Goal: Task Accomplishment & Management: Use online tool/utility

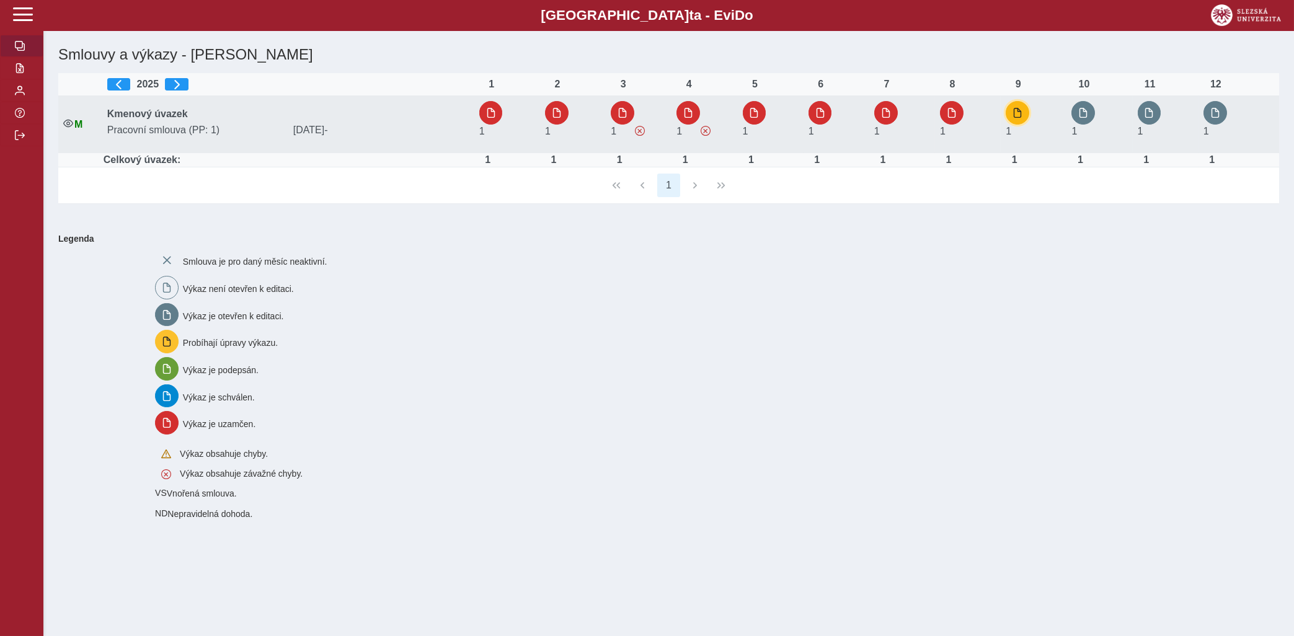
click at [1021, 112] on span "button" at bounding box center [1018, 113] width 10 height 10
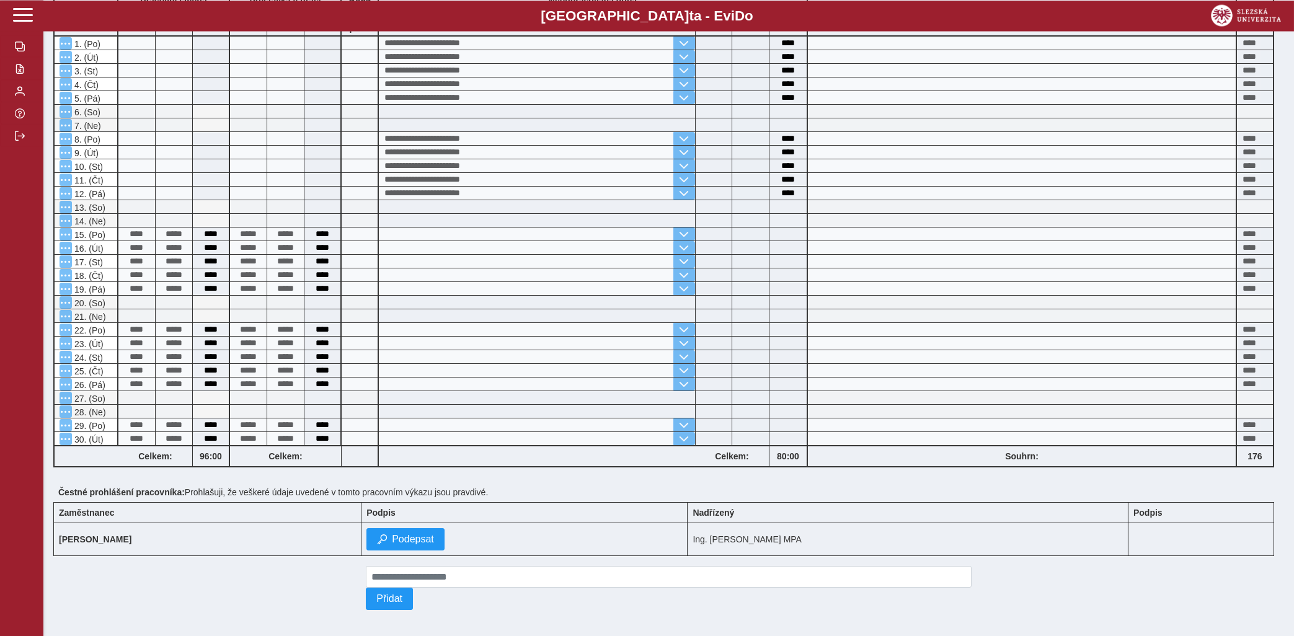
scroll to position [180, 0]
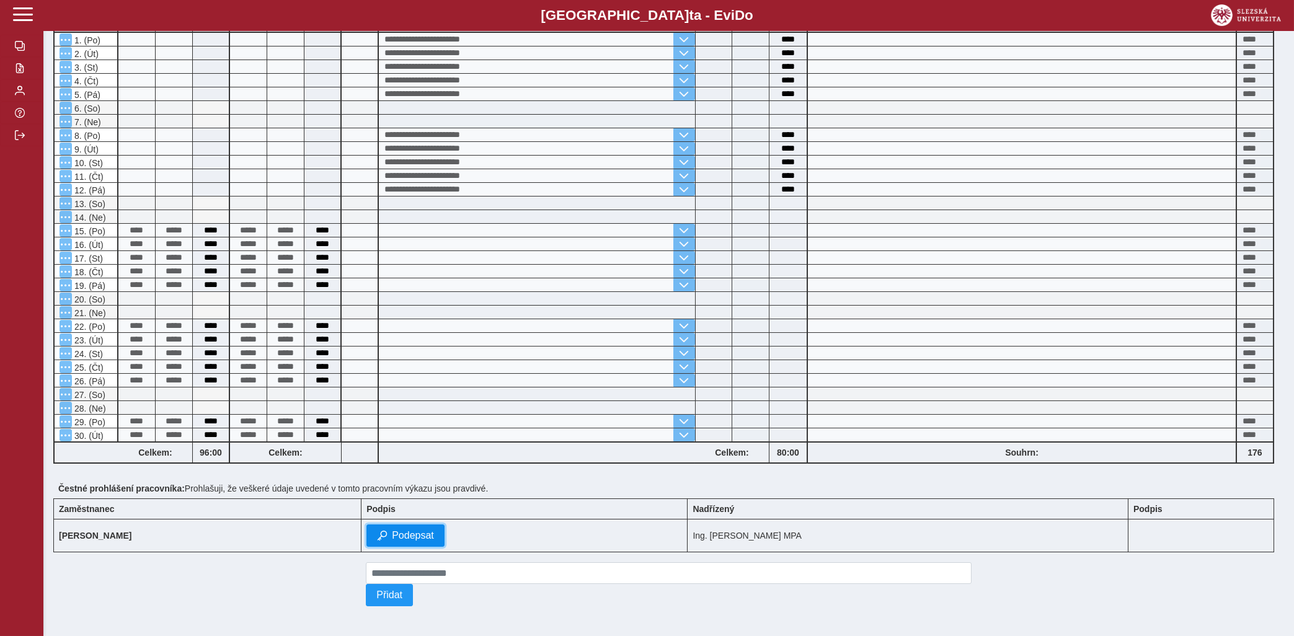
click at [434, 530] on span "Podepsat" at bounding box center [413, 535] width 42 height 11
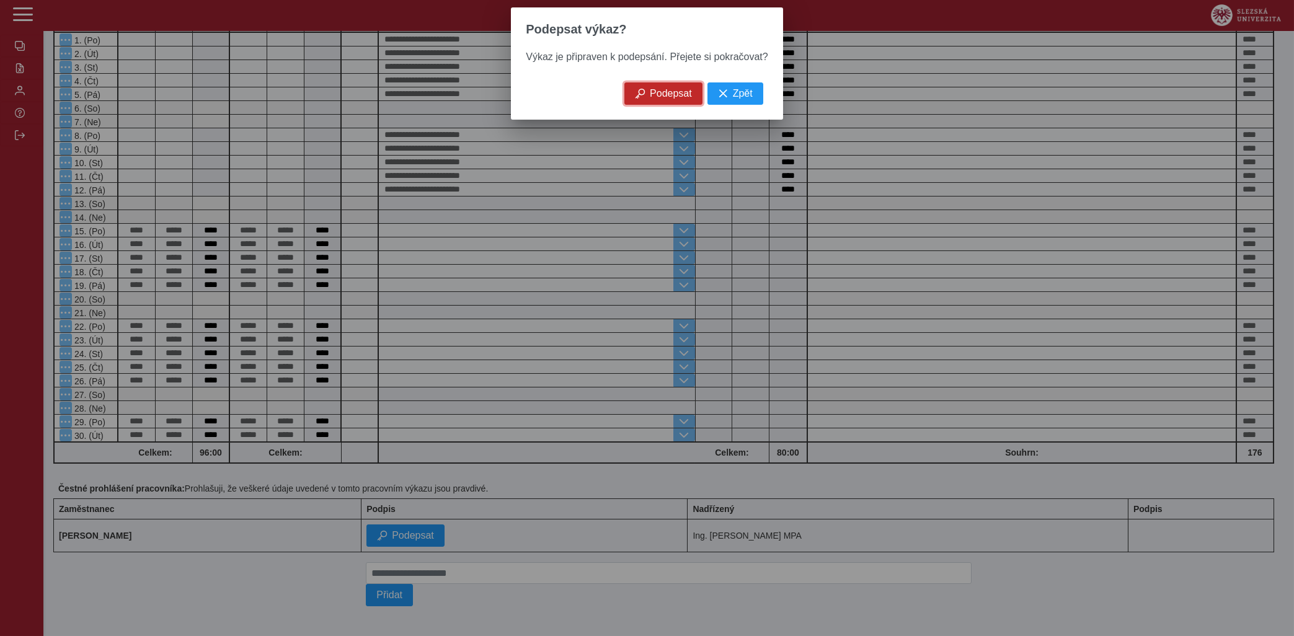
click at [663, 94] on span "Podepsat" at bounding box center [671, 93] width 42 height 11
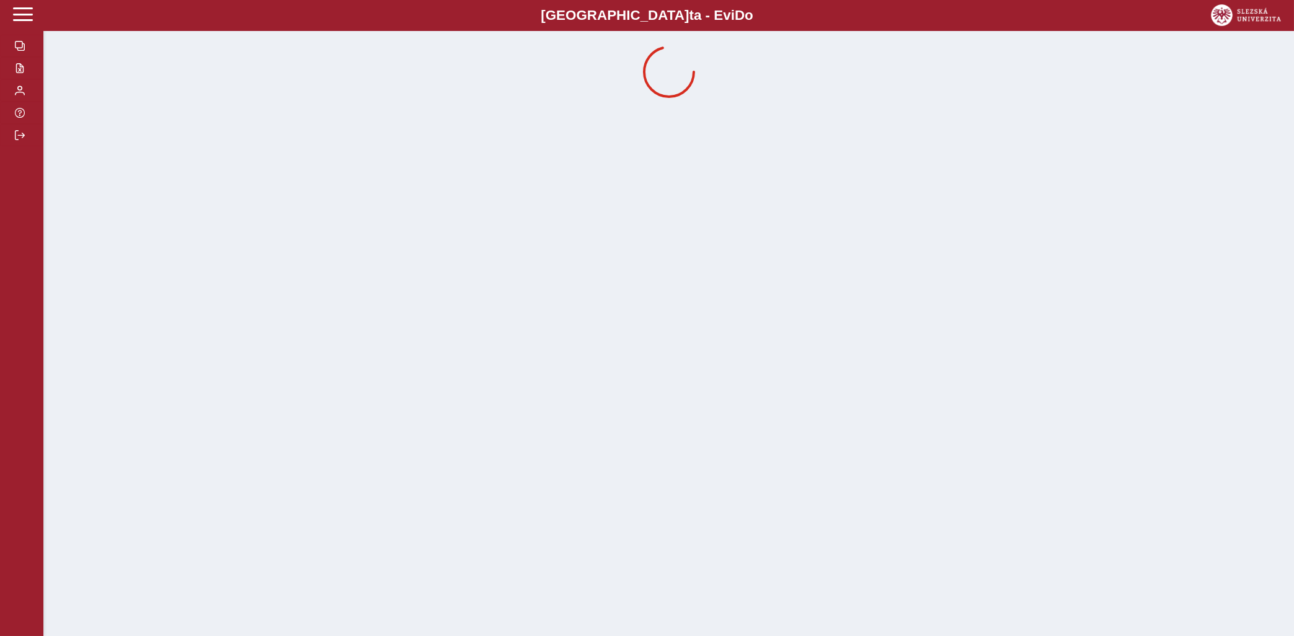
scroll to position [0, 0]
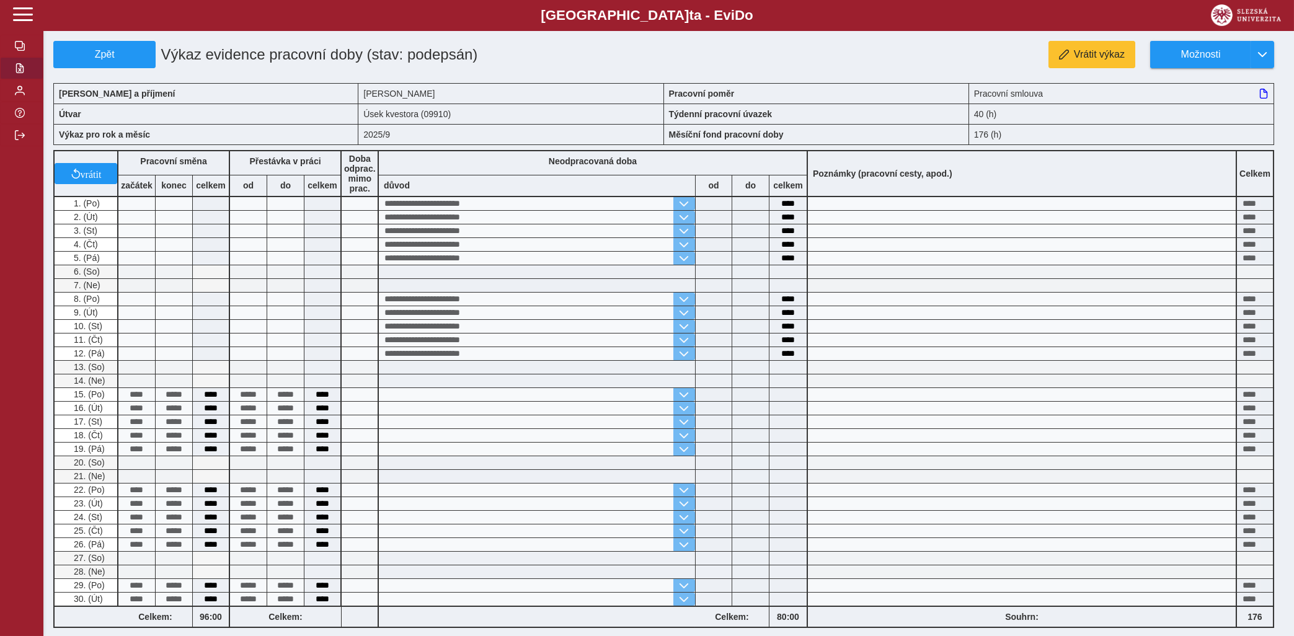
click at [20, 73] on span "button" at bounding box center [20, 68] width 10 height 10
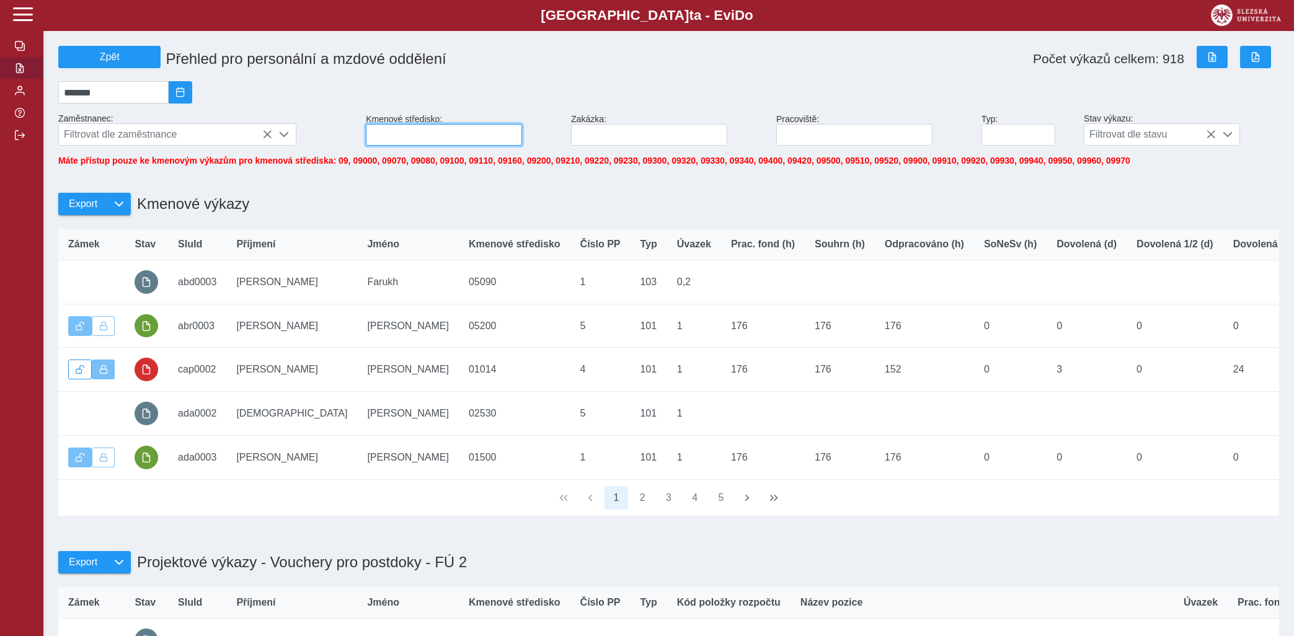
click at [399, 138] on input at bounding box center [444, 135] width 156 height 22
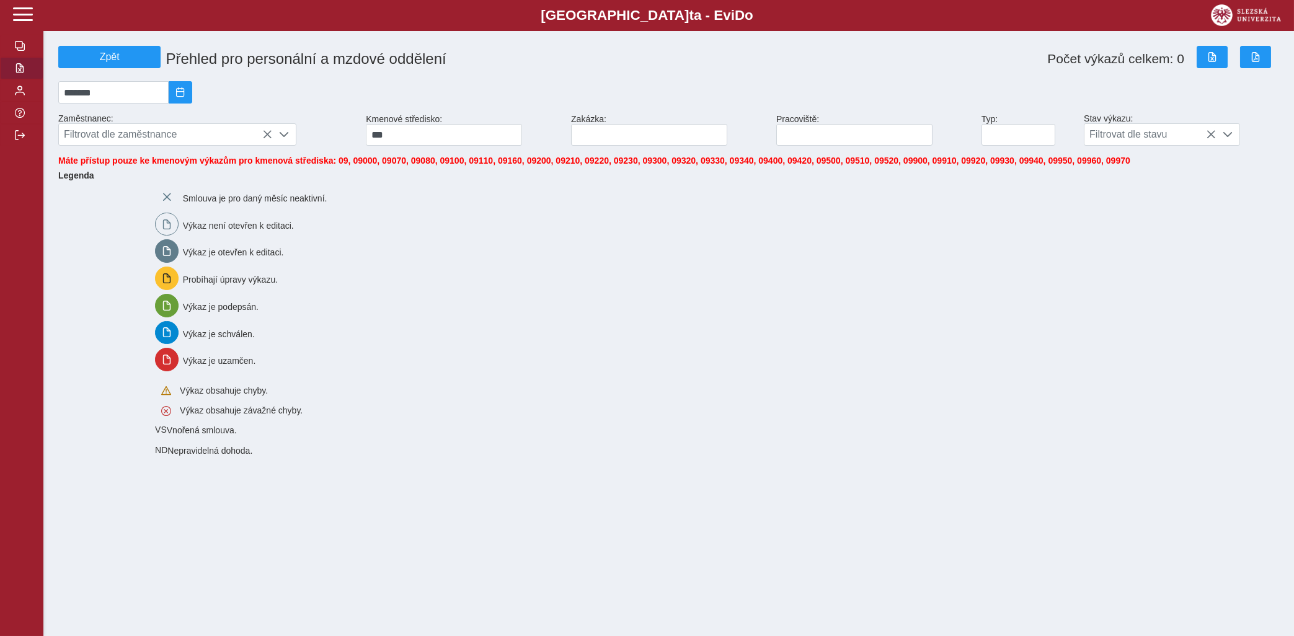
click at [17, 73] on span "button" at bounding box center [20, 68] width 10 height 10
click at [19, 73] on span "button" at bounding box center [20, 68] width 10 height 10
drag, startPoint x: 398, startPoint y: 138, endPoint x: 357, endPoint y: 140, distance: 41.0
click at [366, 140] on input "***" at bounding box center [444, 135] width 156 height 22
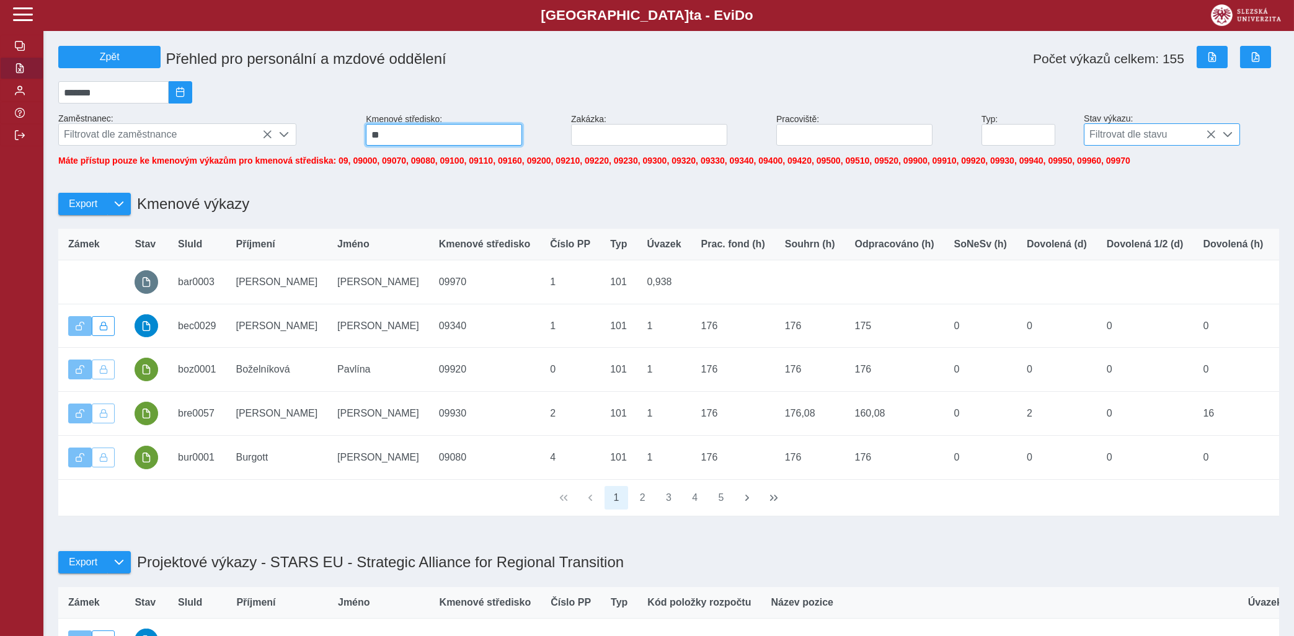
type input "**"
click at [1223, 135] on div at bounding box center [1228, 134] width 24 height 21
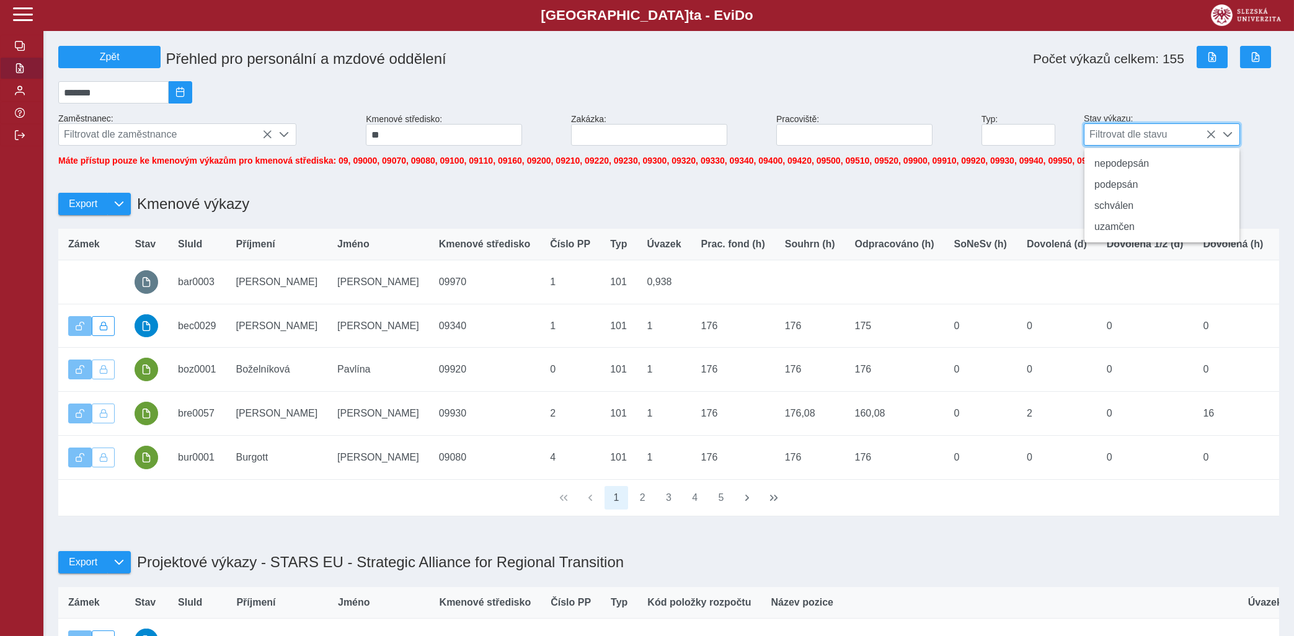
scroll to position [7, 50]
click at [1116, 210] on li "schválen" at bounding box center [1162, 205] width 155 height 21
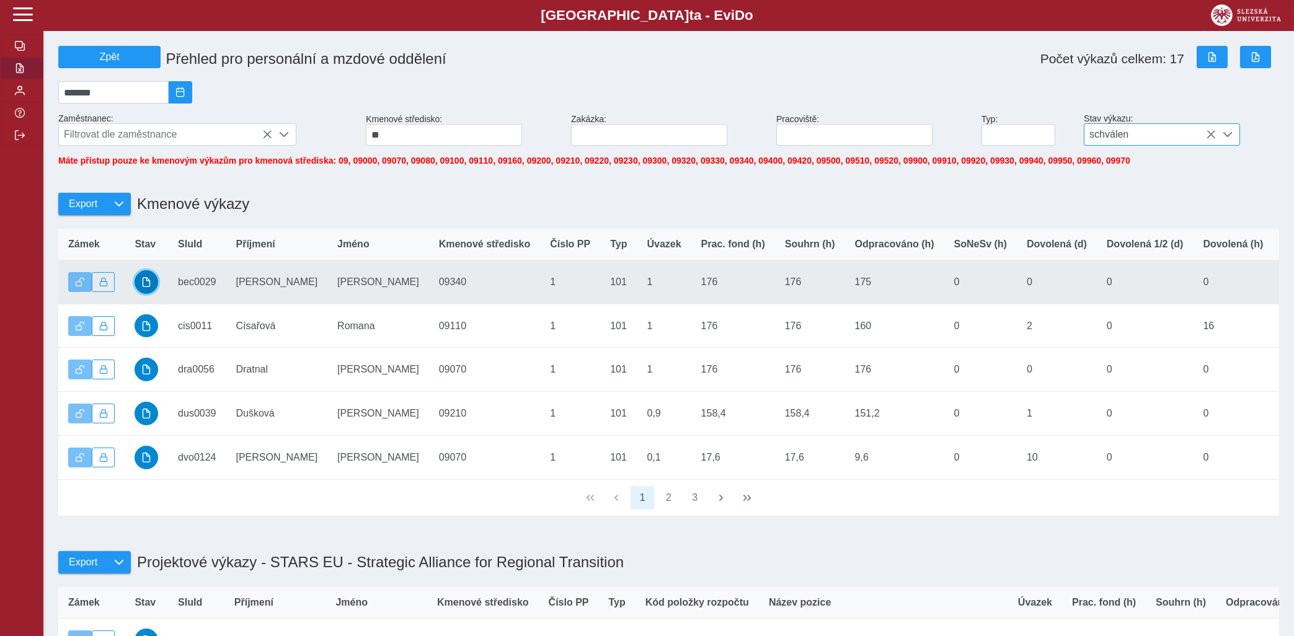
click at [146, 287] on span "button" at bounding box center [146, 282] width 10 height 10
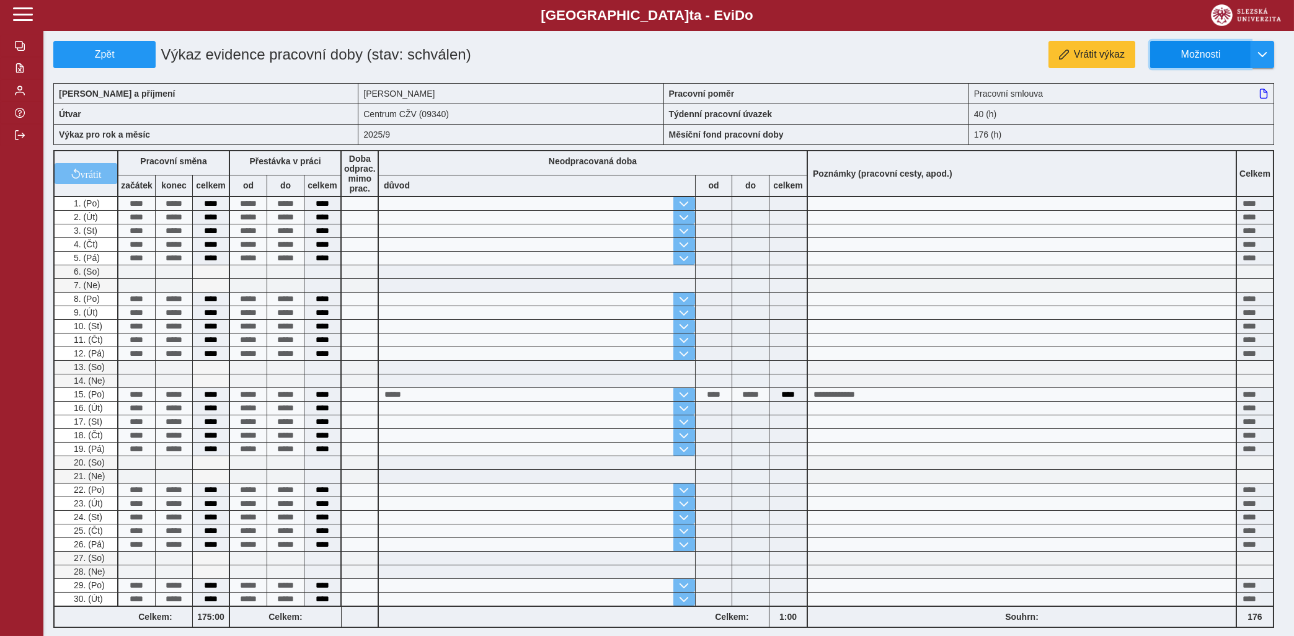
click at [1192, 54] on span "Možnosti" at bounding box center [1201, 54] width 80 height 11
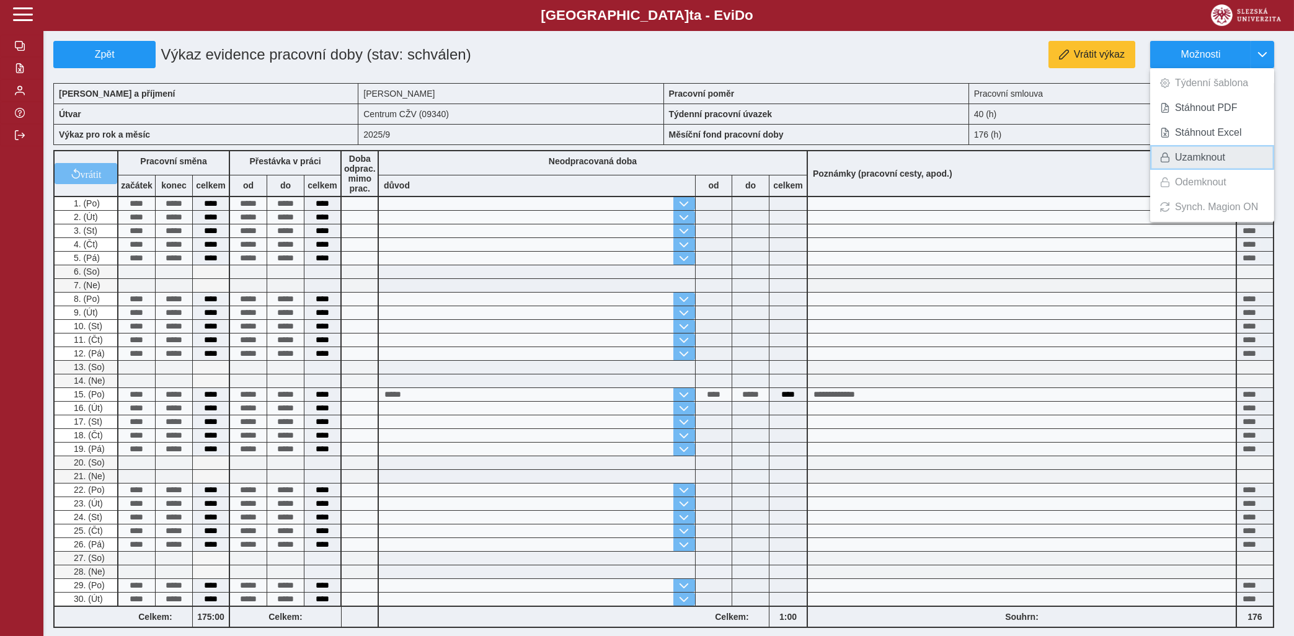
click at [1188, 154] on span "Uzamknout" at bounding box center [1200, 158] width 50 height 10
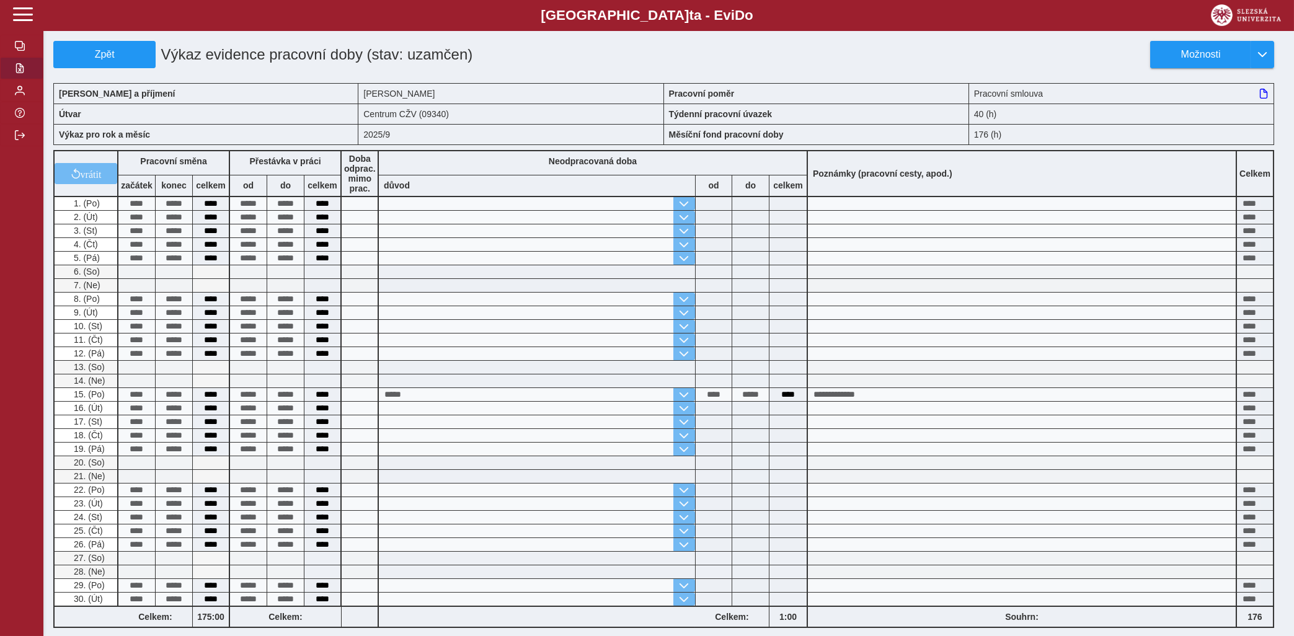
click at [19, 79] on button "button" at bounding box center [21, 68] width 43 height 22
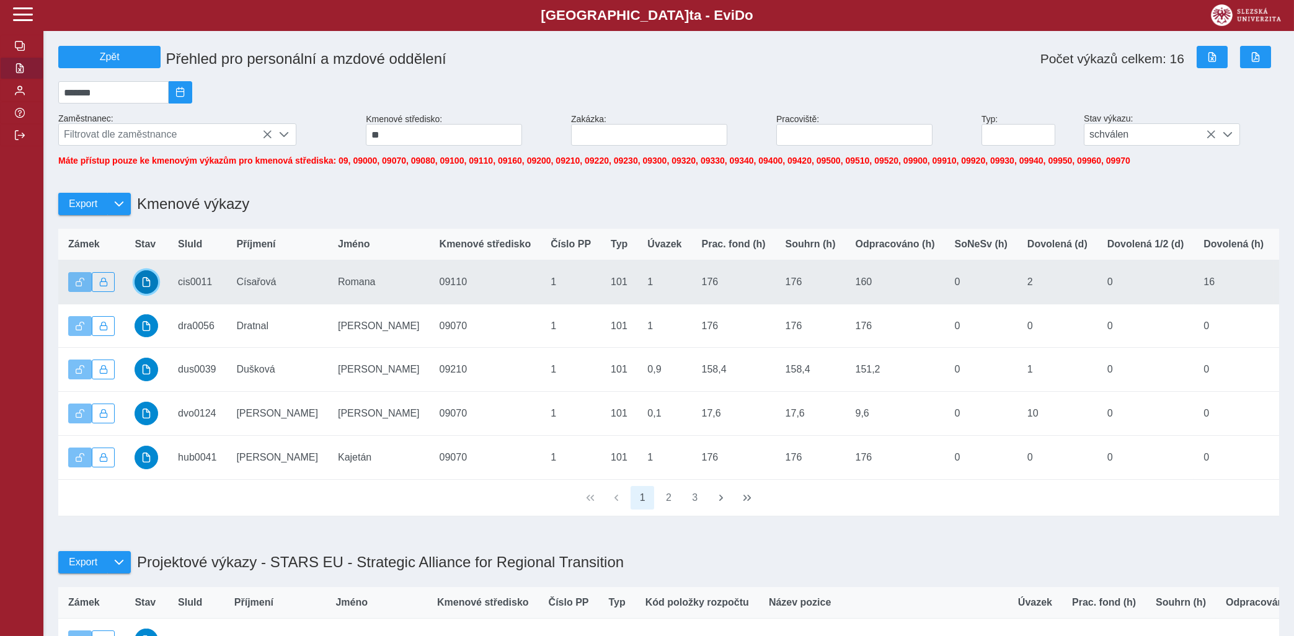
click at [146, 287] on span "button" at bounding box center [146, 282] width 10 height 10
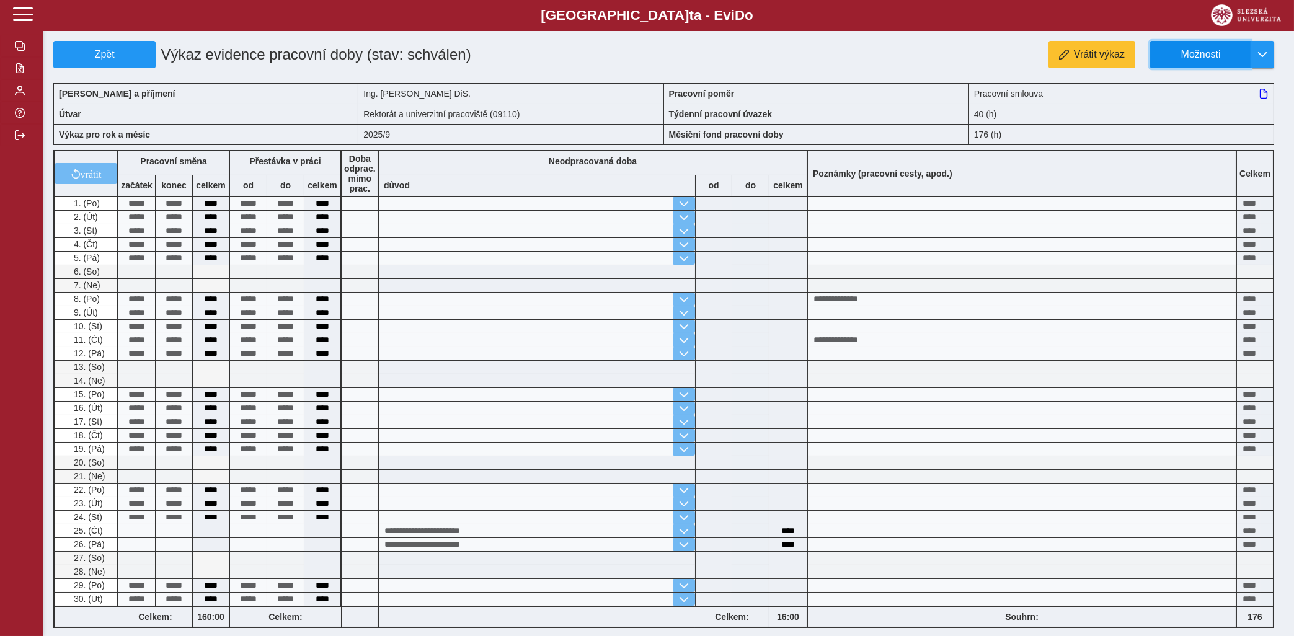
click at [1187, 53] on span "Možnosti" at bounding box center [1201, 54] width 80 height 11
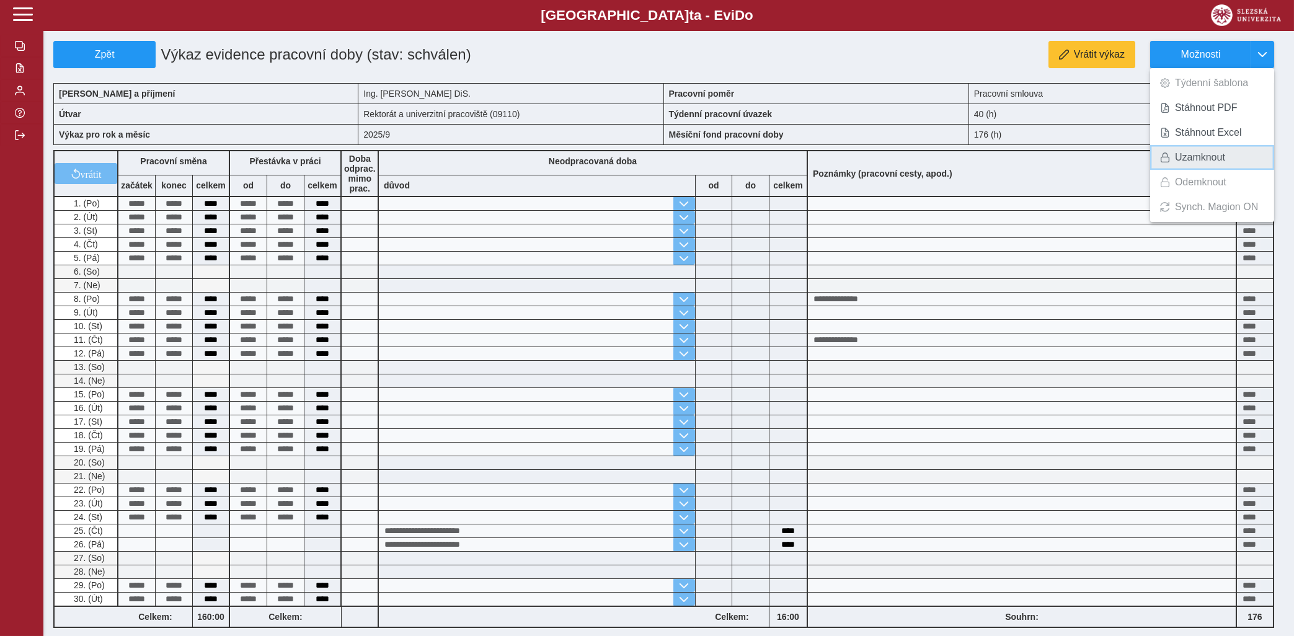
click at [1184, 158] on span "Uzamknout" at bounding box center [1200, 158] width 50 height 10
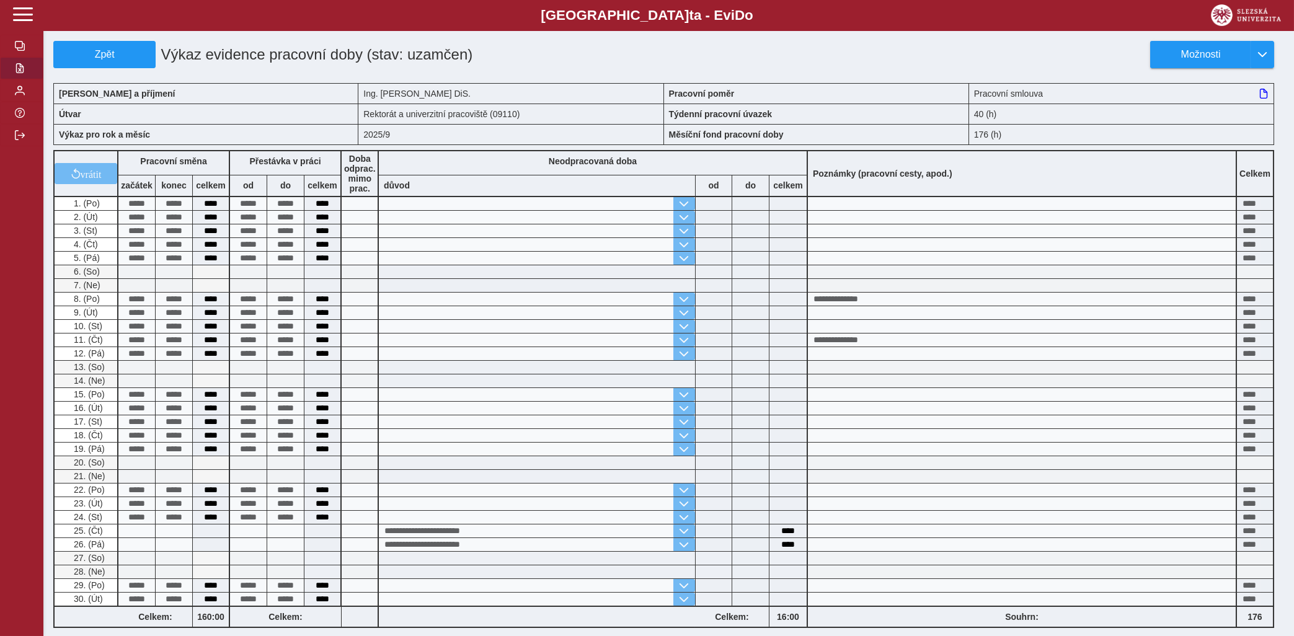
click at [19, 79] on button "button" at bounding box center [21, 68] width 43 height 22
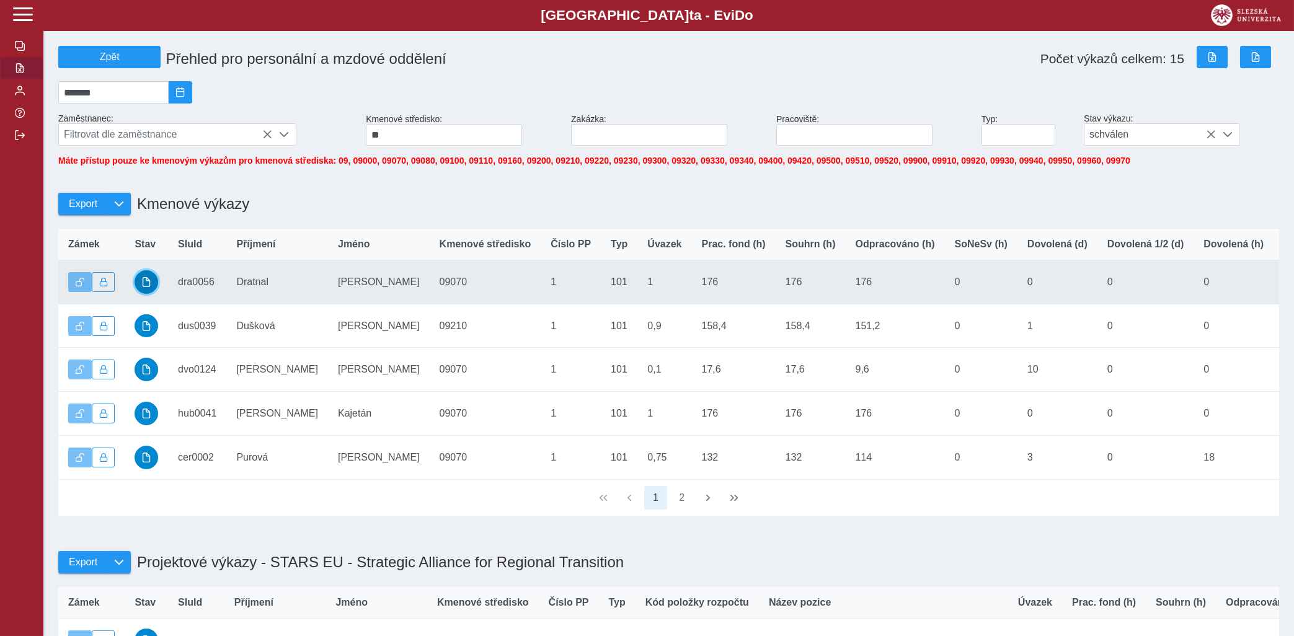
click at [143, 287] on span "button" at bounding box center [146, 282] width 10 height 10
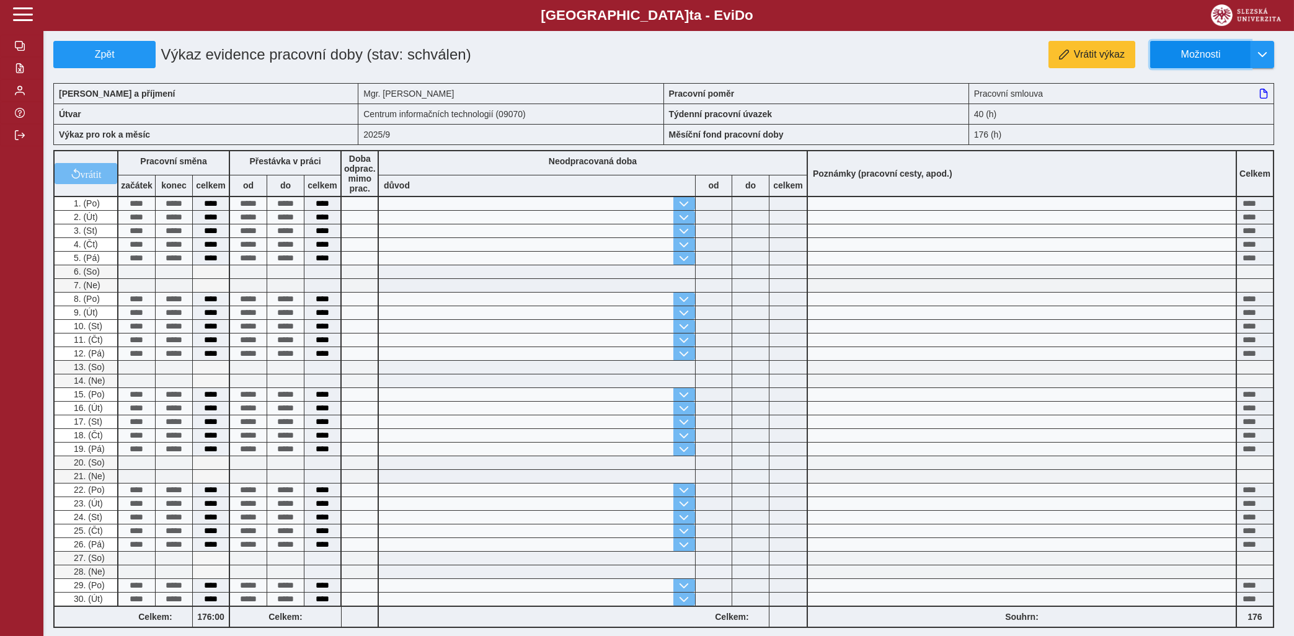
click at [1224, 46] on button "Možnosti" at bounding box center [1200, 54] width 100 height 27
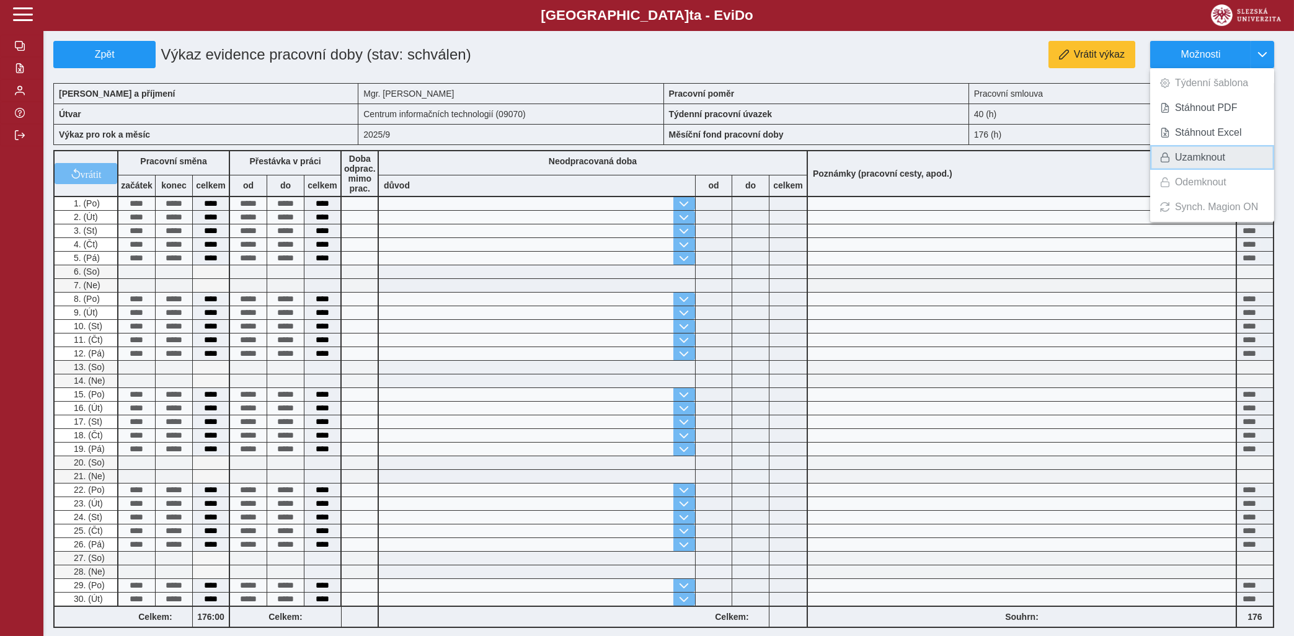
click at [1193, 154] on span "Uzamknout" at bounding box center [1200, 158] width 50 height 10
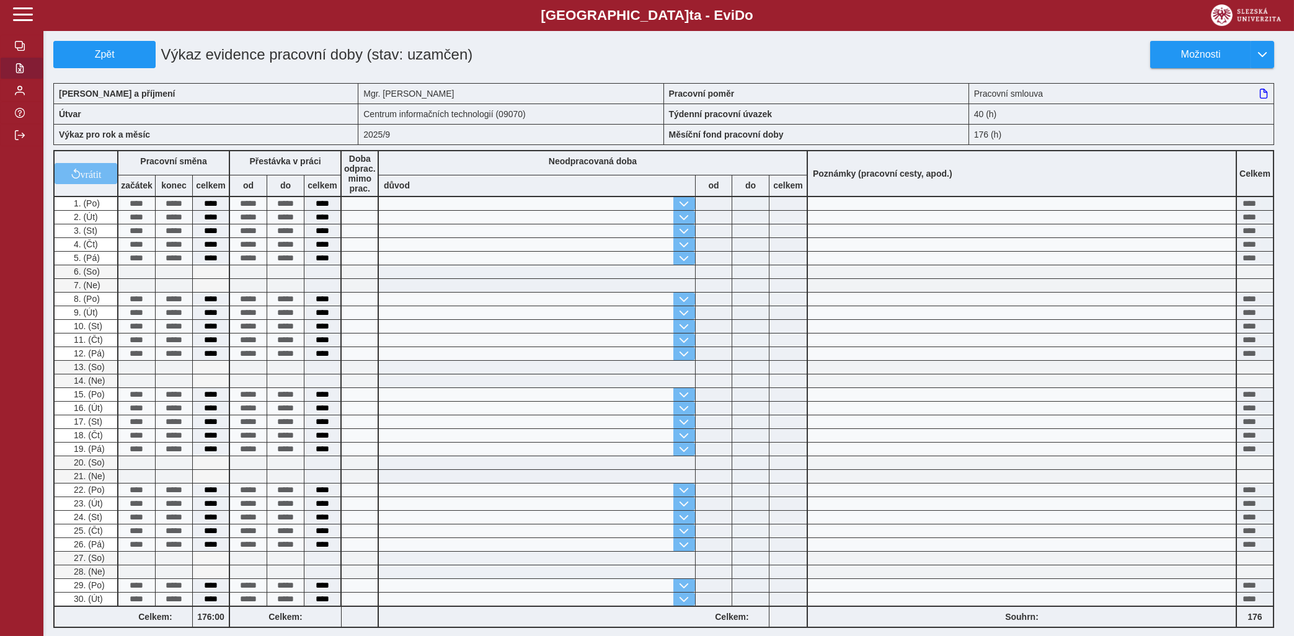
click at [19, 73] on span "button" at bounding box center [20, 68] width 10 height 10
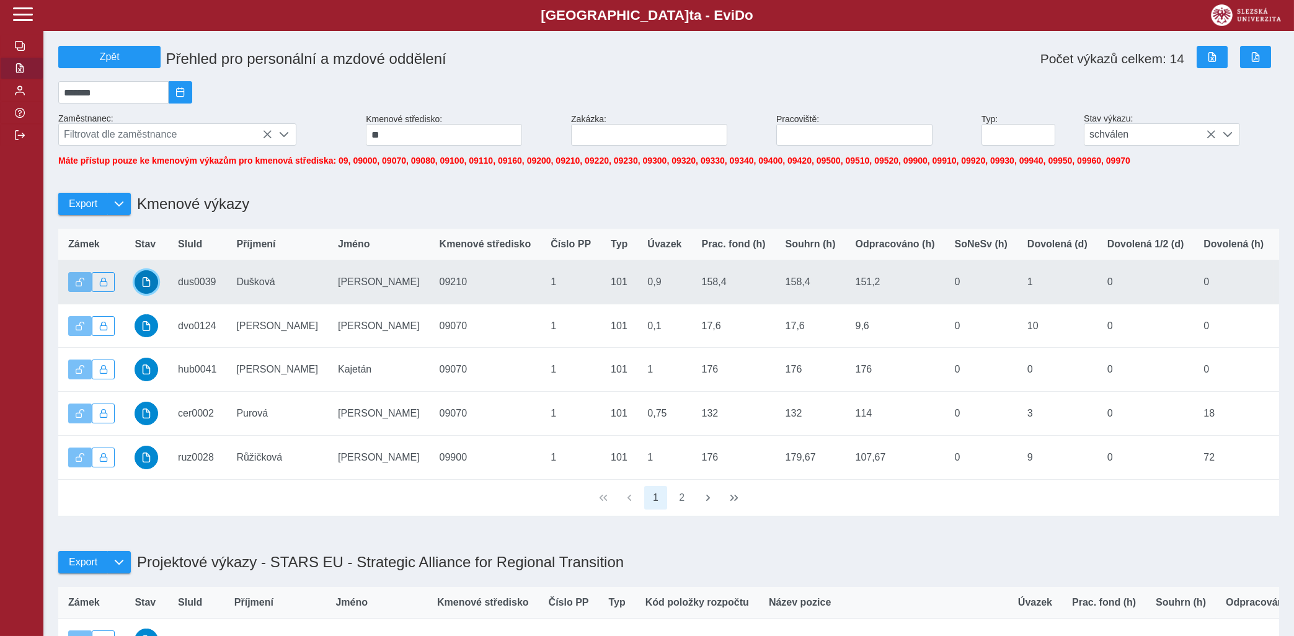
click at [149, 287] on span "button" at bounding box center [146, 282] width 10 height 10
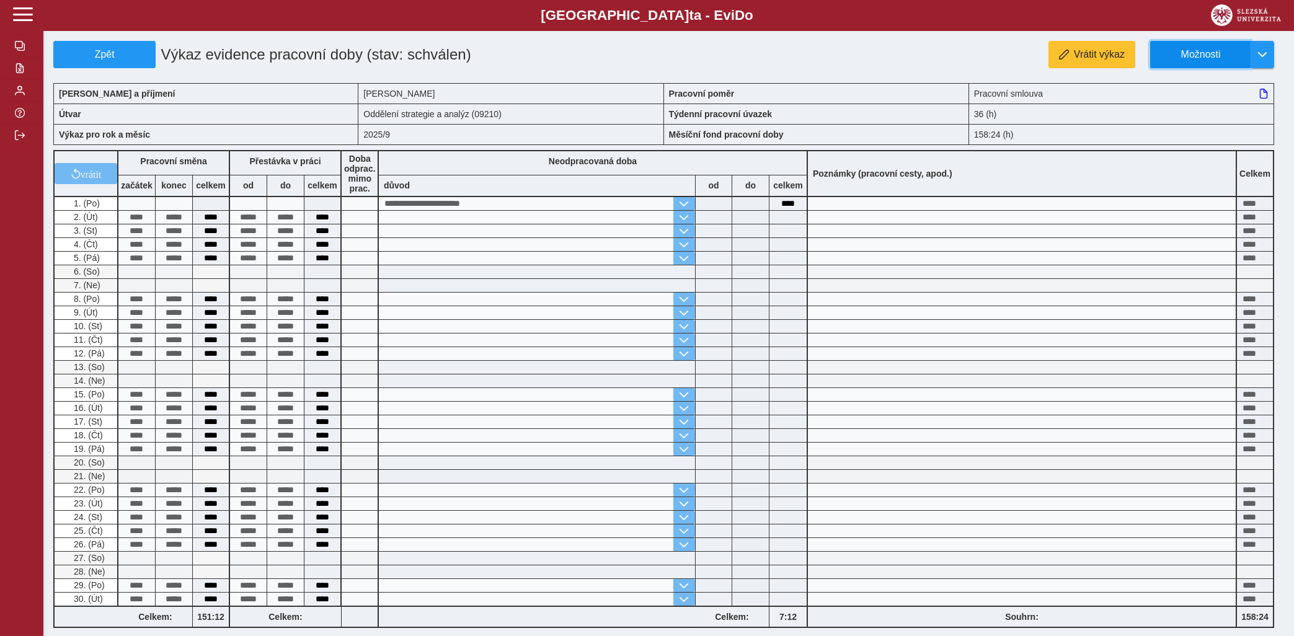
click at [1206, 49] on span "Možnosti" at bounding box center [1201, 54] width 80 height 11
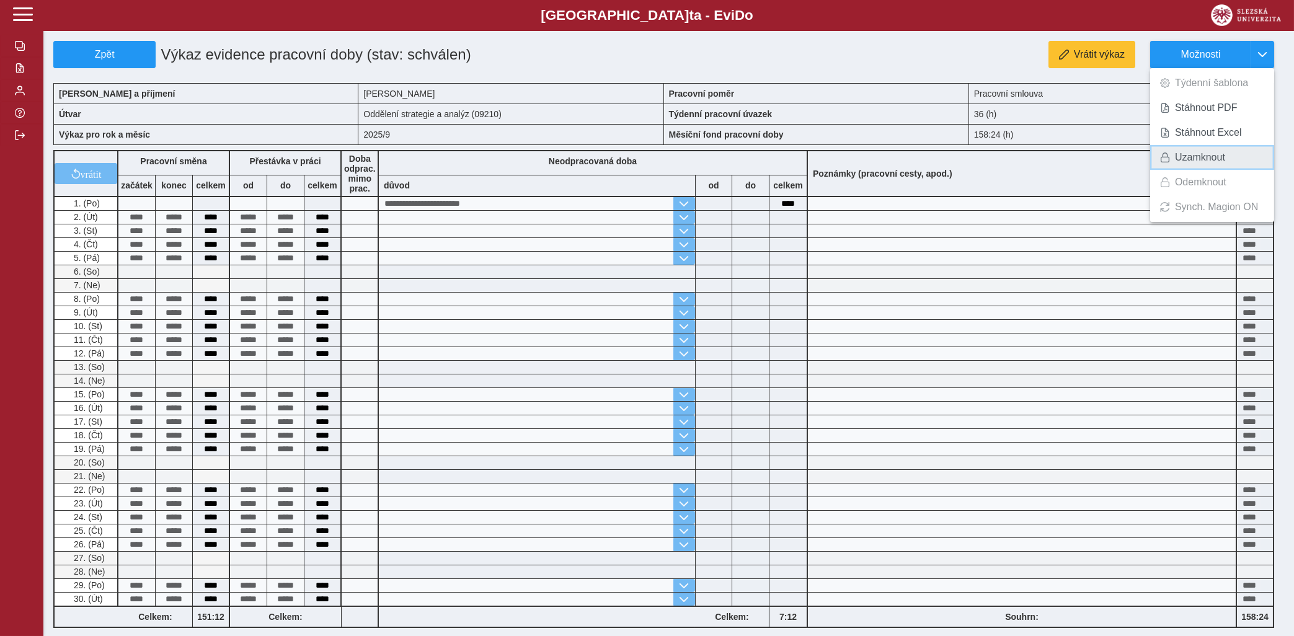
click at [1191, 154] on span "Uzamknout" at bounding box center [1200, 158] width 50 height 10
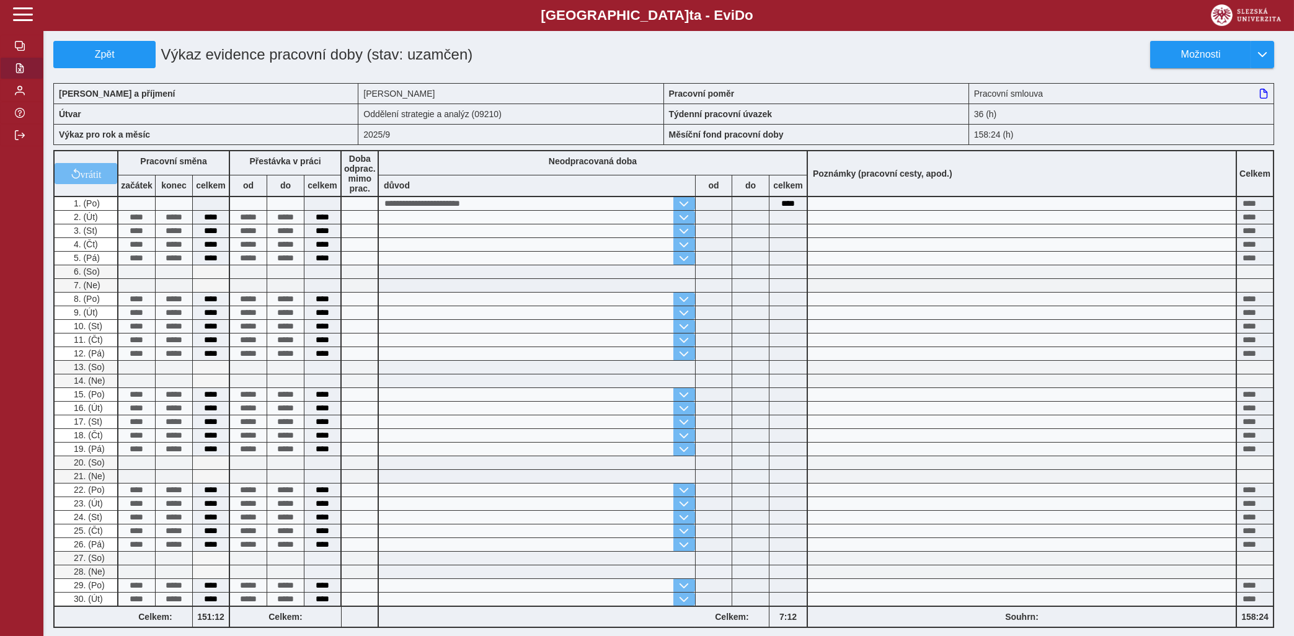
click at [24, 73] on span "button" at bounding box center [20, 68] width 10 height 10
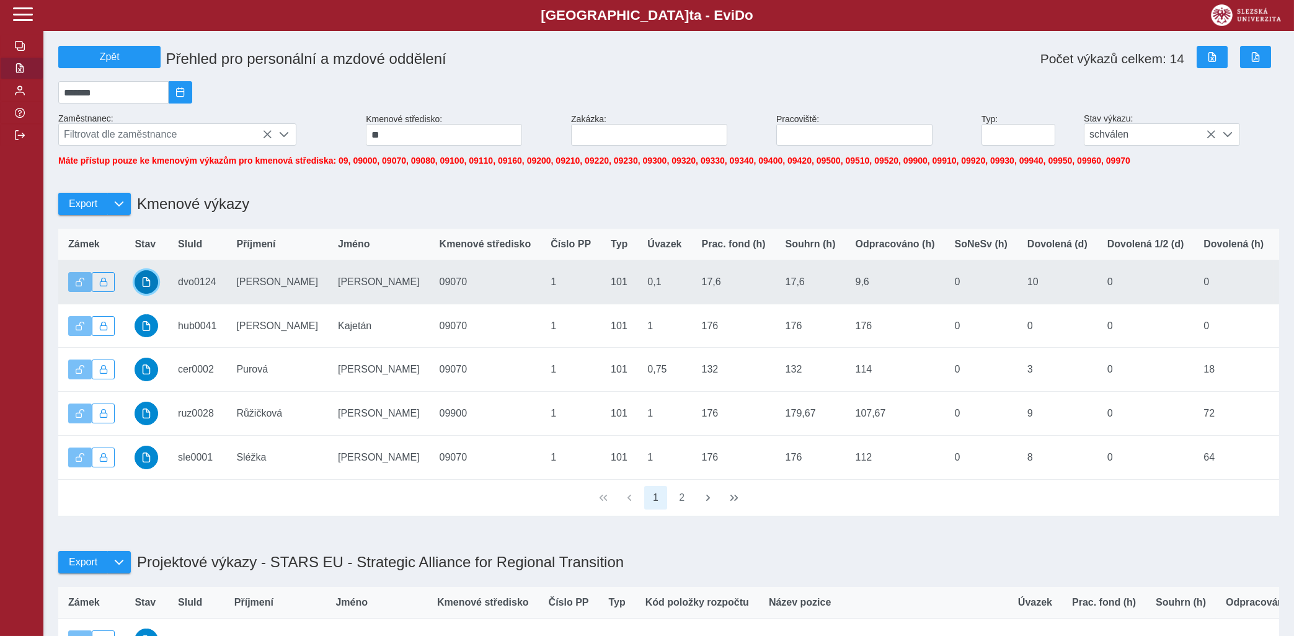
click at [148, 286] on button "button" at bounding box center [147, 282] width 24 height 24
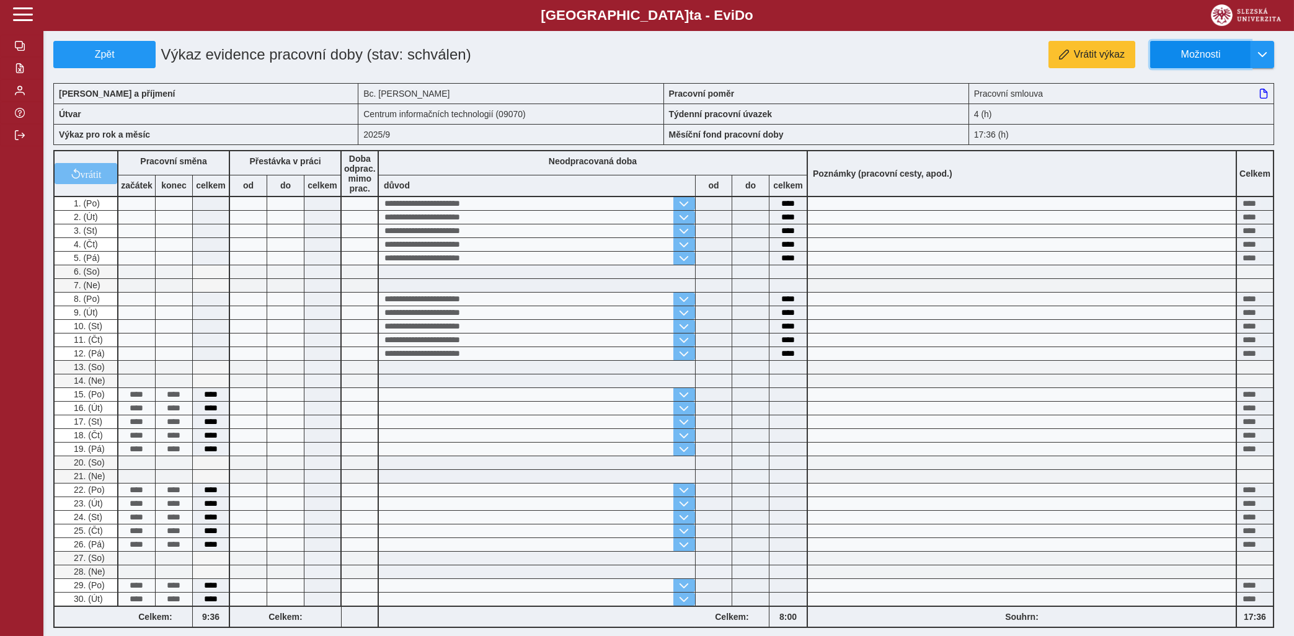
click at [1180, 57] on span "Možnosti" at bounding box center [1201, 54] width 80 height 11
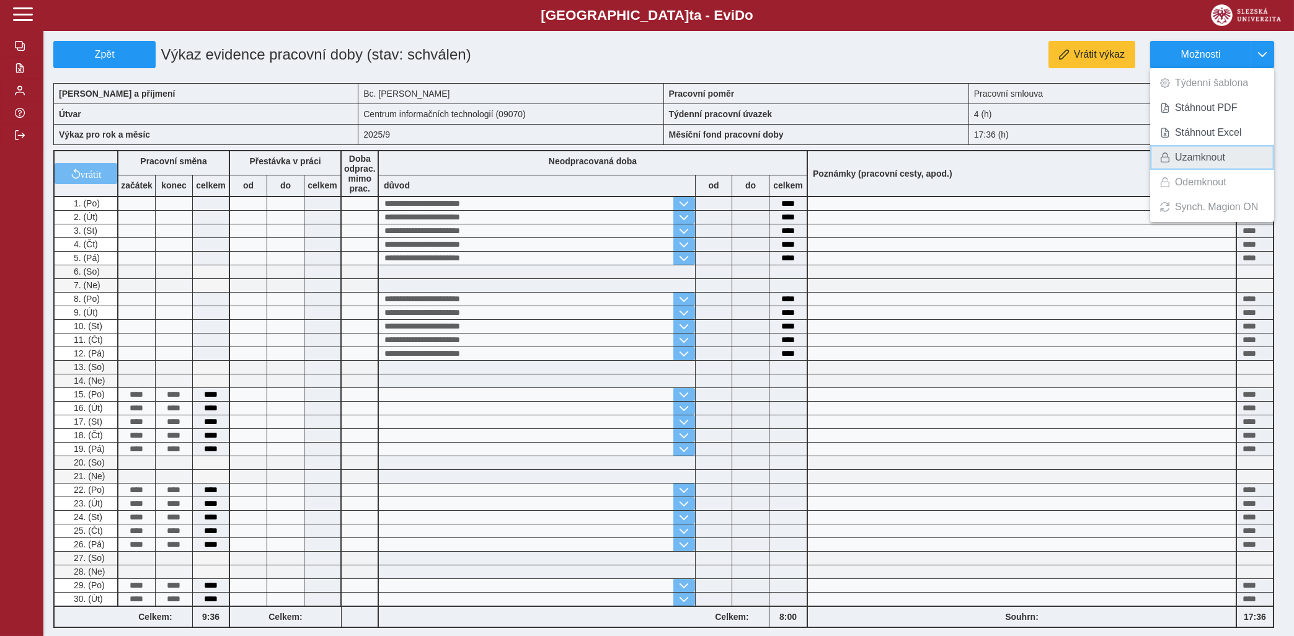
click at [1177, 159] on span "Uzamknout" at bounding box center [1200, 158] width 50 height 10
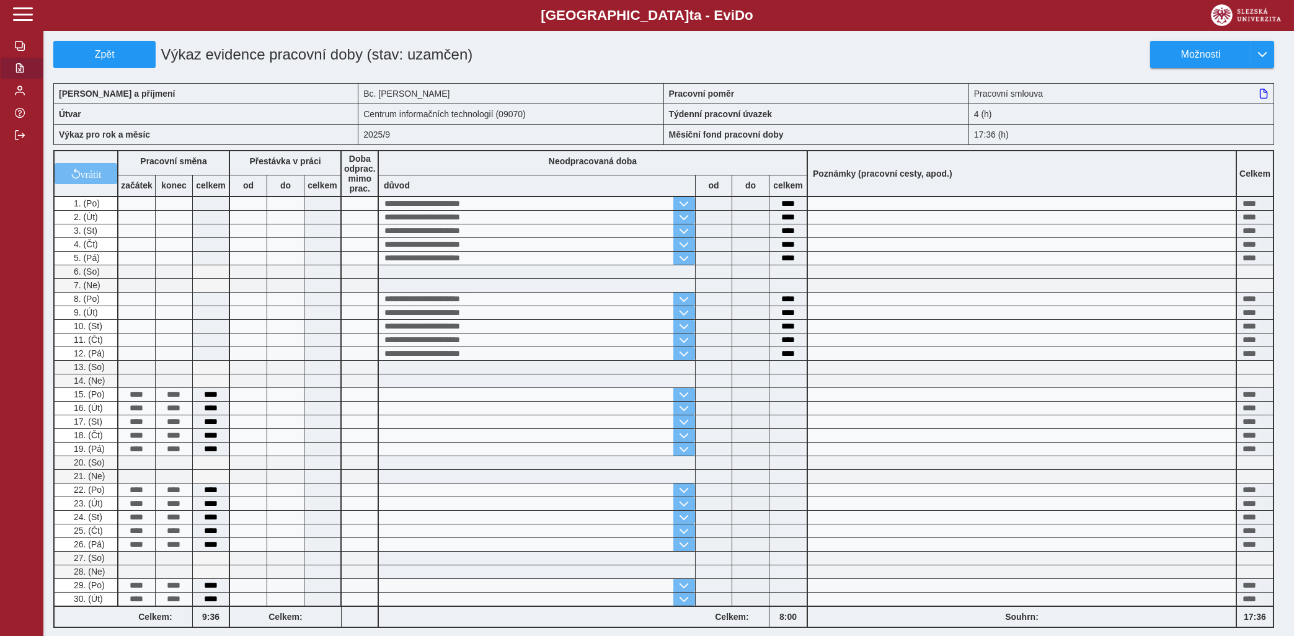
click at [13, 79] on button "button" at bounding box center [21, 68] width 43 height 22
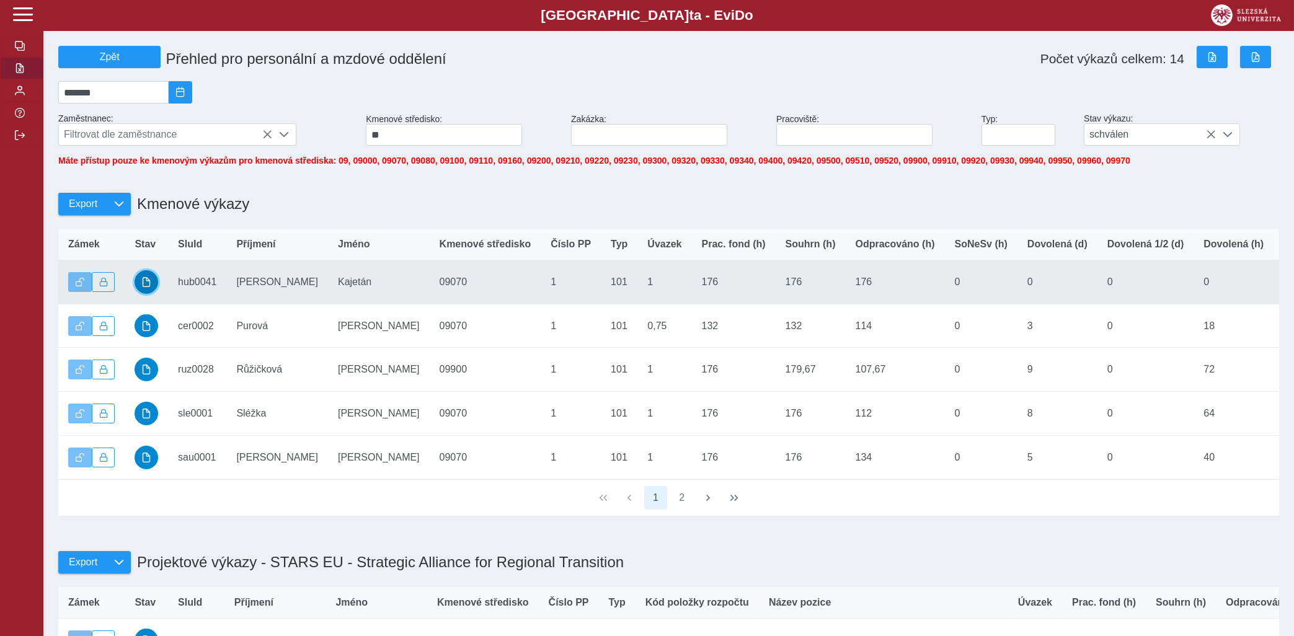
click at [148, 287] on span "button" at bounding box center [146, 282] width 10 height 10
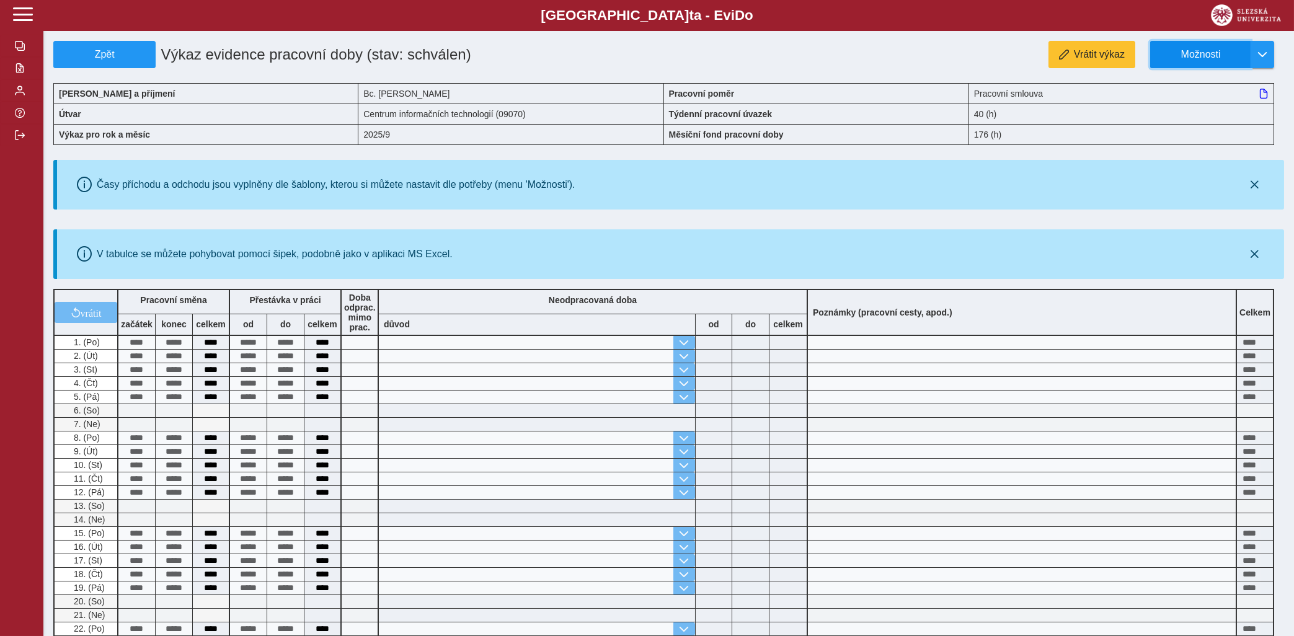
click at [1203, 58] on span "Možnosti" at bounding box center [1201, 54] width 80 height 11
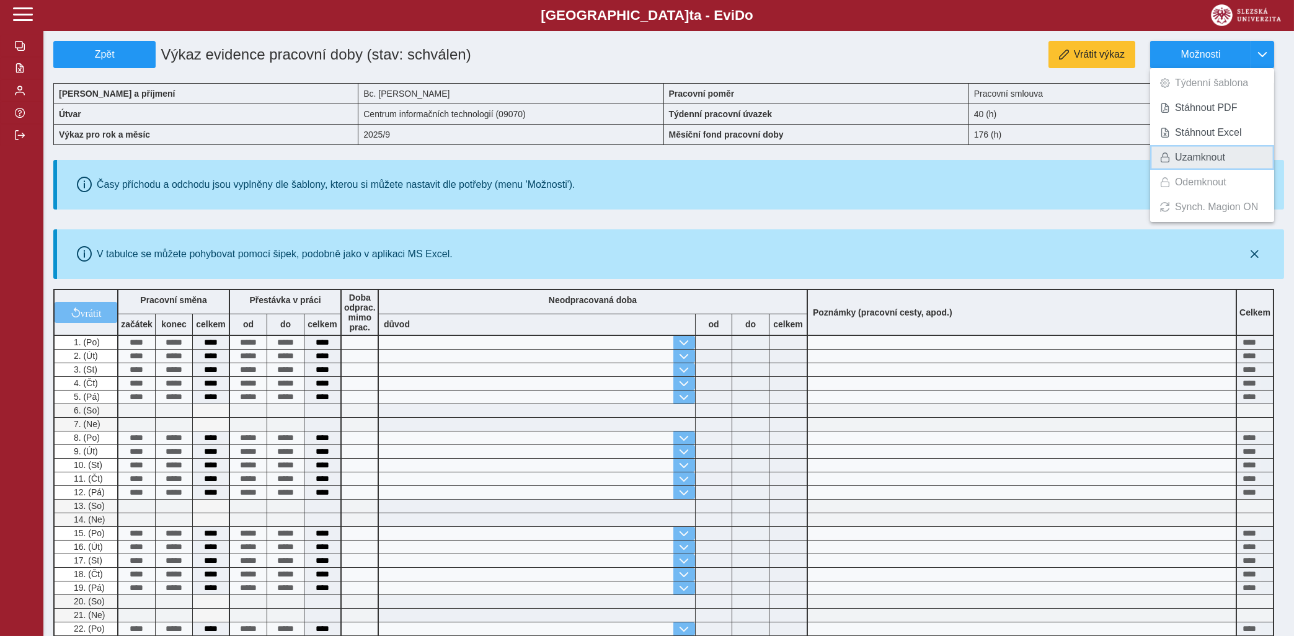
click at [1184, 153] on span "Uzamknout" at bounding box center [1200, 158] width 50 height 10
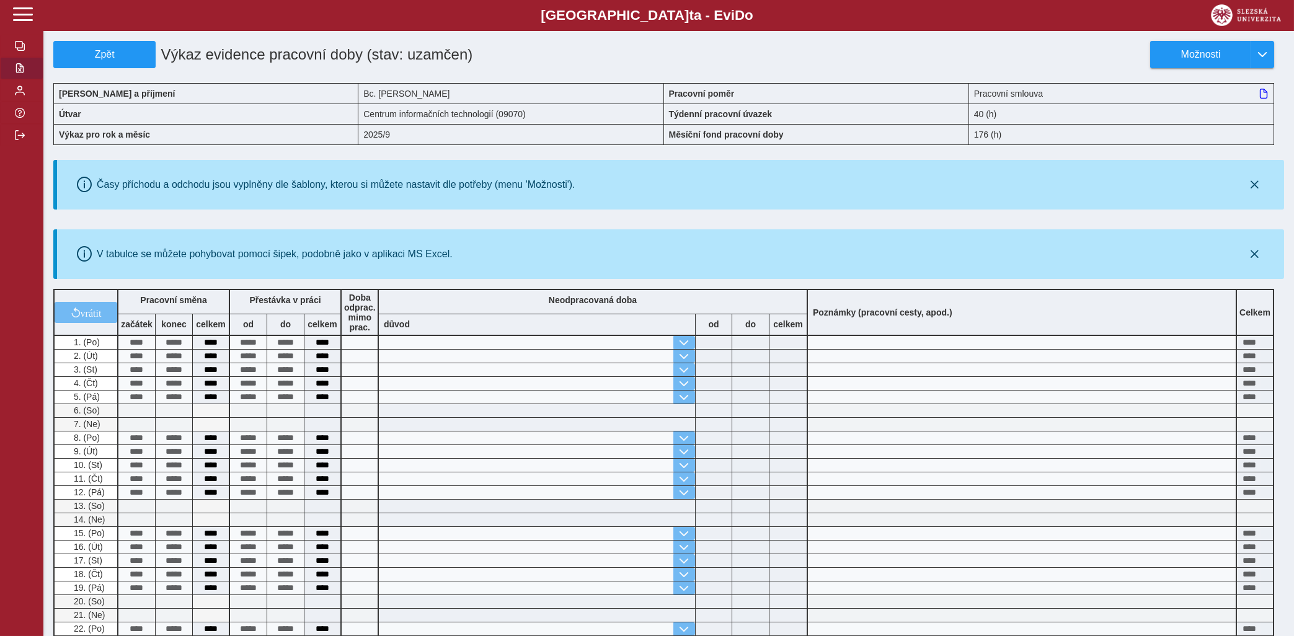
click at [17, 79] on button "button" at bounding box center [21, 68] width 43 height 22
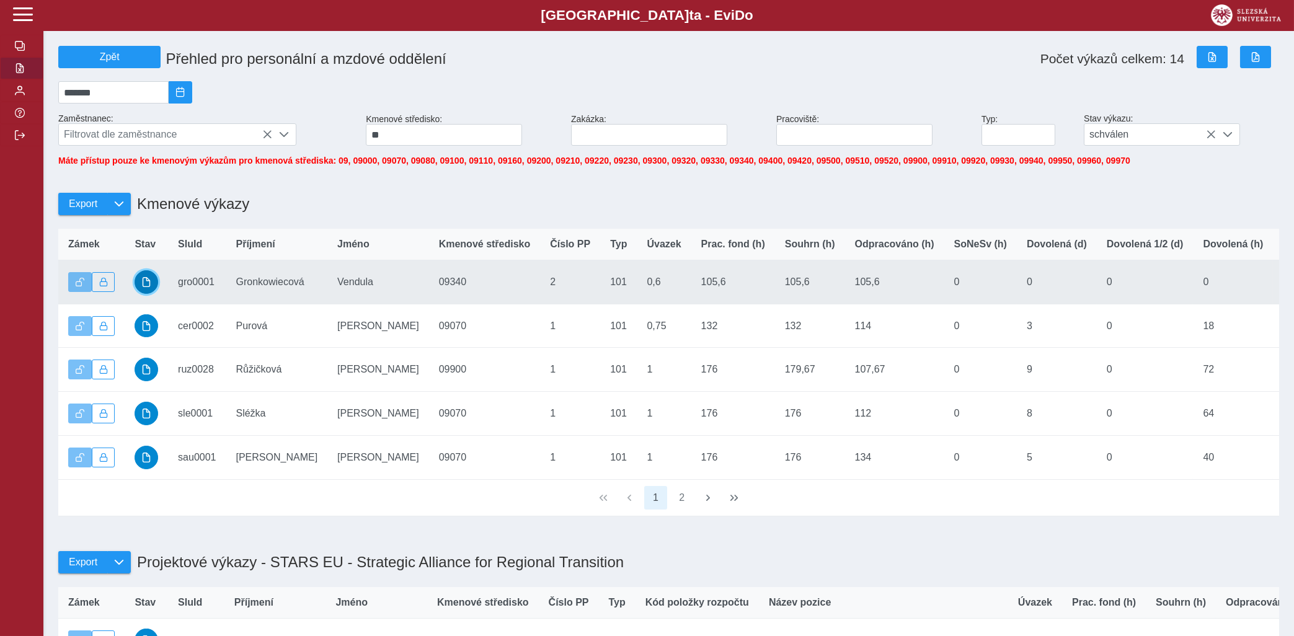
click at [148, 287] on span "button" at bounding box center [146, 282] width 10 height 10
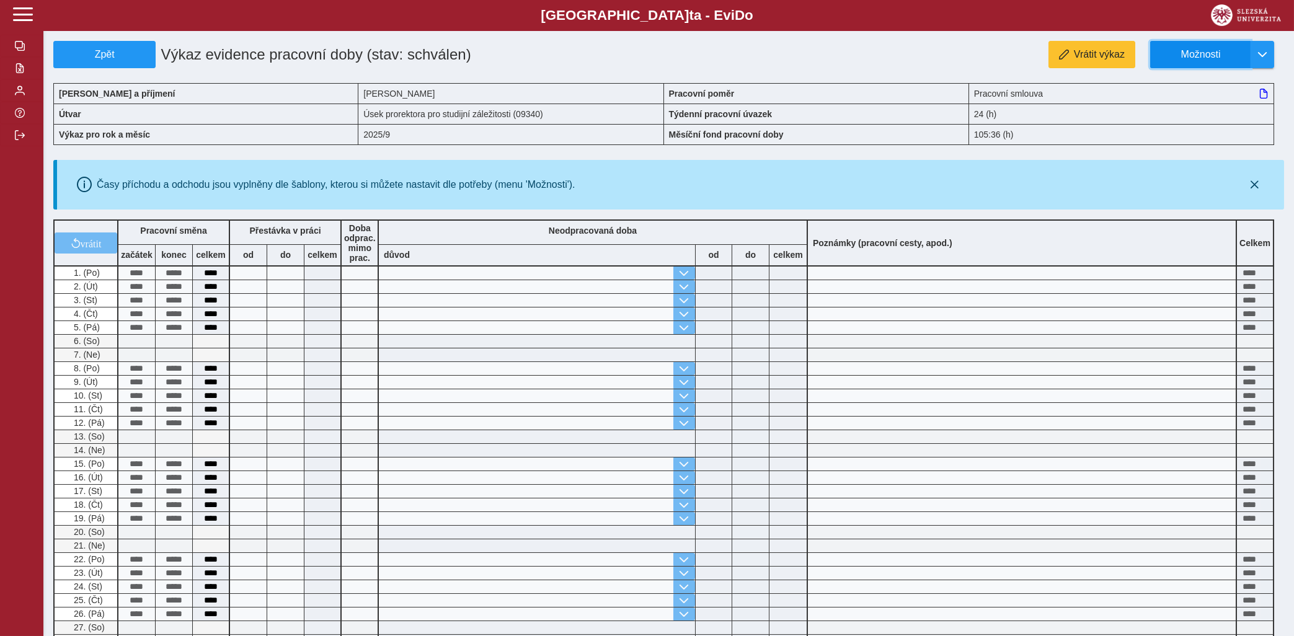
click at [1212, 51] on span "Možnosti" at bounding box center [1201, 54] width 80 height 11
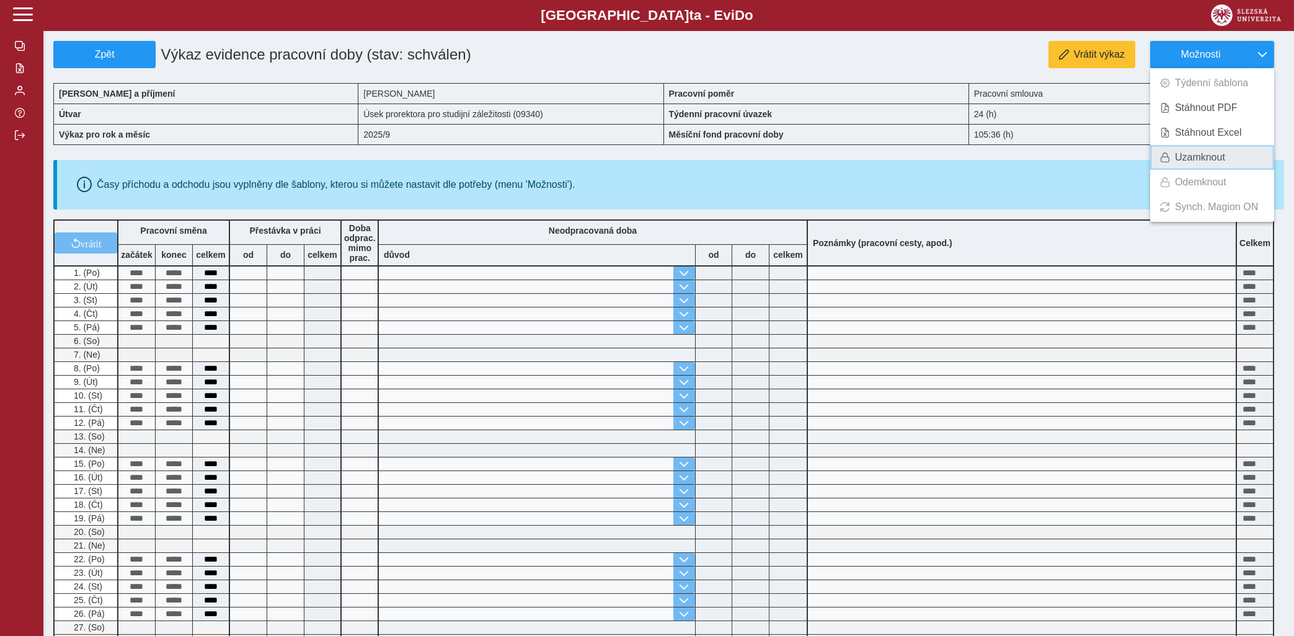
click at [1204, 153] on span "Uzamknout" at bounding box center [1200, 158] width 50 height 10
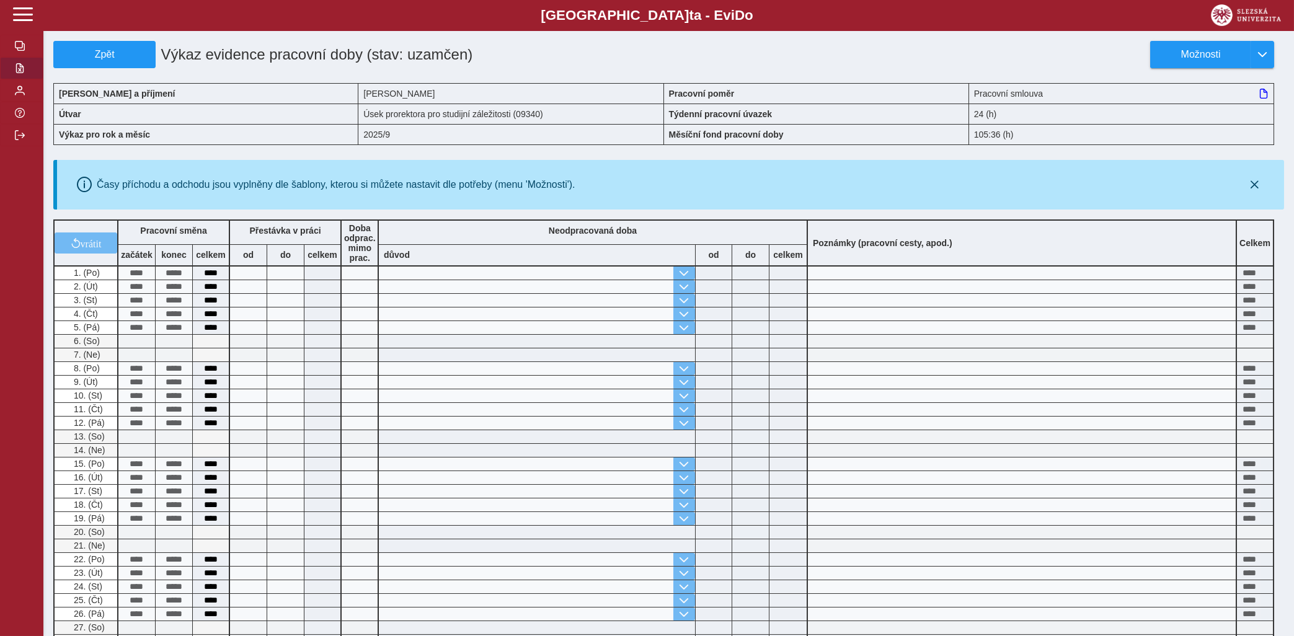
click at [22, 79] on button "button" at bounding box center [21, 68] width 43 height 22
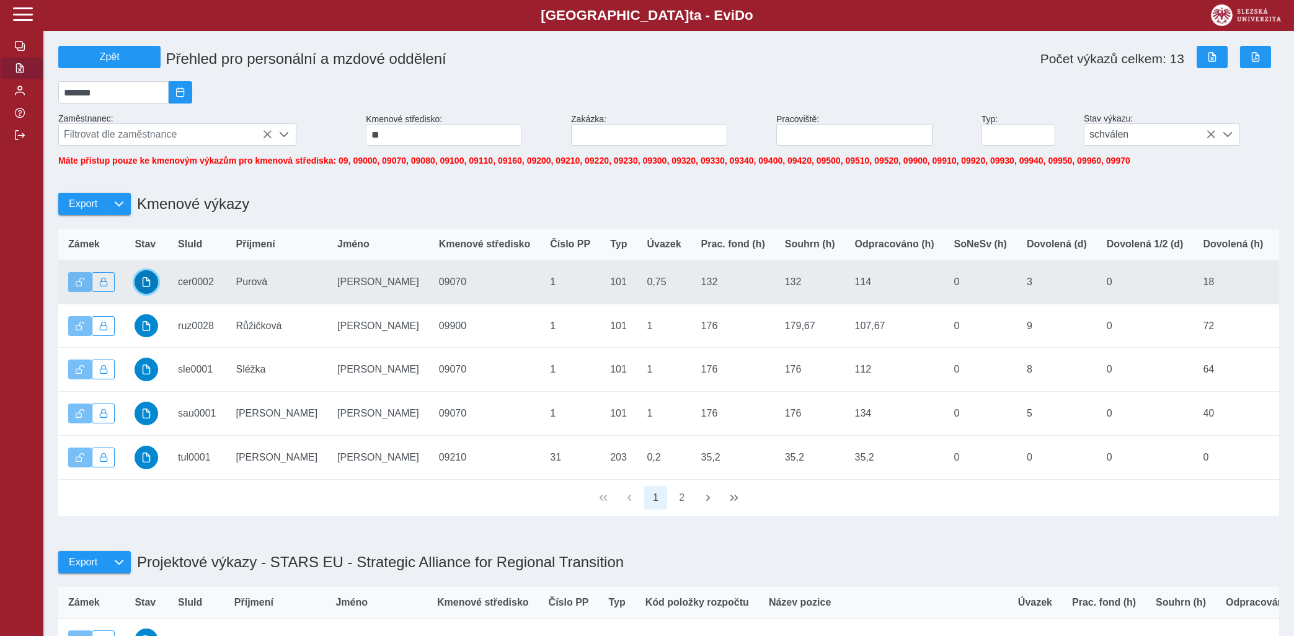
click at [143, 287] on span "button" at bounding box center [146, 282] width 10 height 10
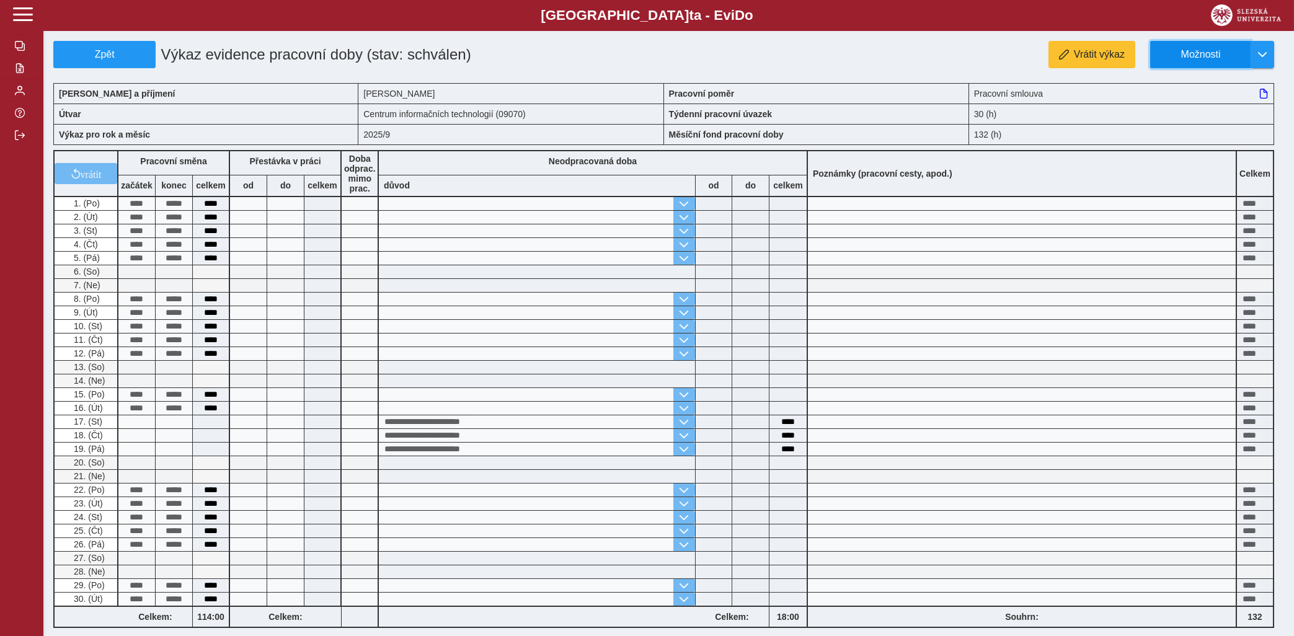
click at [1189, 51] on span "Možnosti" at bounding box center [1201, 54] width 80 height 11
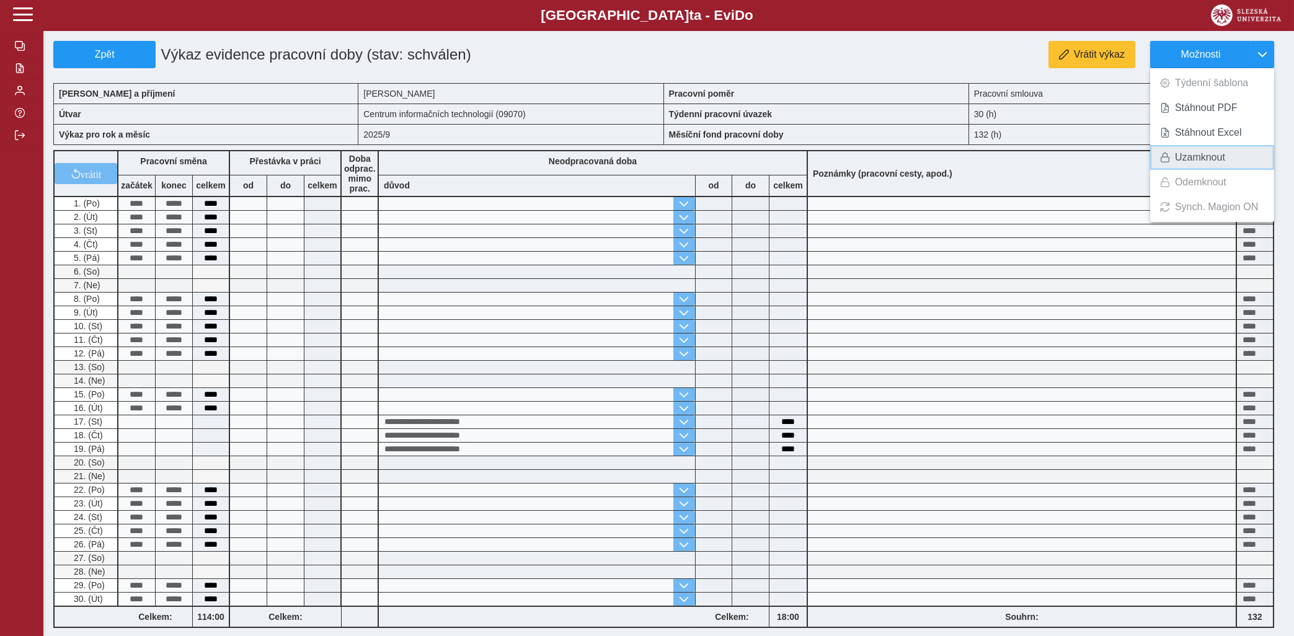
click at [1182, 156] on span "Uzamknout" at bounding box center [1200, 158] width 50 height 10
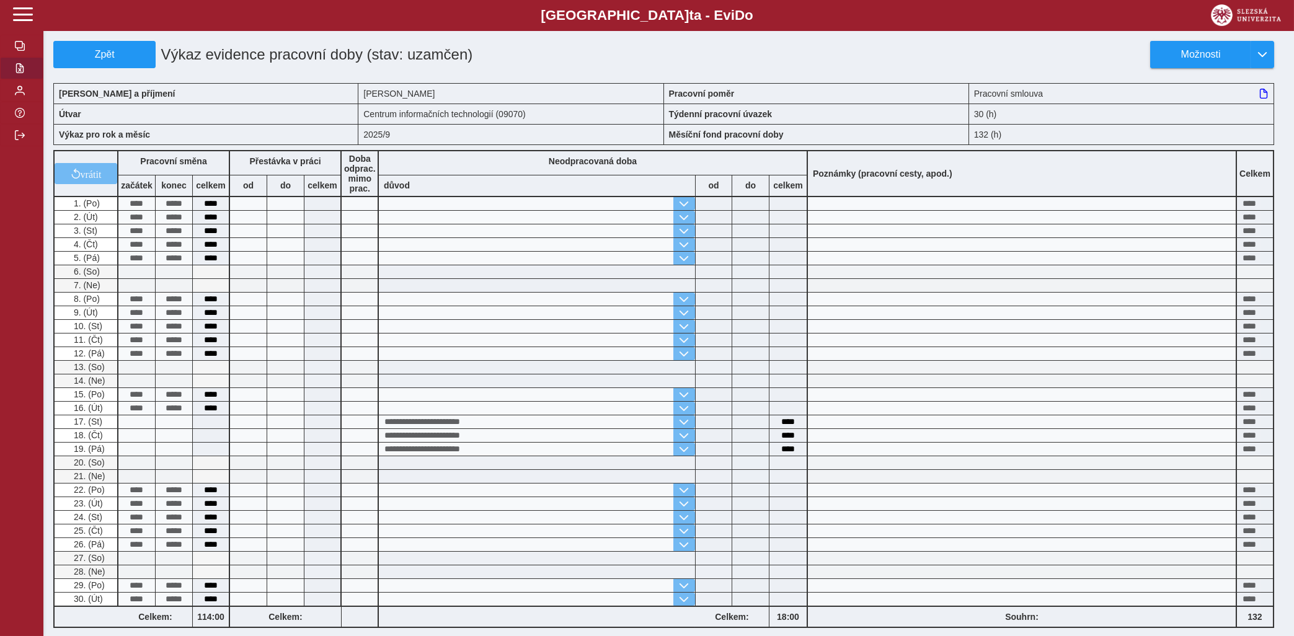
click at [19, 73] on span "button" at bounding box center [20, 68] width 10 height 10
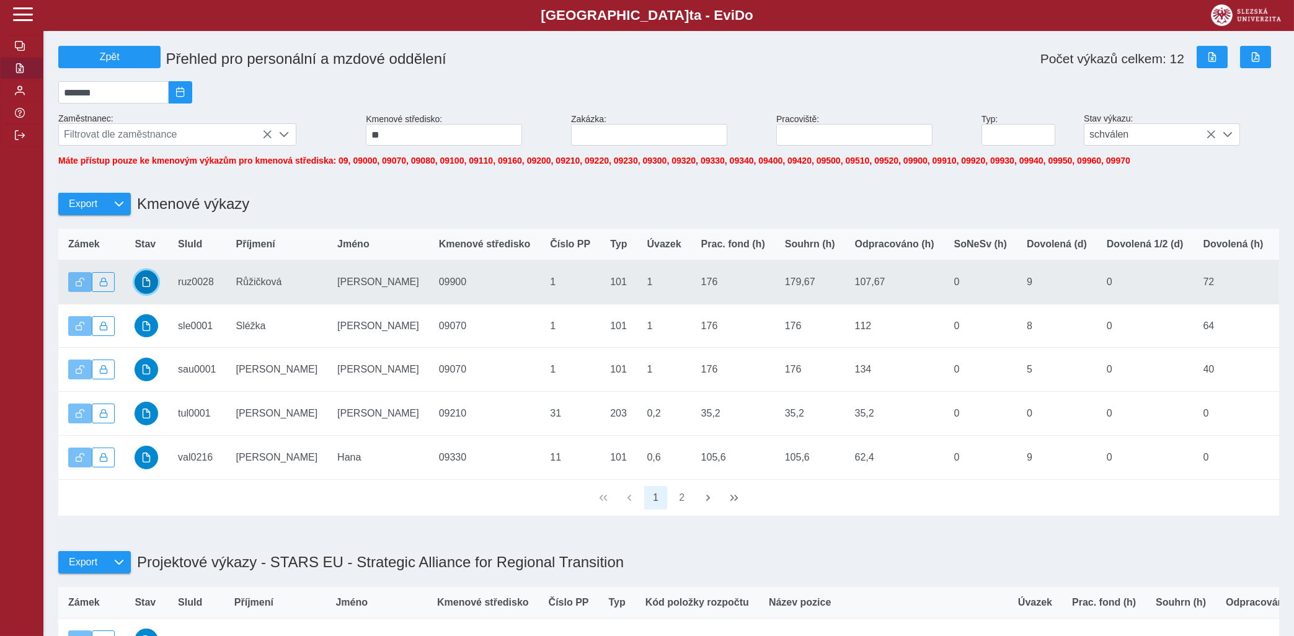
click at [151, 287] on span "button" at bounding box center [146, 282] width 10 height 10
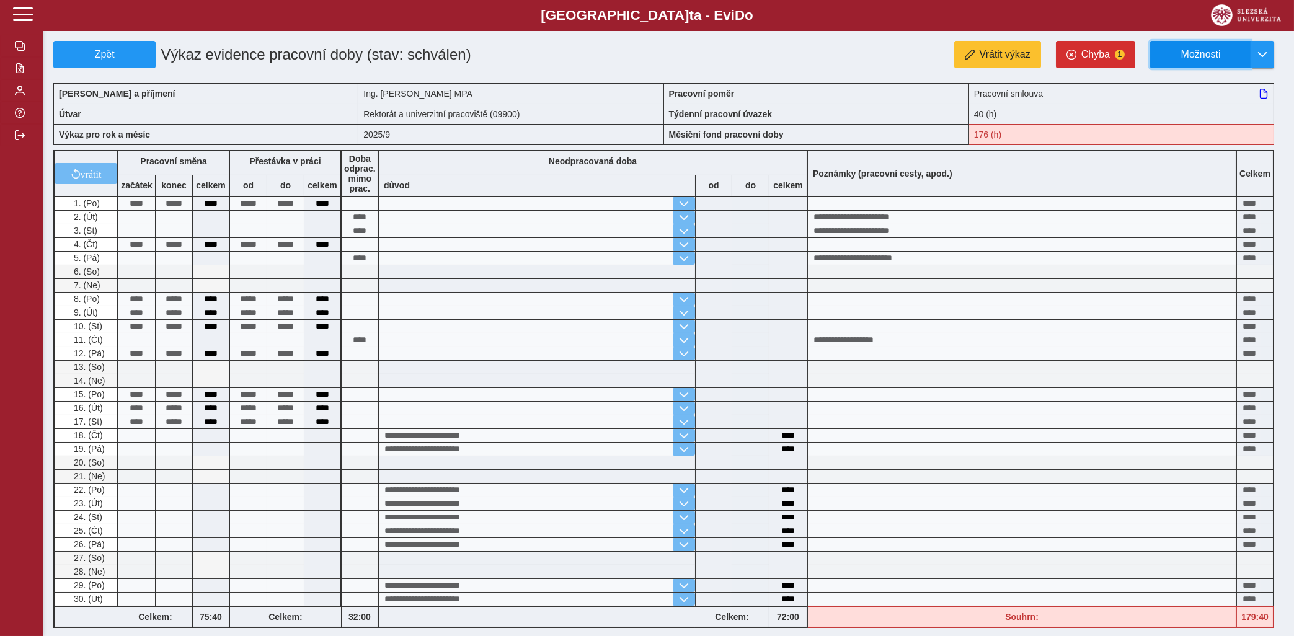
click at [1234, 49] on span "Možnosti" at bounding box center [1201, 54] width 80 height 11
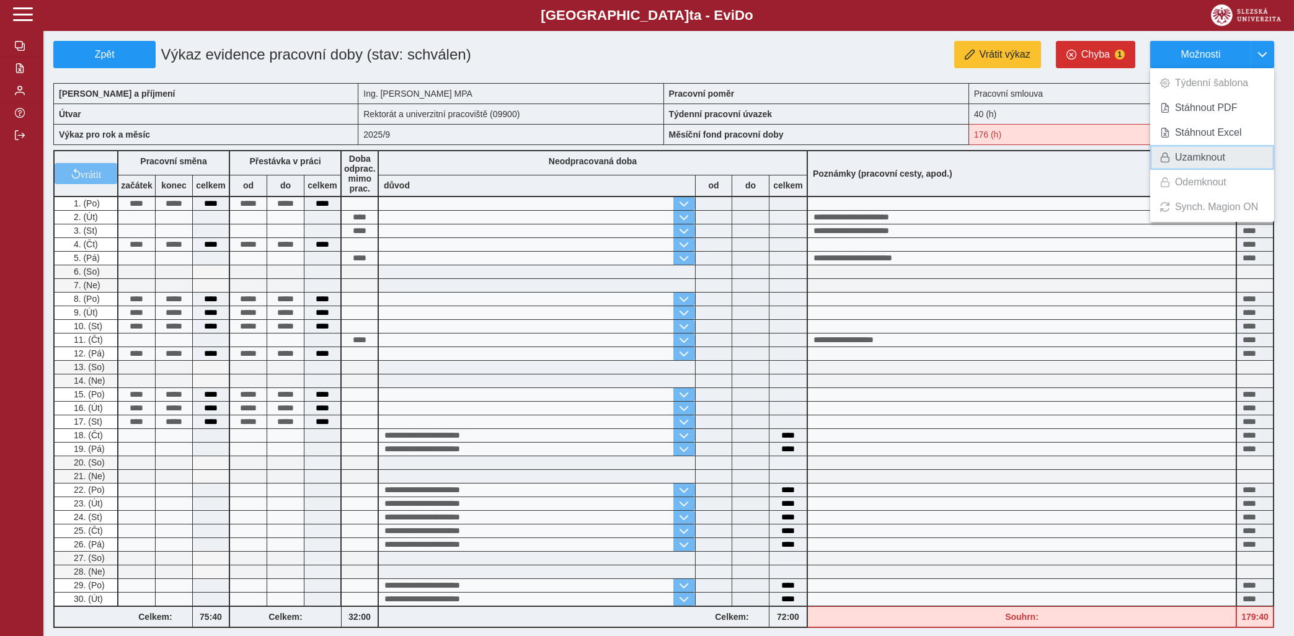
click at [1186, 156] on span "Uzamknout" at bounding box center [1200, 158] width 50 height 10
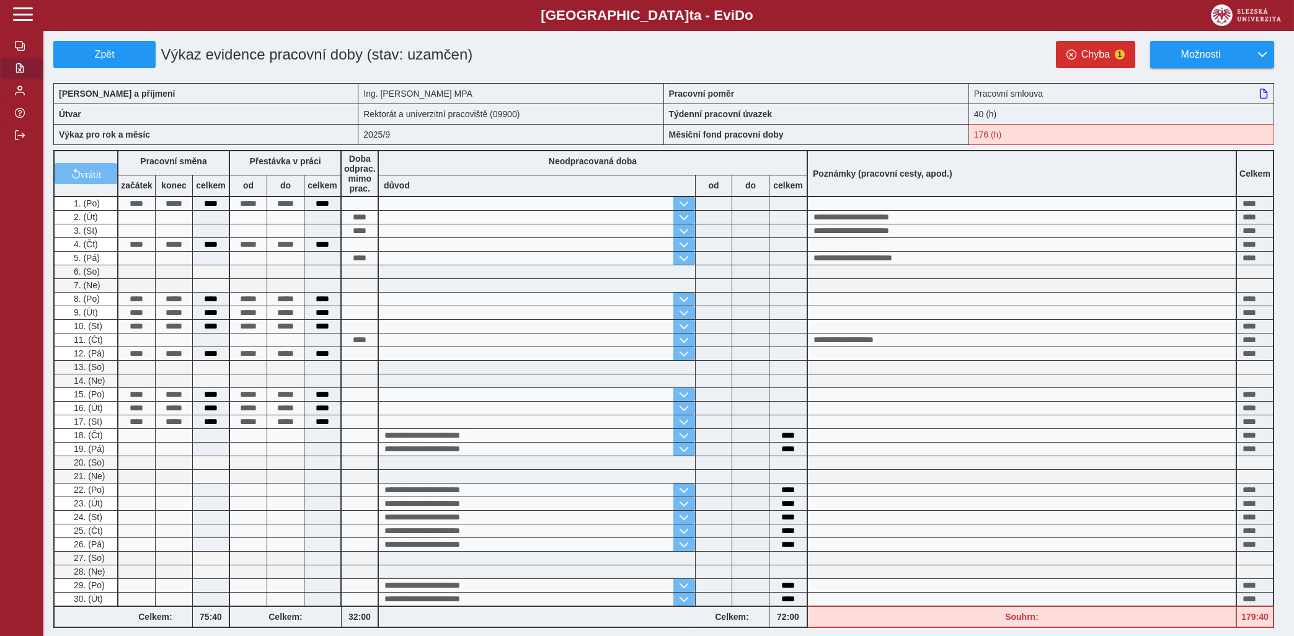
click at [14, 79] on button "button" at bounding box center [21, 68] width 43 height 22
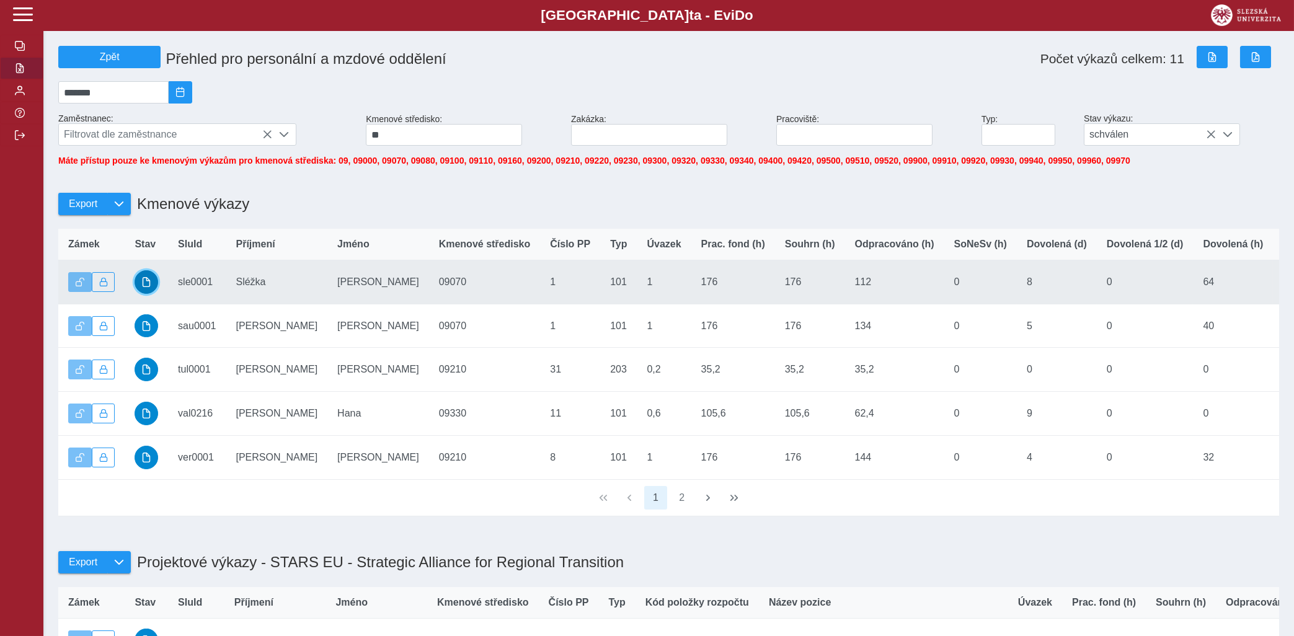
click at [141, 291] on button "button" at bounding box center [147, 282] width 24 height 24
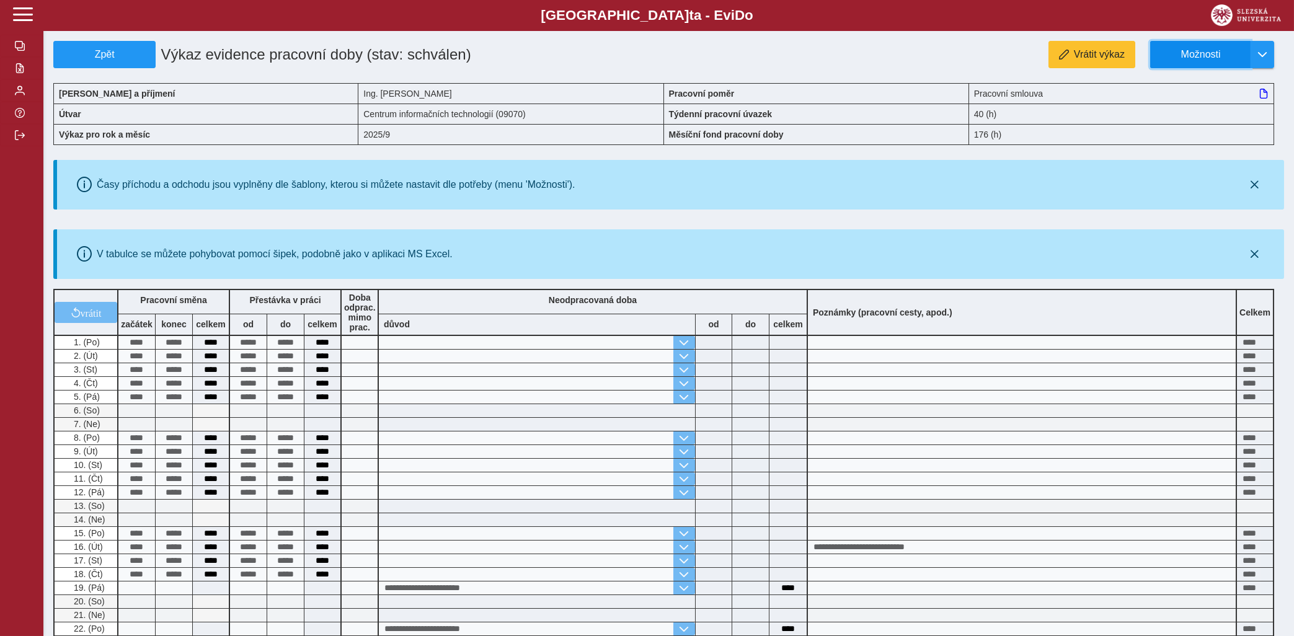
click at [1195, 48] on button "Možnosti" at bounding box center [1200, 54] width 100 height 27
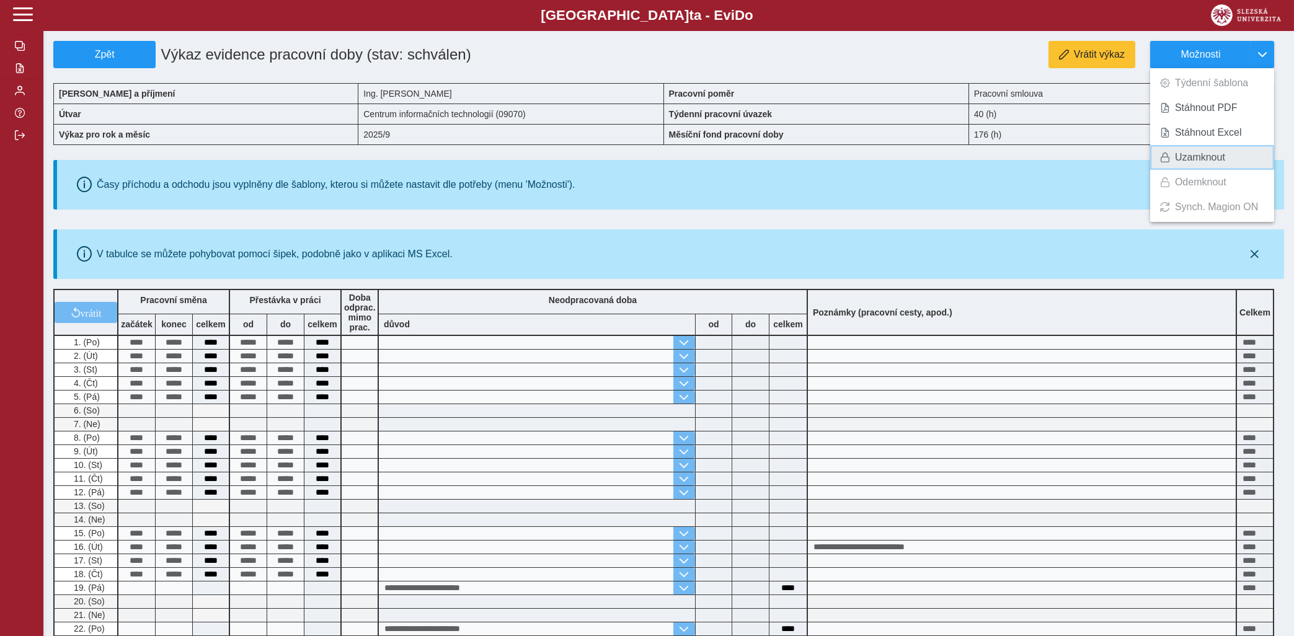
click at [1189, 158] on span "Uzamknout" at bounding box center [1200, 158] width 50 height 10
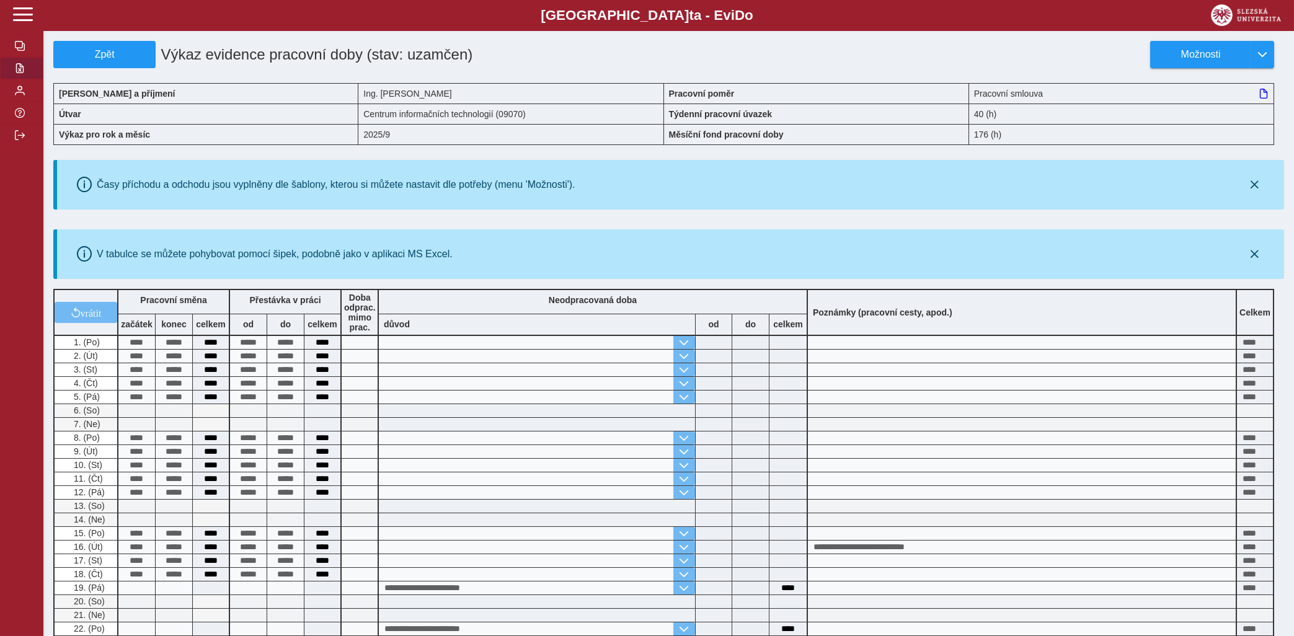
click at [22, 73] on span "button" at bounding box center [20, 68] width 10 height 10
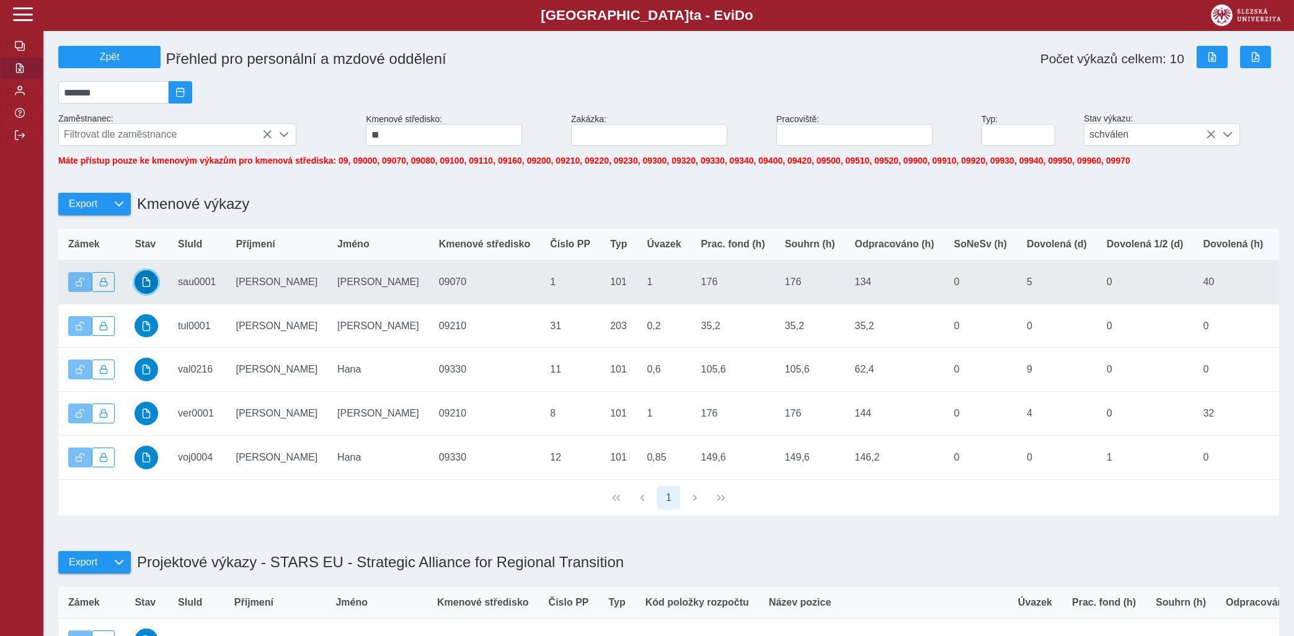
click at [149, 287] on span "button" at bounding box center [146, 282] width 10 height 10
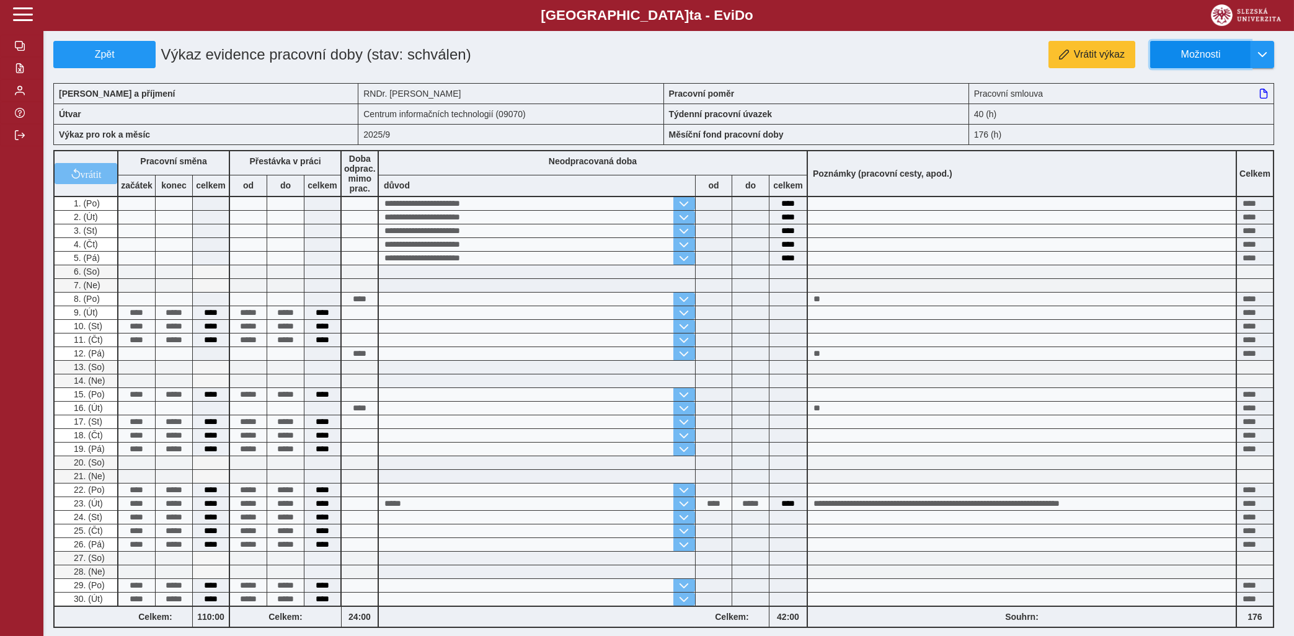
click at [1231, 49] on span "Možnosti" at bounding box center [1201, 54] width 80 height 11
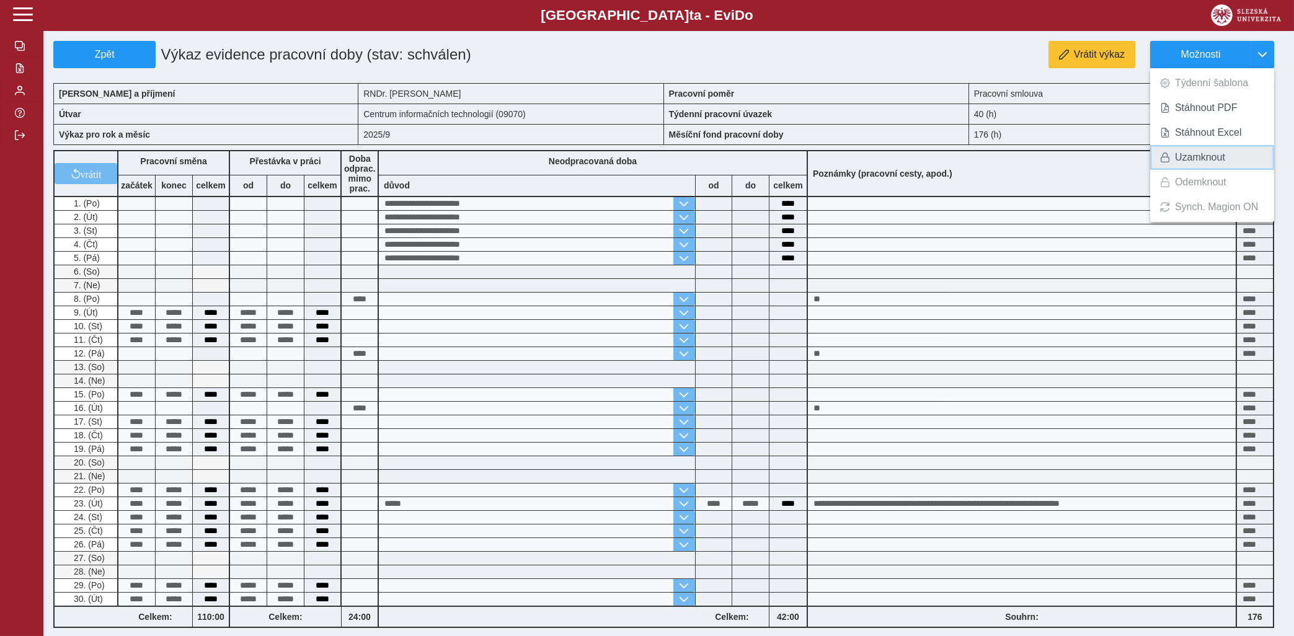
click at [1197, 154] on span "Uzamknout" at bounding box center [1200, 158] width 50 height 10
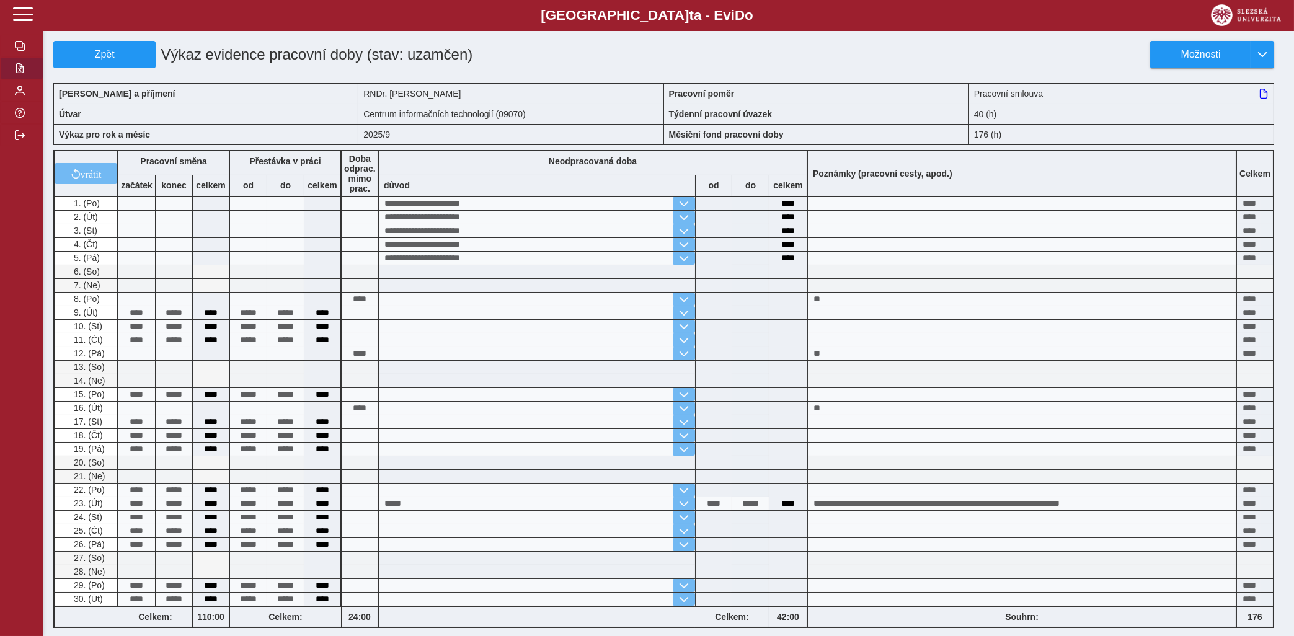
click at [23, 73] on span "button" at bounding box center [20, 68] width 10 height 10
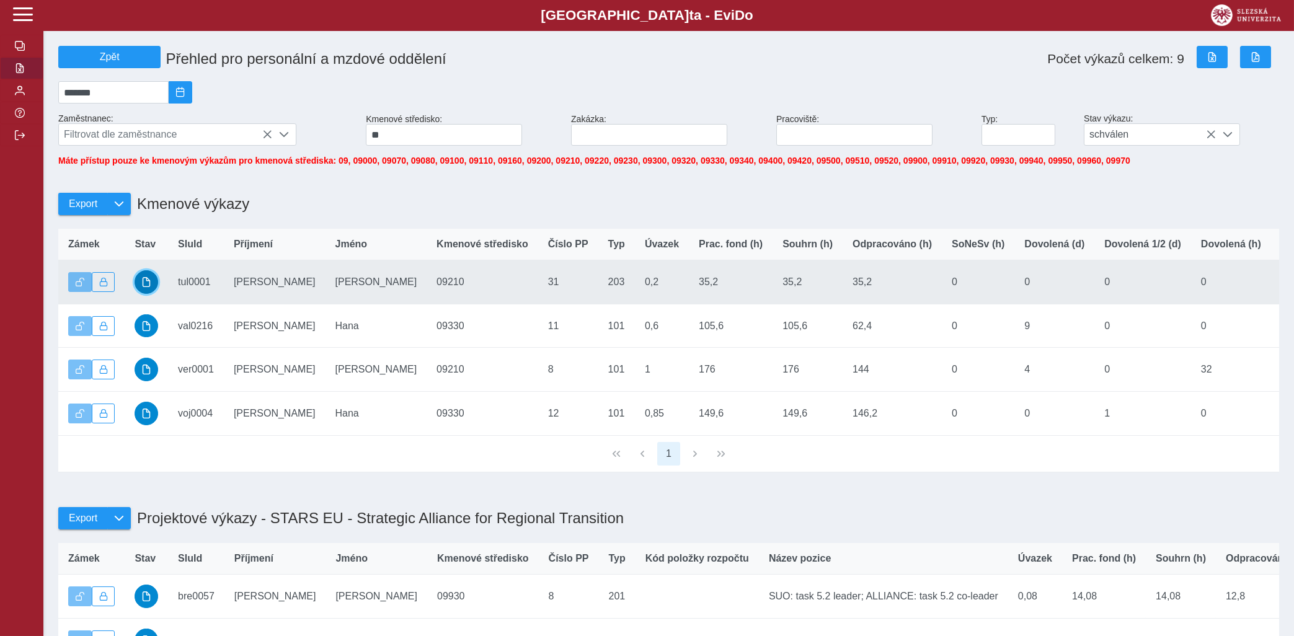
click at [153, 292] on button "button" at bounding box center [147, 282] width 24 height 24
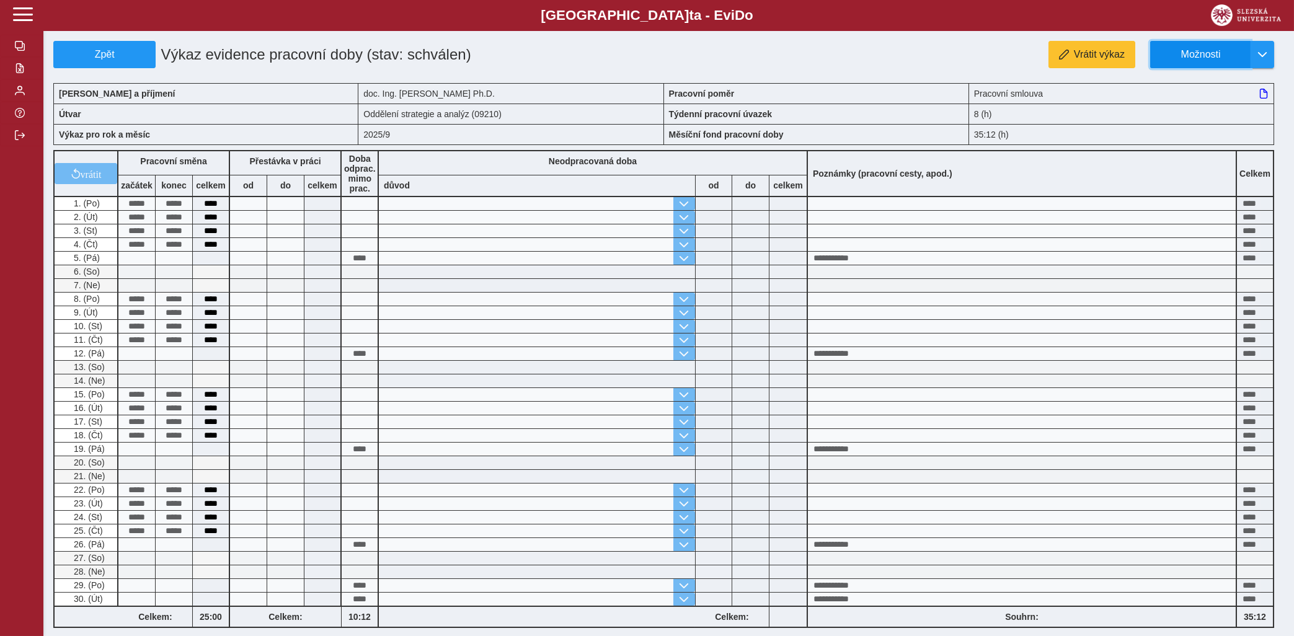
click at [1192, 47] on button "Možnosti" at bounding box center [1200, 54] width 100 height 27
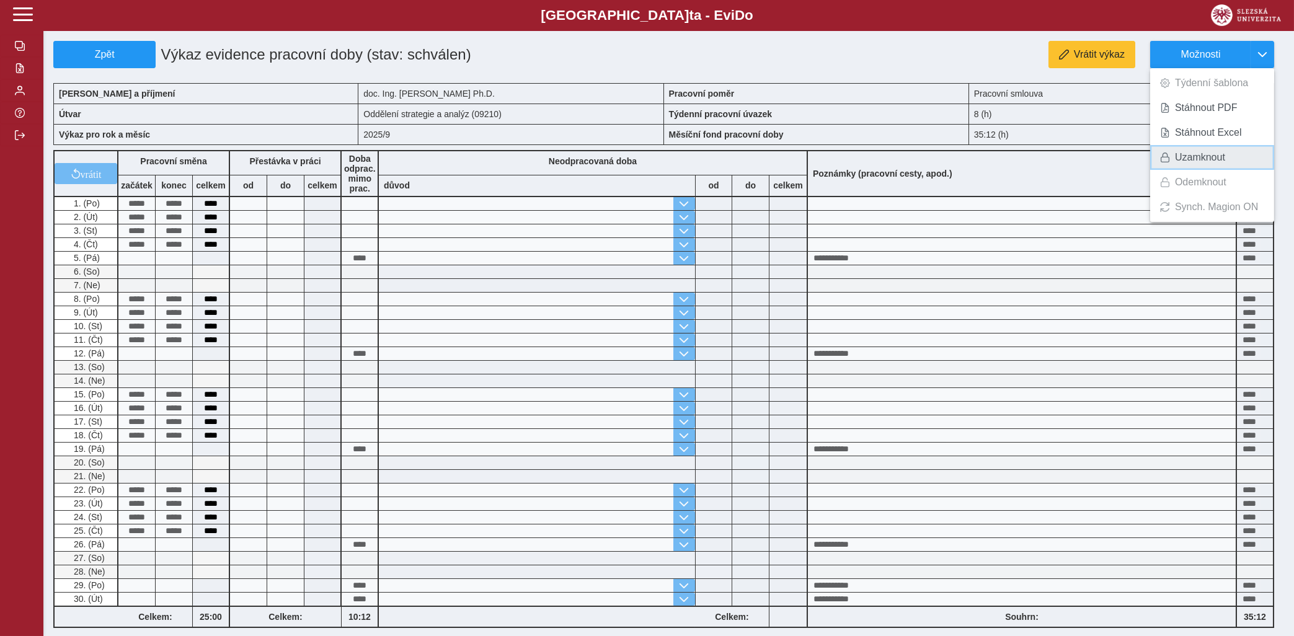
click at [1187, 158] on span "Uzamknout" at bounding box center [1200, 158] width 50 height 10
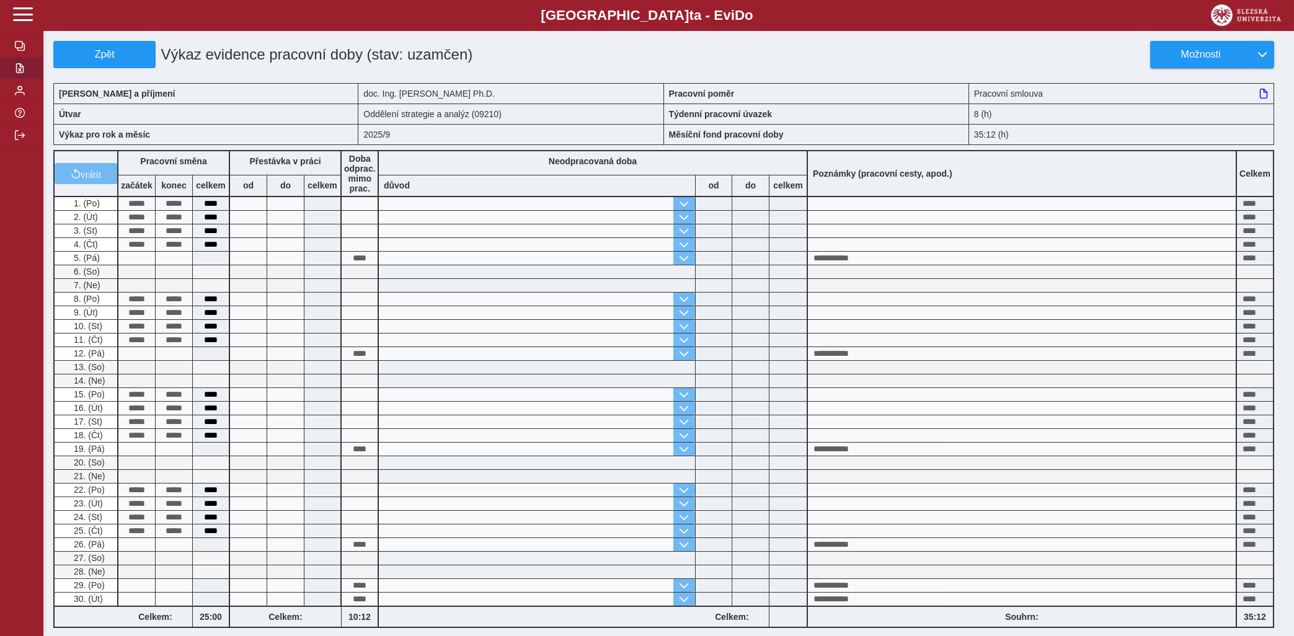
click at [17, 73] on span "button" at bounding box center [20, 68] width 10 height 10
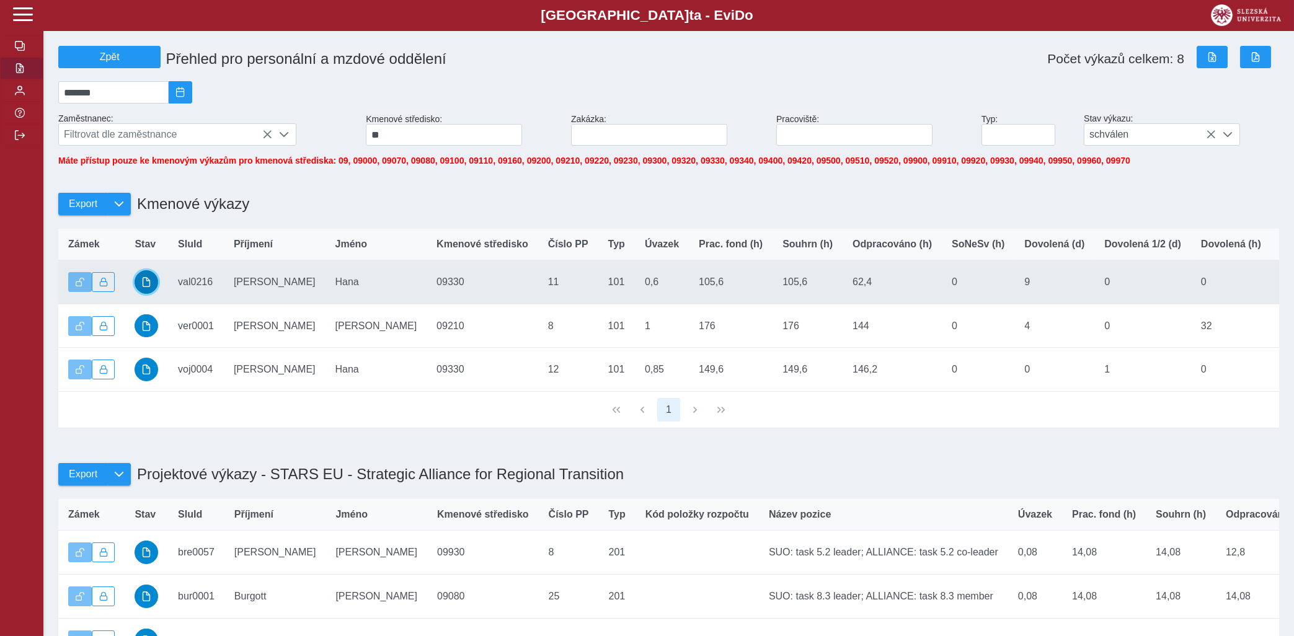
click at [148, 287] on span "button" at bounding box center [146, 282] width 10 height 10
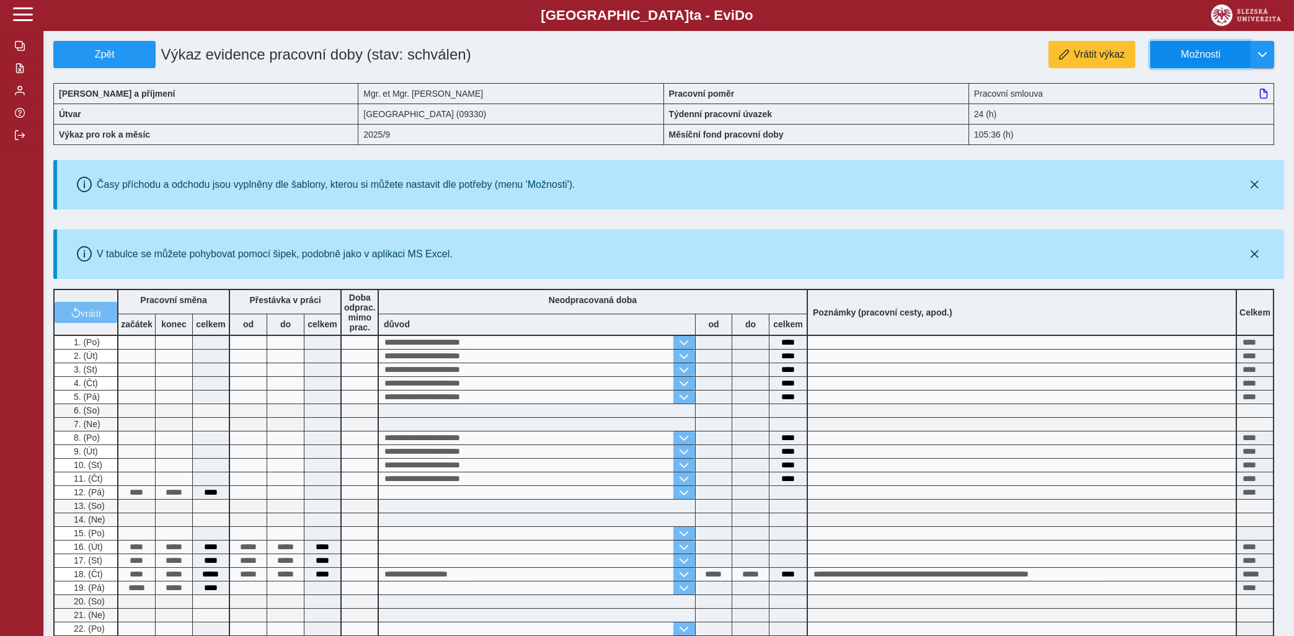
click at [1189, 51] on span "Možnosti" at bounding box center [1201, 54] width 80 height 11
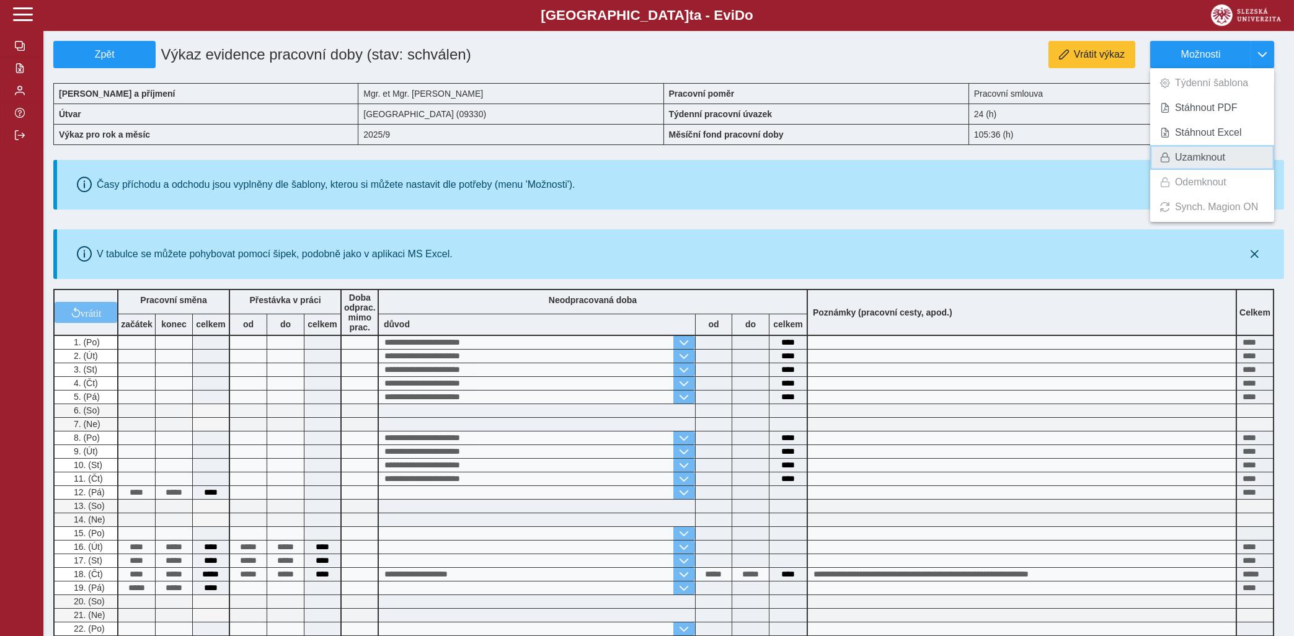
click at [1183, 156] on span "Uzamknout" at bounding box center [1200, 158] width 50 height 10
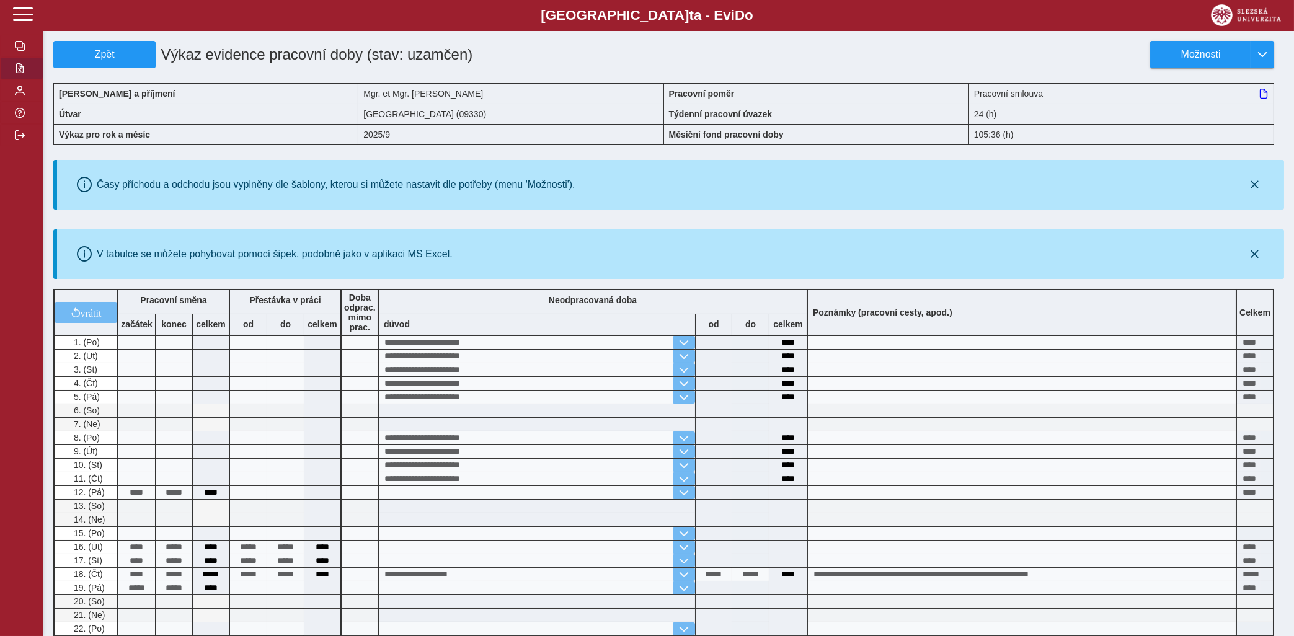
click at [20, 73] on span "button" at bounding box center [20, 68] width 10 height 10
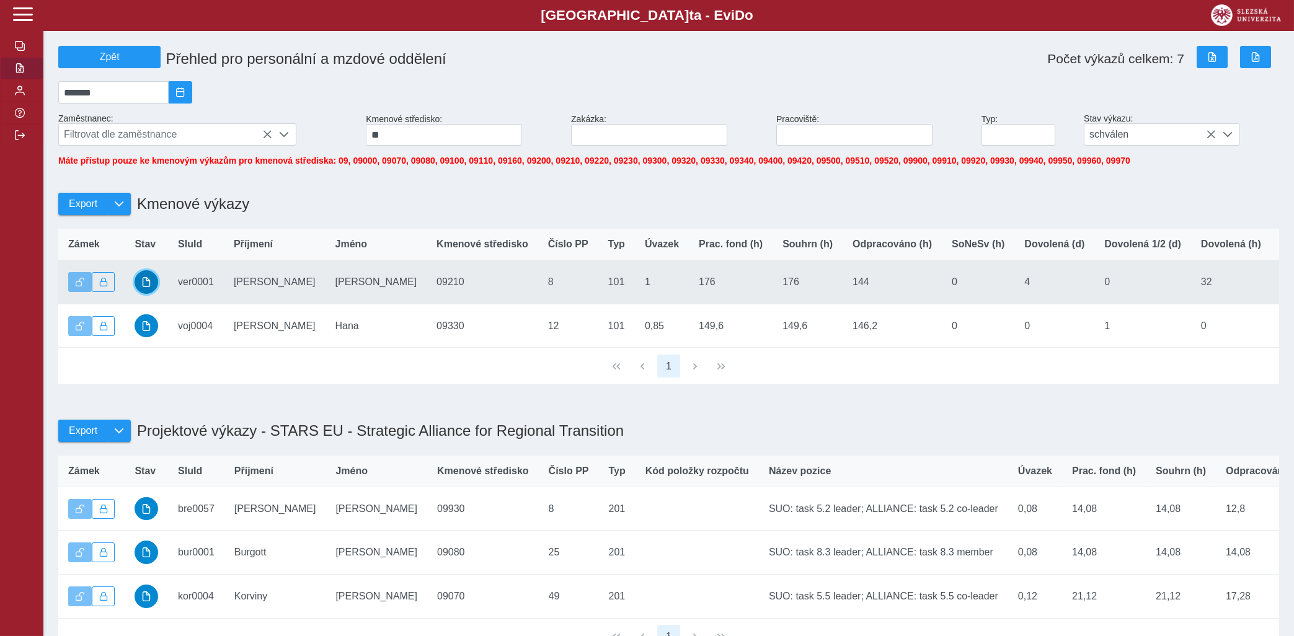
click at [148, 283] on button "button" at bounding box center [147, 282] width 24 height 24
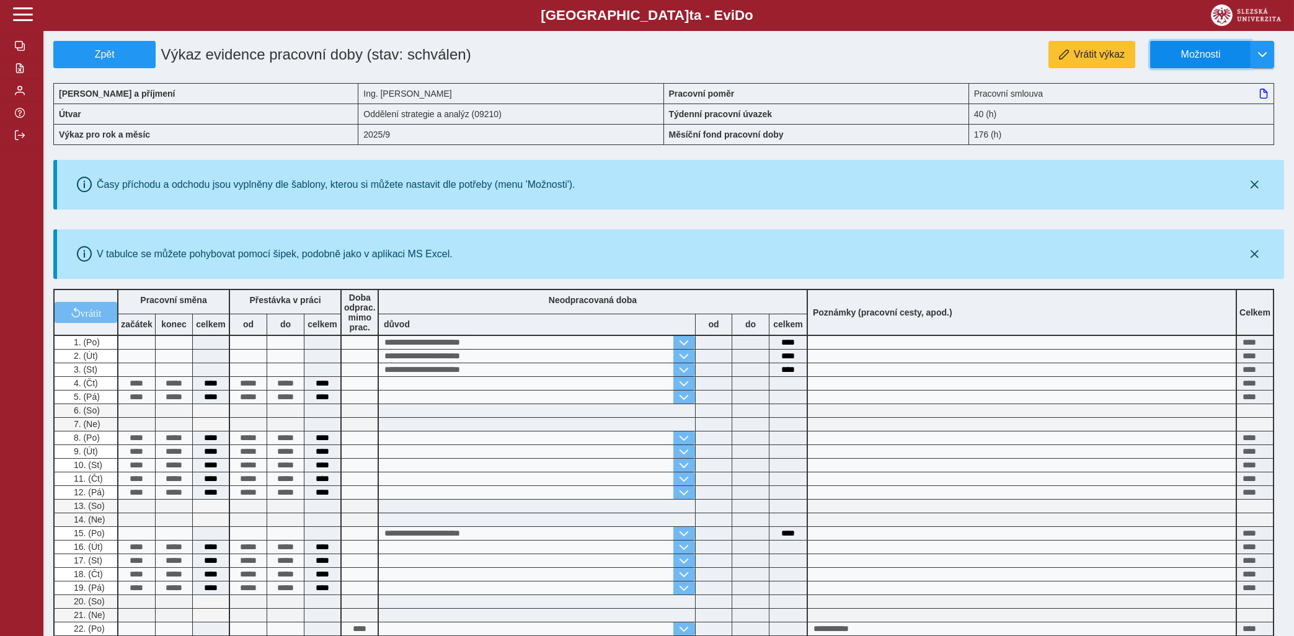
click at [1219, 49] on span "Možnosti" at bounding box center [1201, 54] width 80 height 11
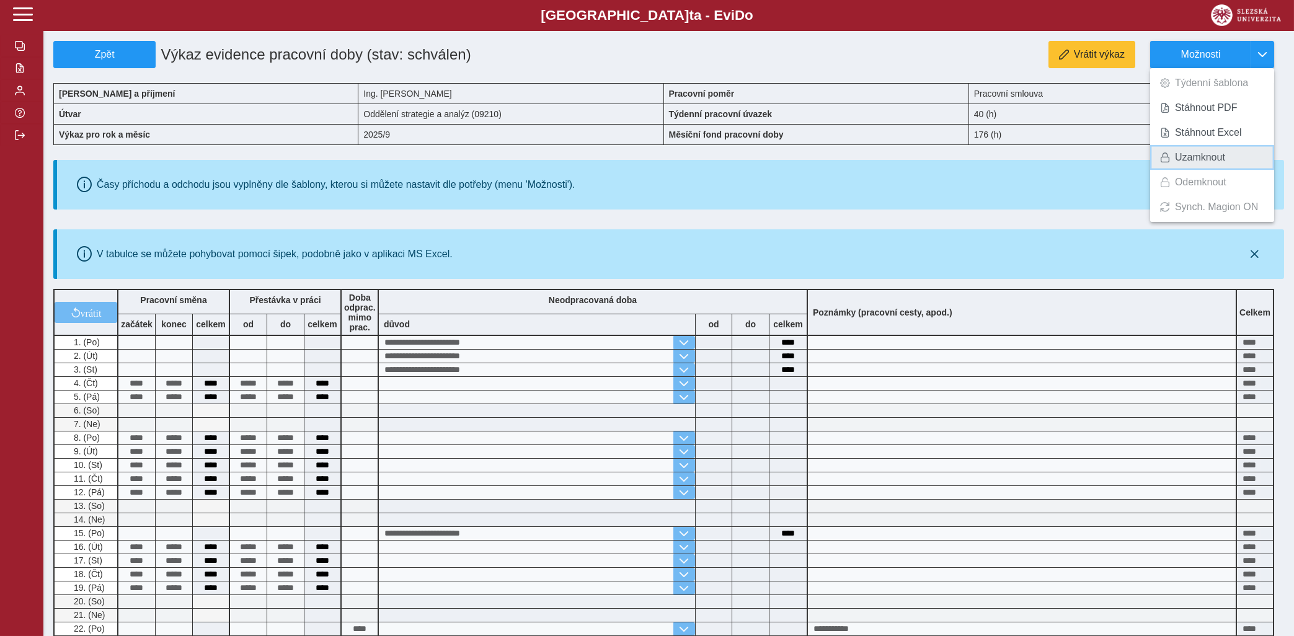
click at [1209, 156] on span "Uzamknout" at bounding box center [1200, 158] width 50 height 10
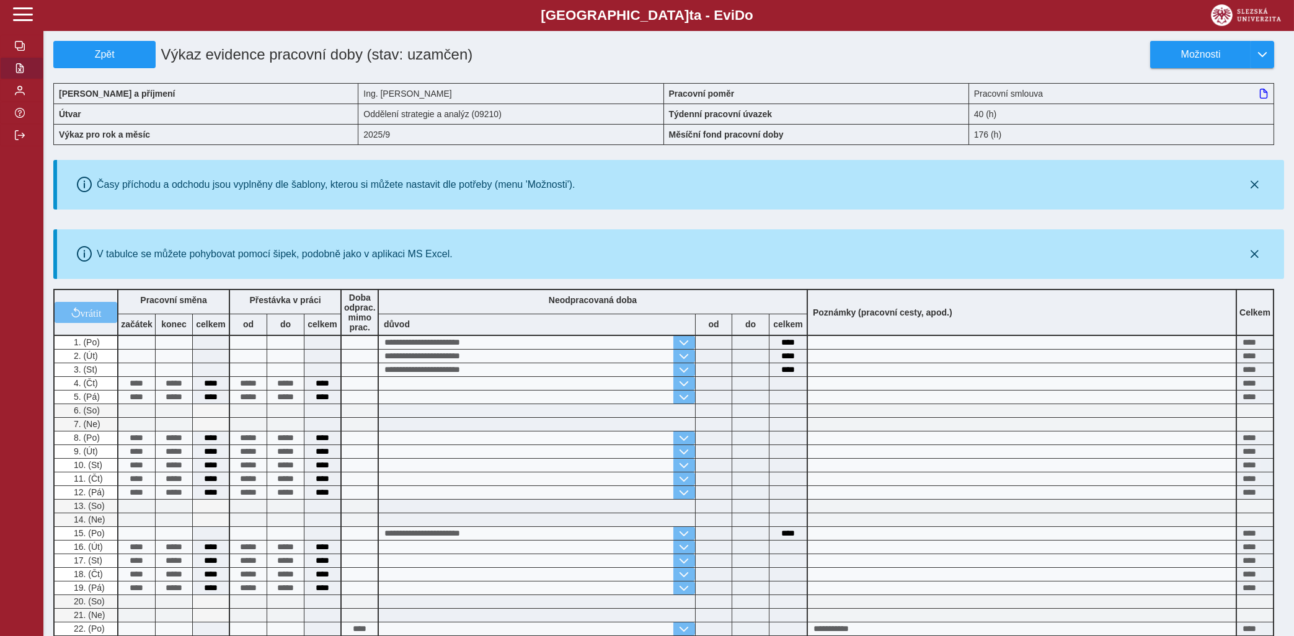
click at [20, 73] on span "button" at bounding box center [20, 68] width 10 height 10
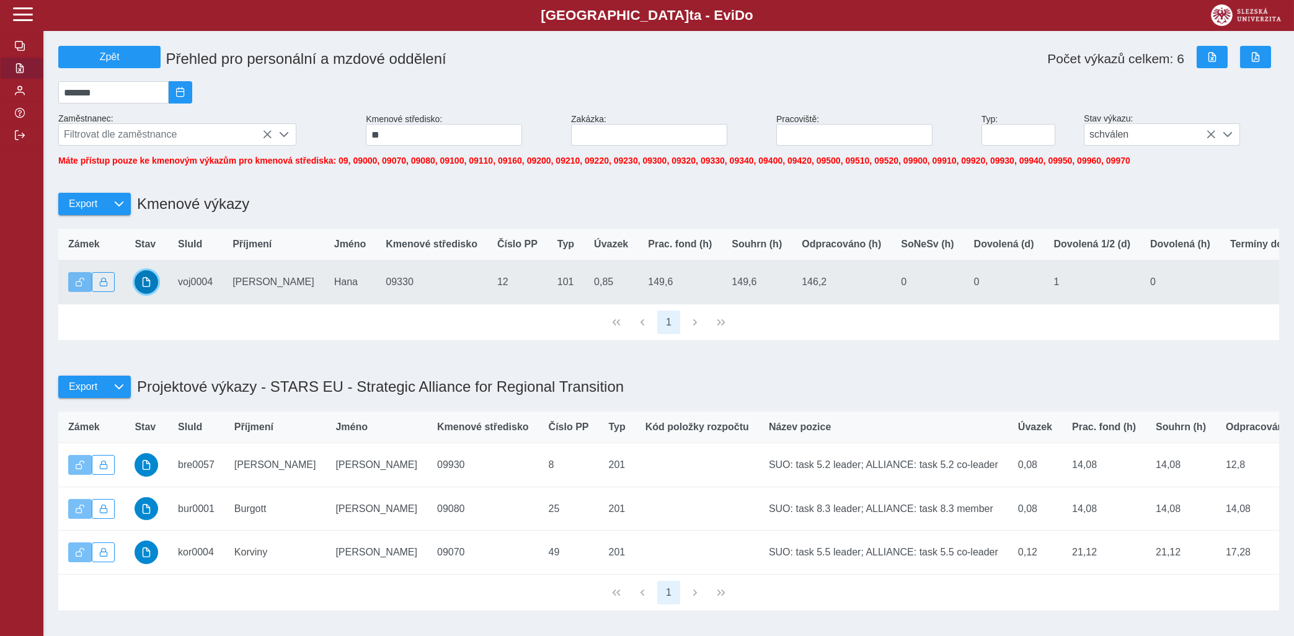
click at [152, 290] on button "button" at bounding box center [147, 282] width 24 height 24
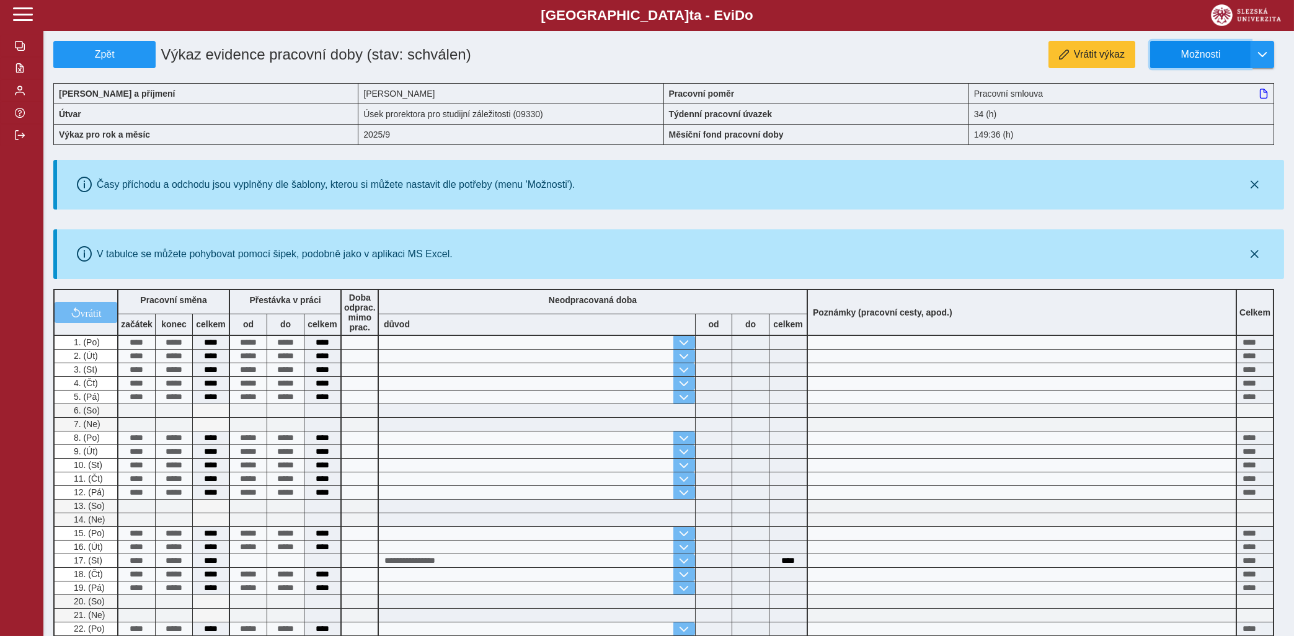
click at [1214, 55] on span "Možnosti" at bounding box center [1201, 54] width 80 height 11
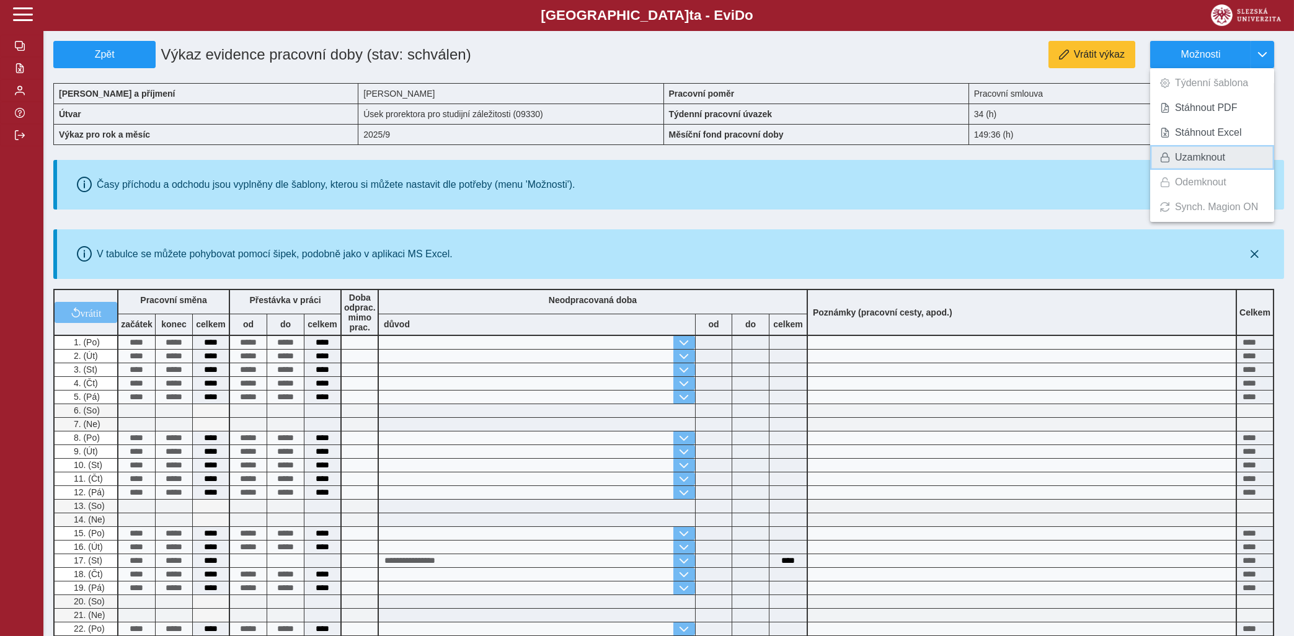
click at [1194, 155] on span "Uzamknout" at bounding box center [1200, 158] width 50 height 10
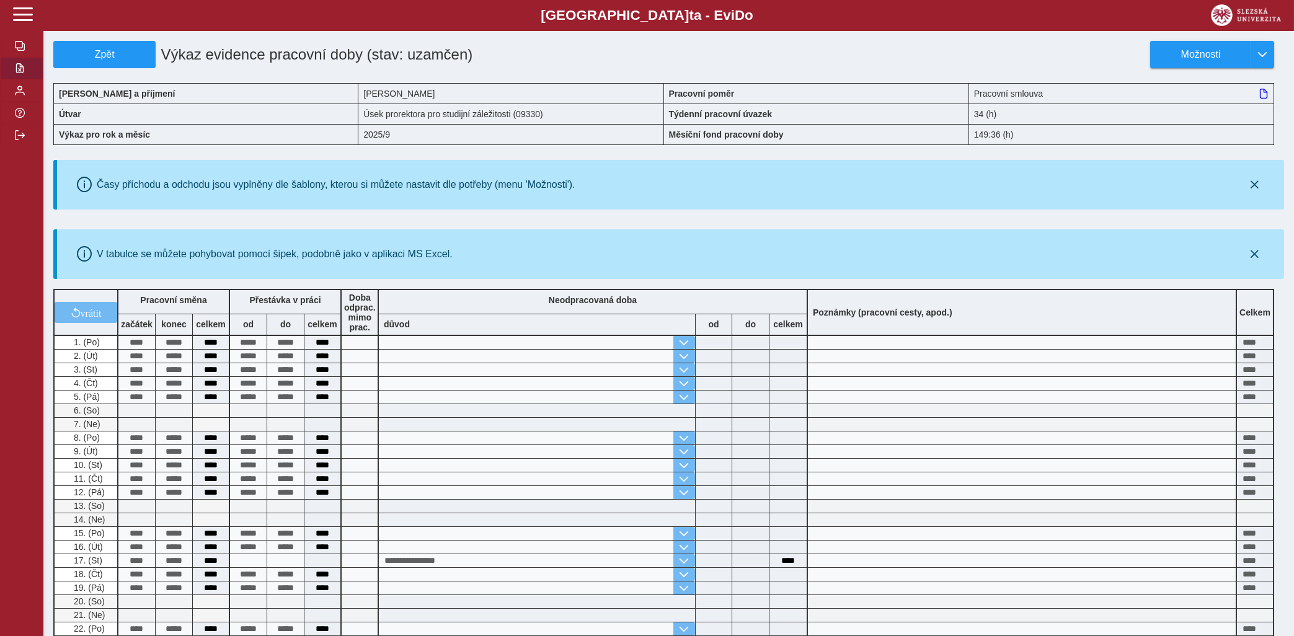
click at [14, 79] on button "button" at bounding box center [21, 68] width 43 height 22
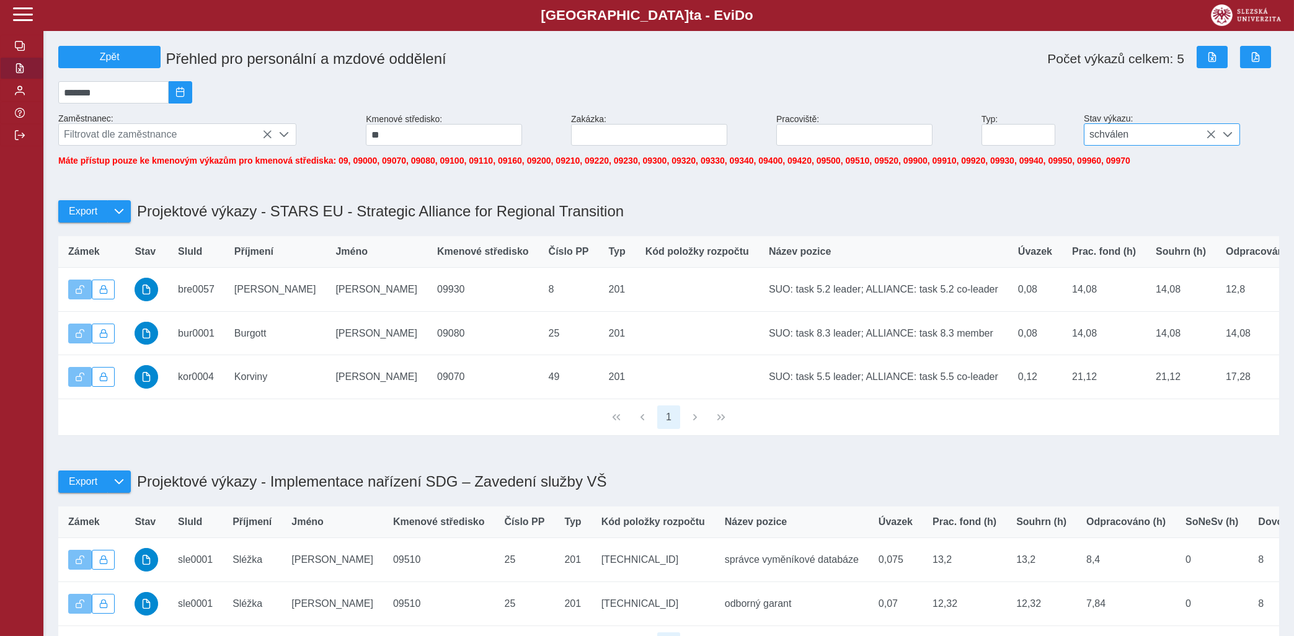
click at [1210, 137] on icon at bounding box center [1211, 135] width 10 height 10
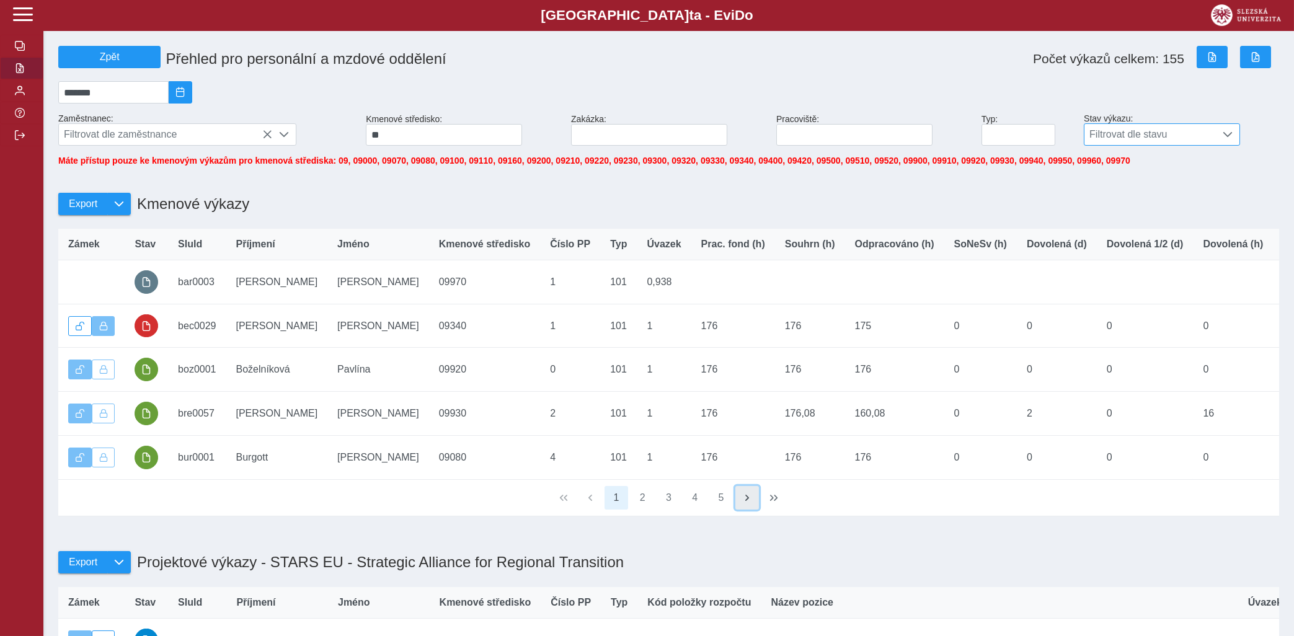
click at [746, 503] on span "button" at bounding box center [747, 498] width 10 height 10
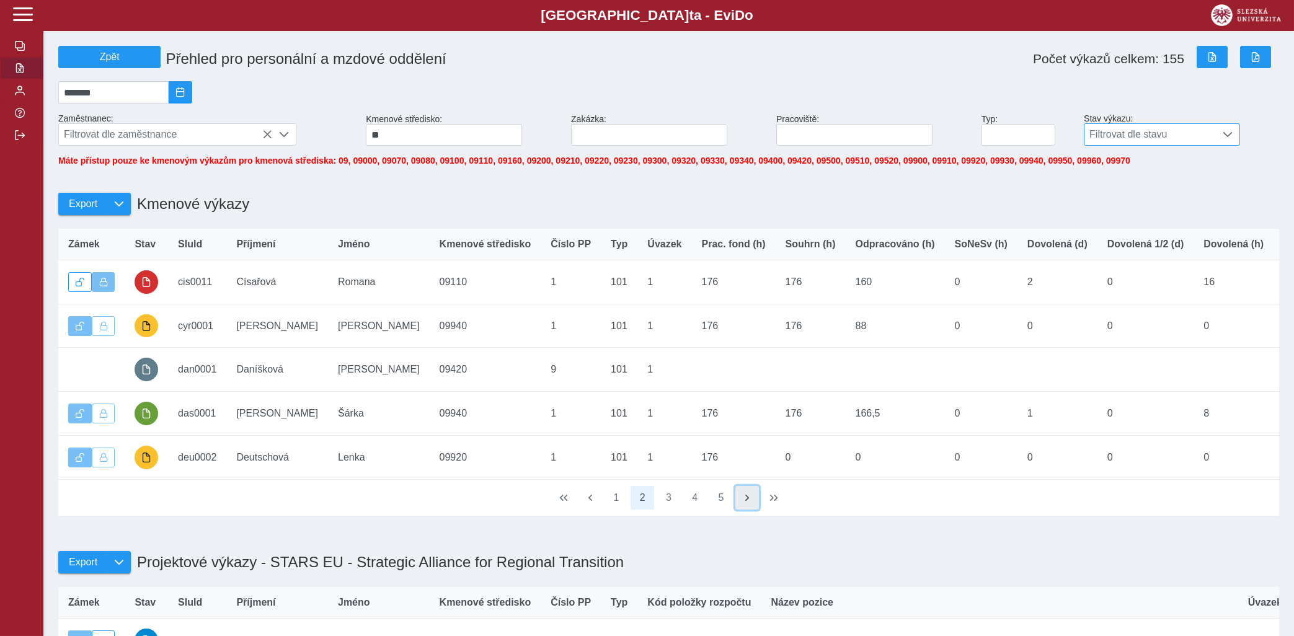
click at [742, 499] on button "button" at bounding box center [747, 498] width 24 height 24
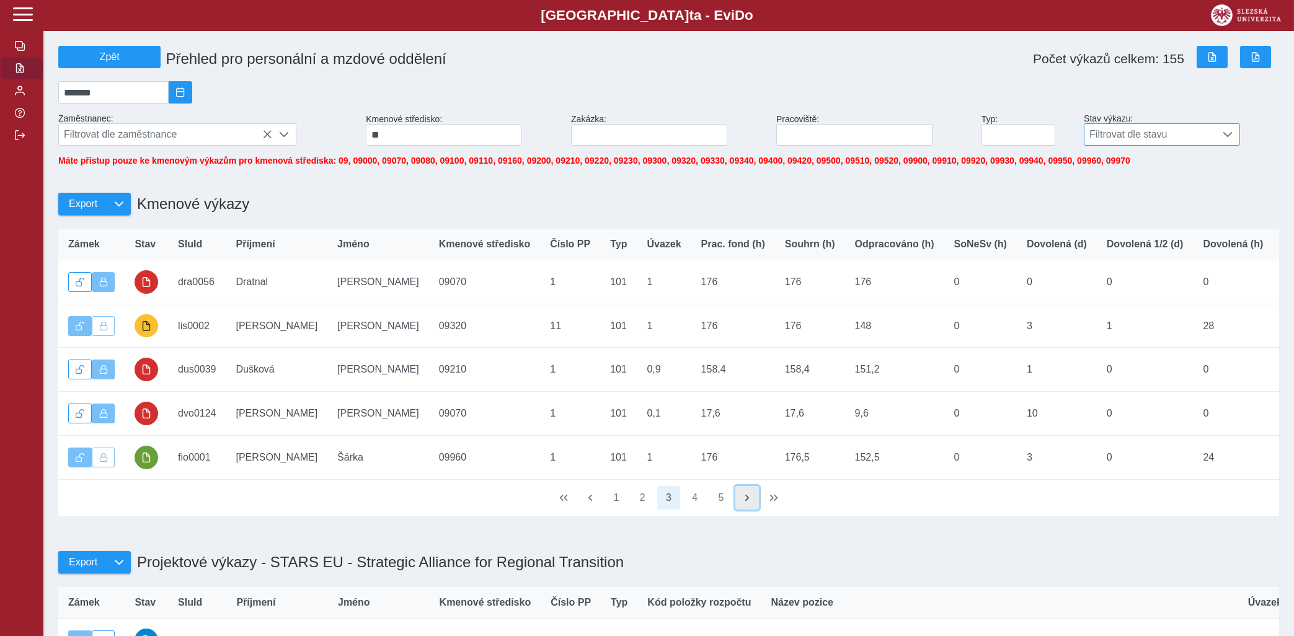
click at [749, 510] on button "button" at bounding box center [747, 498] width 24 height 24
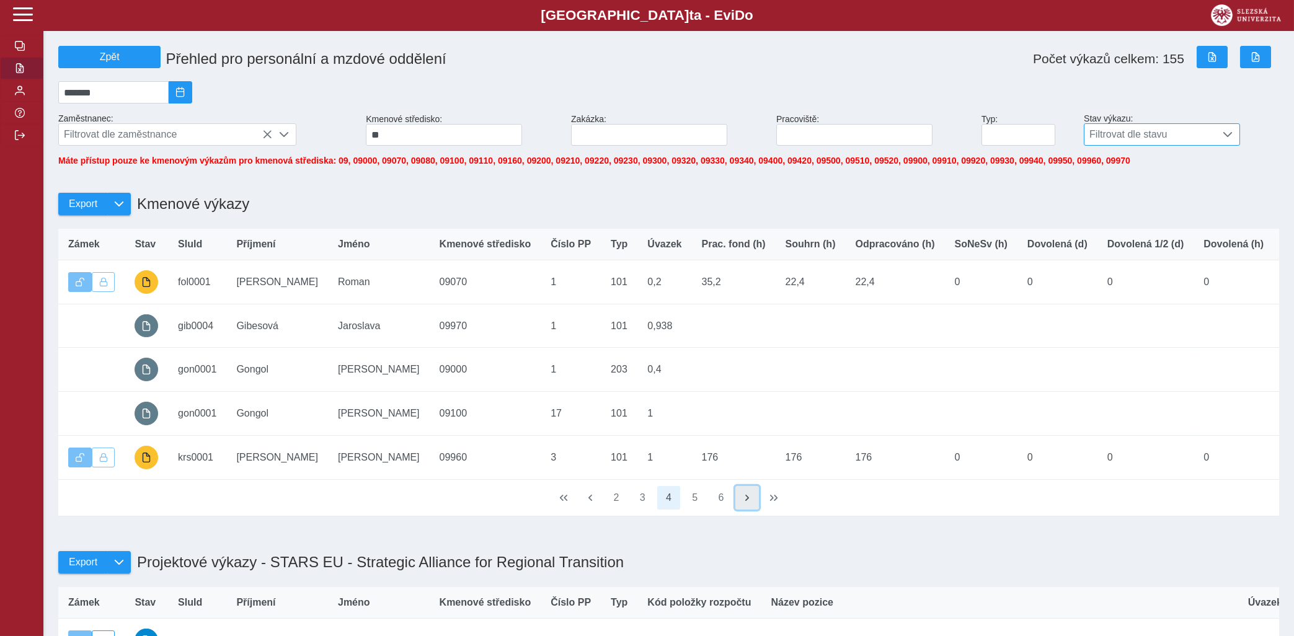
click at [752, 503] on span "button" at bounding box center [747, 498] width 10 height 10
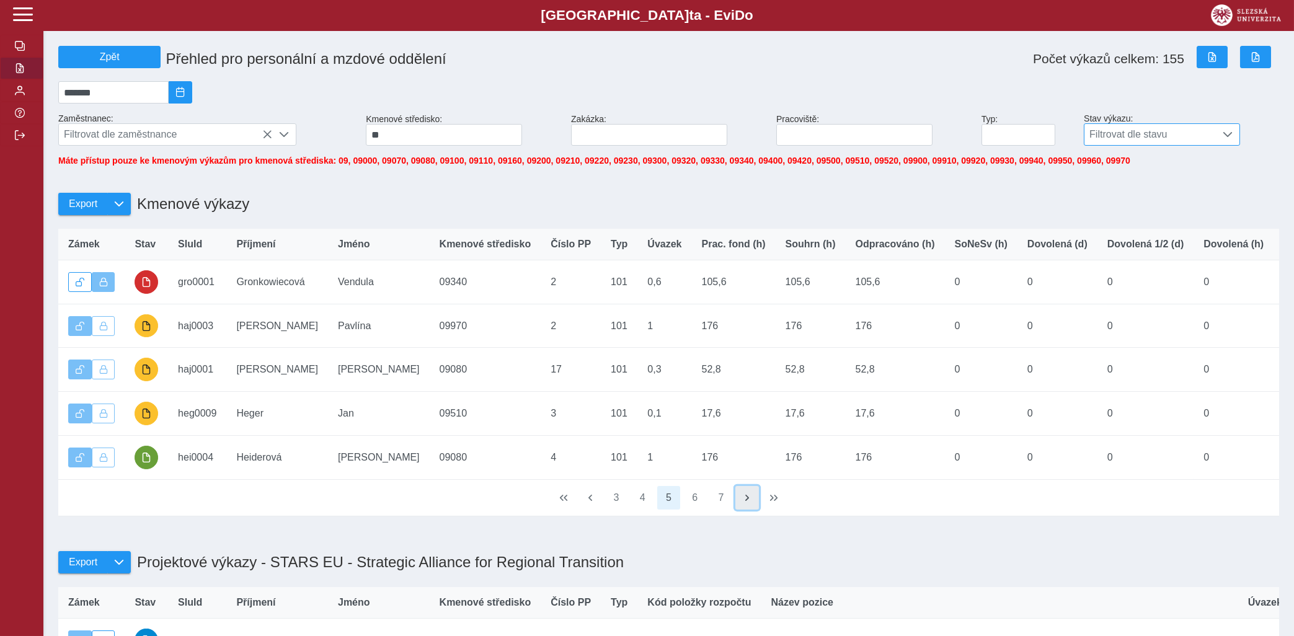
click at [752, 503] on span "button" at bounding box center [747, 498] width 10 height 10
click at [746, 511] on div "Zámek Stav SluId Příjmení Jméno Kmenové středisko [PERSON_NAME] PP Typ Úvazek P…" at bounding box center [668, 373] width 1231 height 298
click at [746, 503] on span "button" at bounding box center [747, 498] width 10 height 10
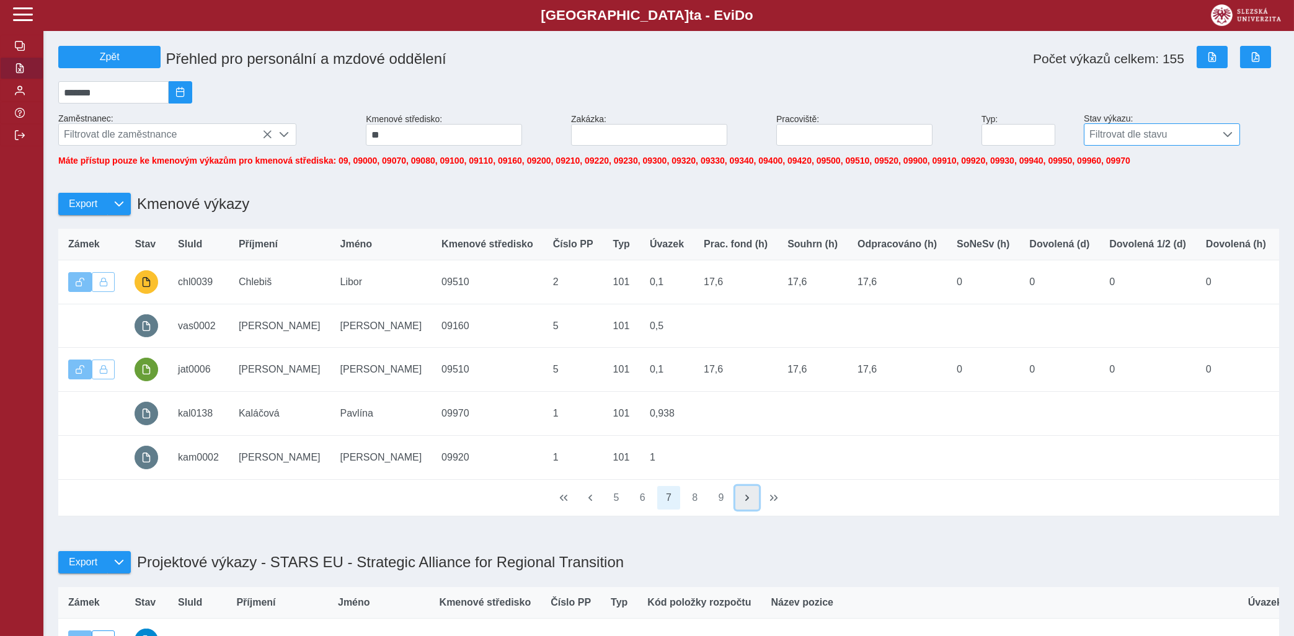
click at [746, 503] on span "button" at bounding box center [747, 498] width 10 height 10
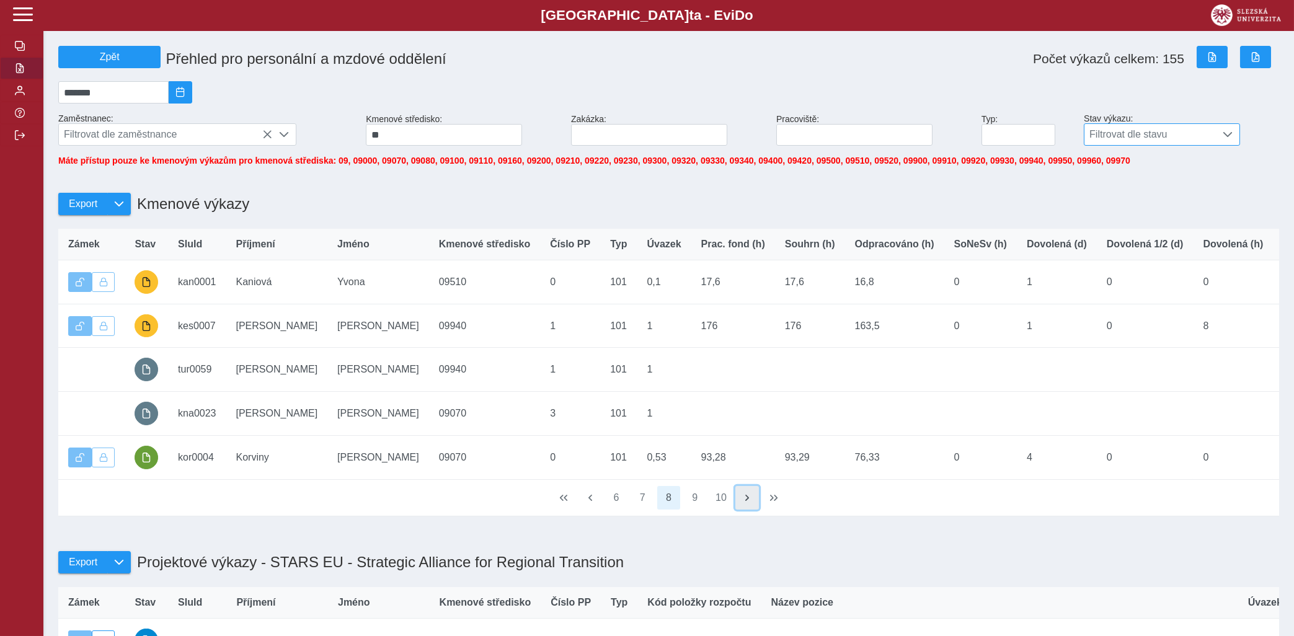
click at [746, 503] on span "button" at bounding box center [747, 498] width 10 height 10
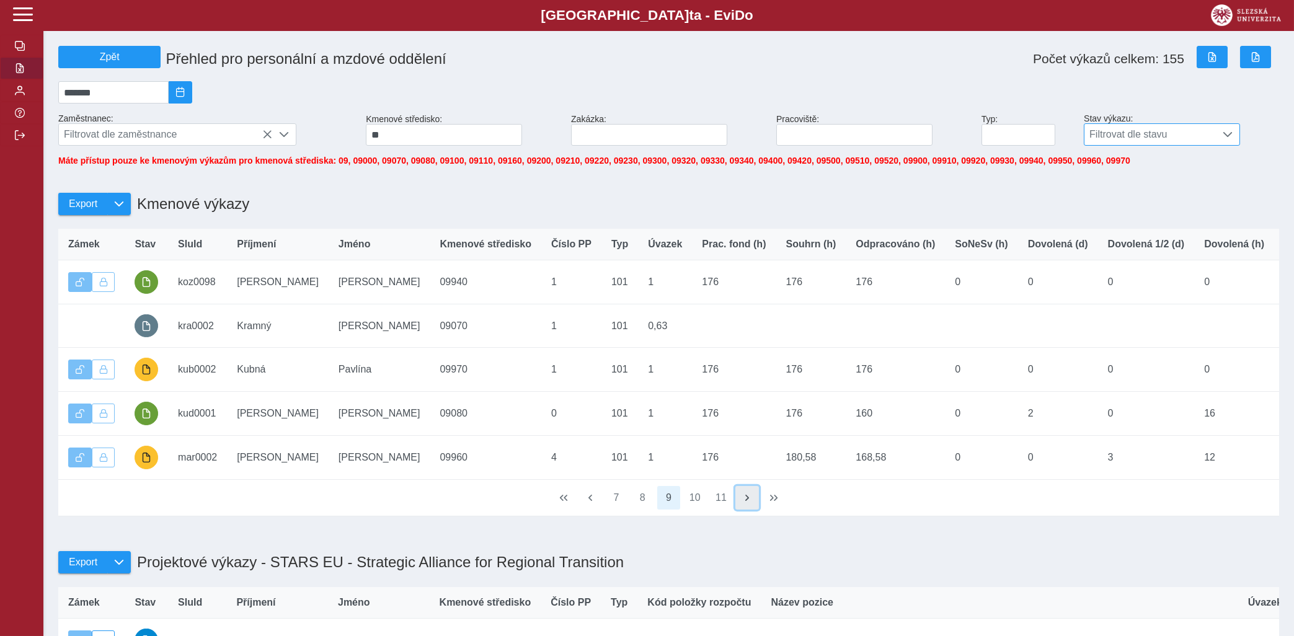
click at [746, 503] on span "button" at bounding box center [747, 498] width 10 height 10
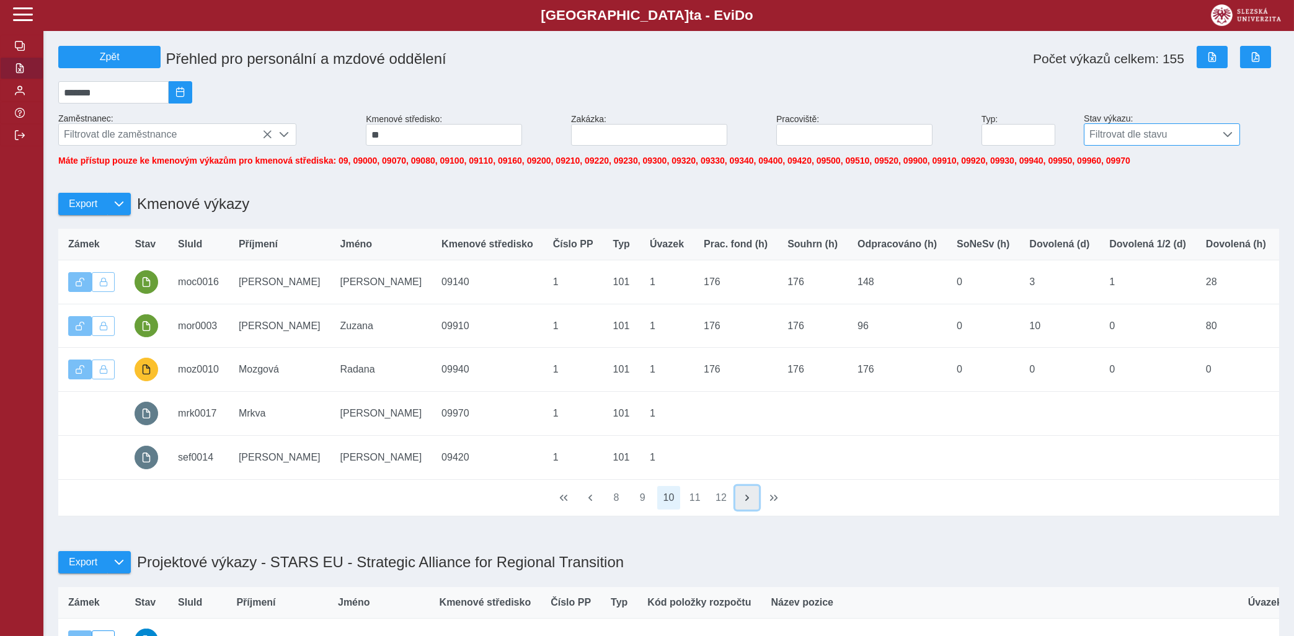
click at [746, 503] on span "button" at bounding box center [747, 498] width 10 height 10
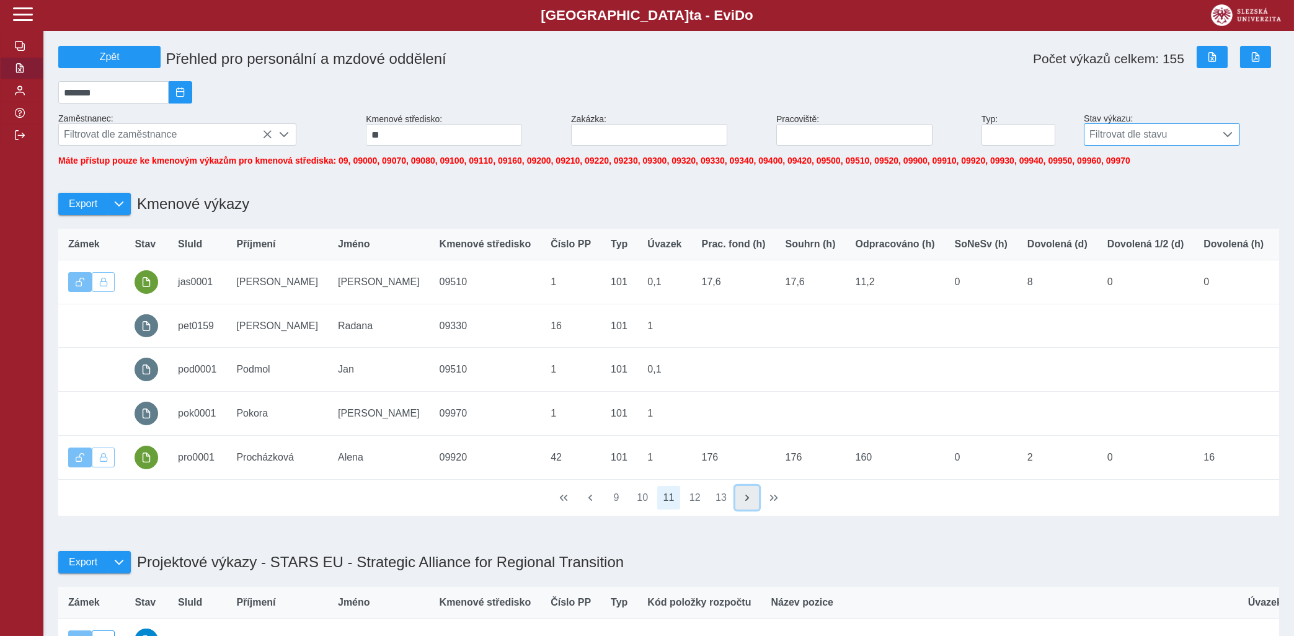
click at [746, 503] on span "button" at bounding box center [747, 498] width 10 height 10
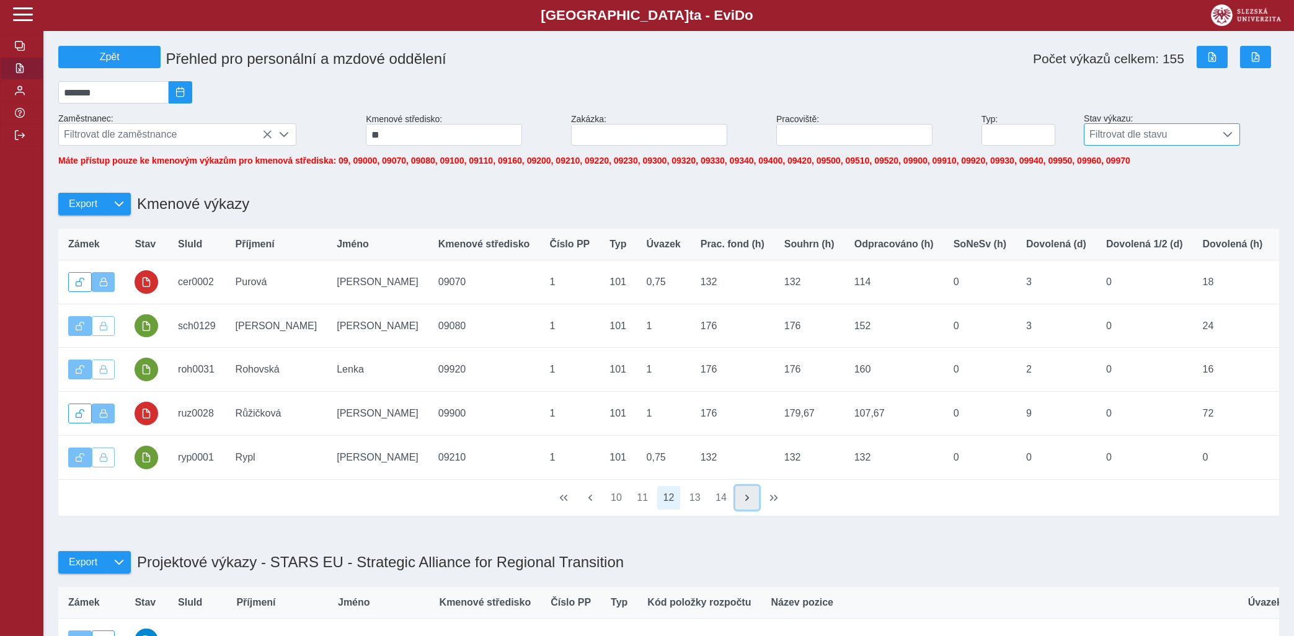
click at [743, 501] on button "button" at bounding box center [747, 498] width 24 height 24
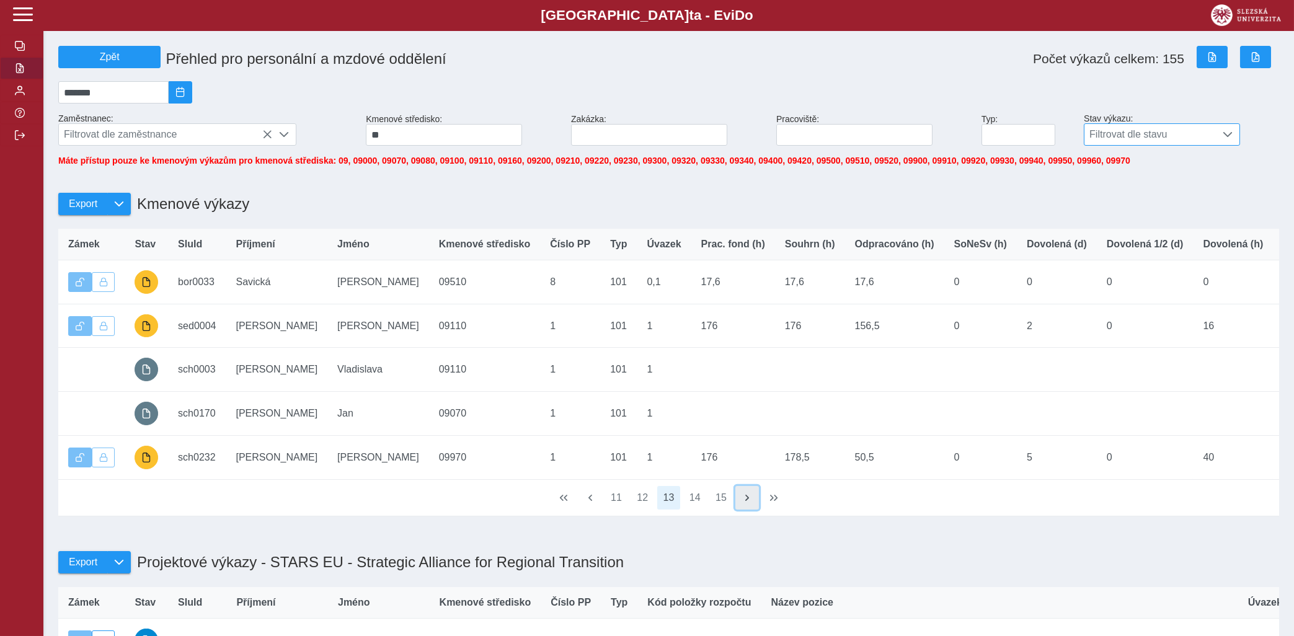
click at [743, 501] on button "button" at bounding box center [747, 498] width 24 height 24
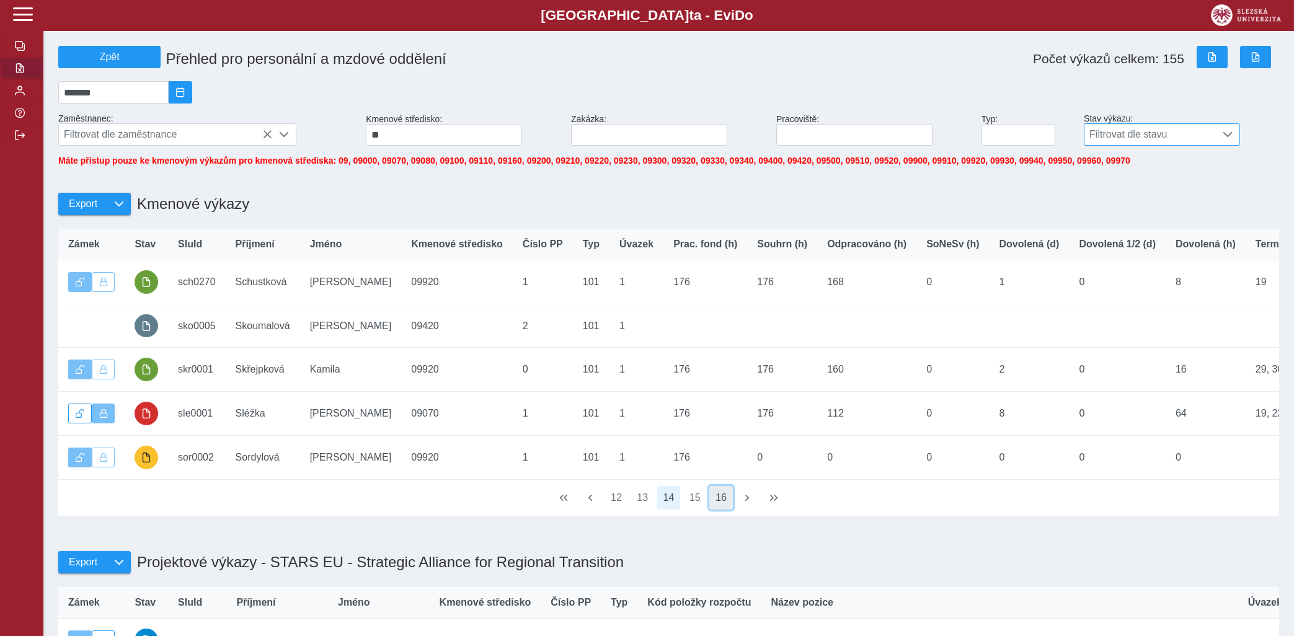
click at [723, 499] on button "16" at bounding box center [721, 498] width 24 height 24
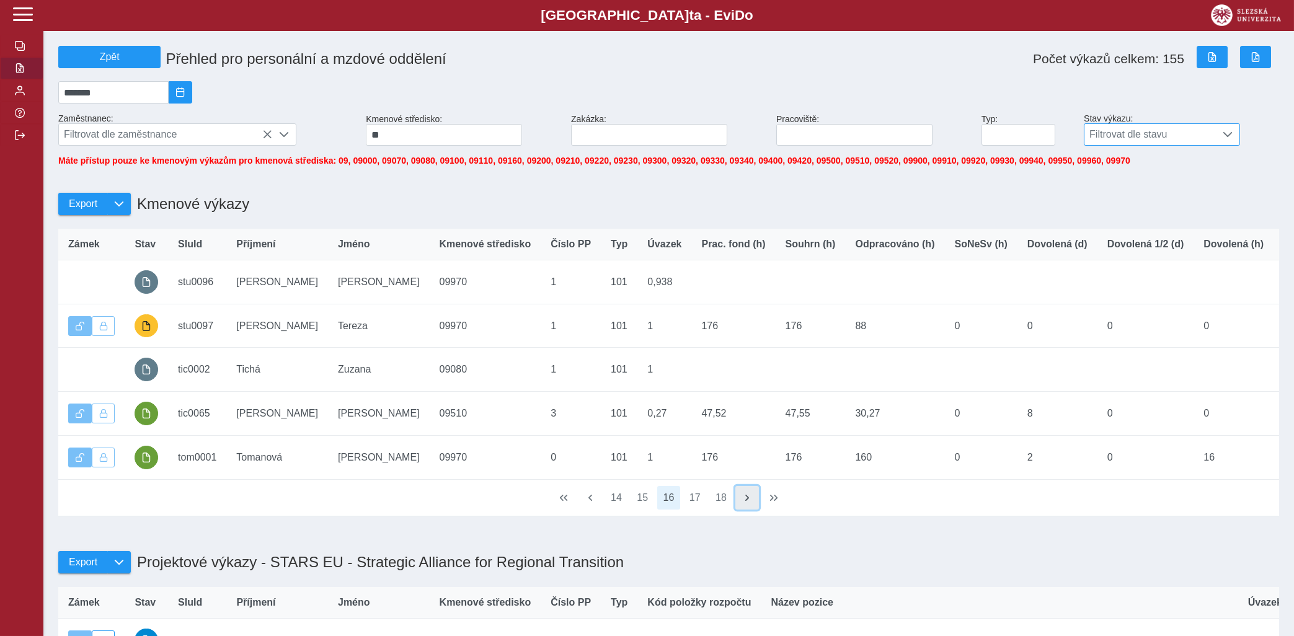
click at [743, 503] on span "button" at bounding box center [747, 498] width 10 height 10
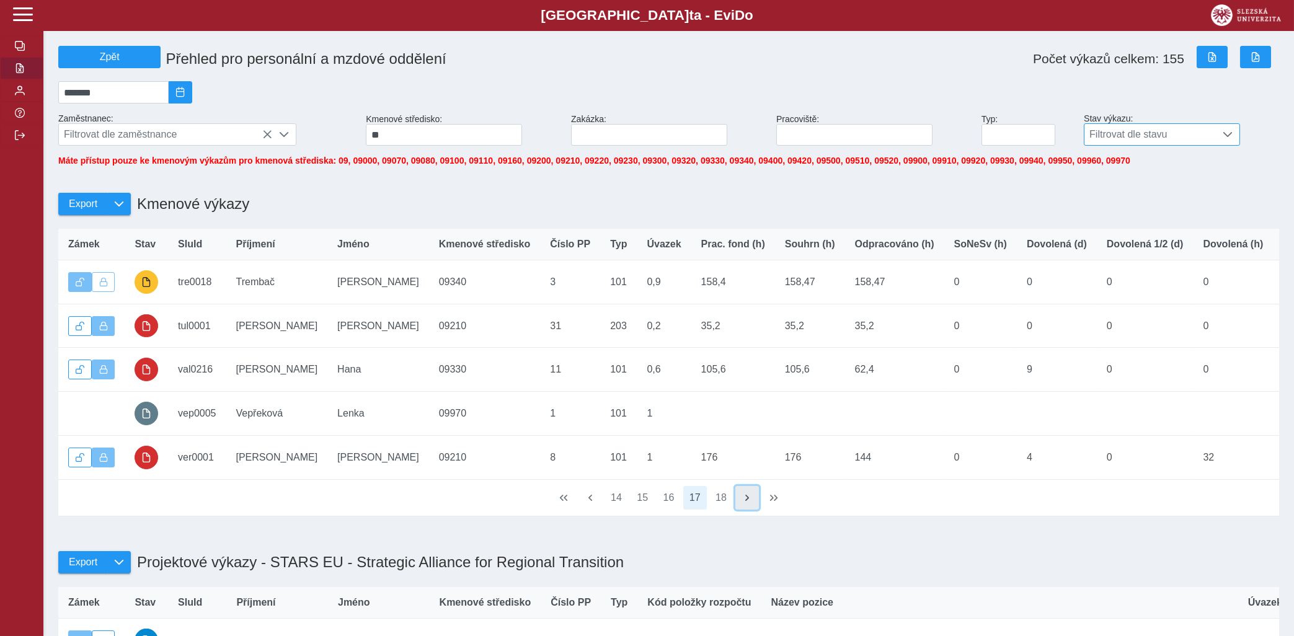
click at [743, 503] on span "button" at bounding box center [747, 498] width 10 height 10
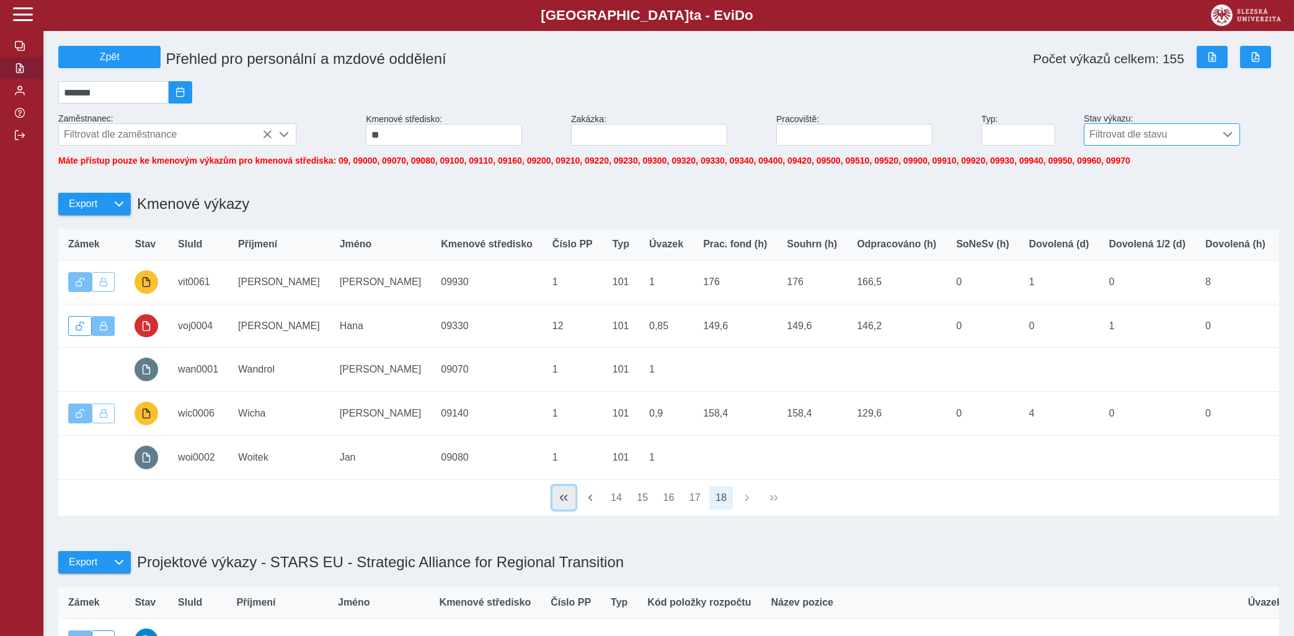
click at [564, 503] on span "button" at bounding box center [564, 498] width 10 height 10
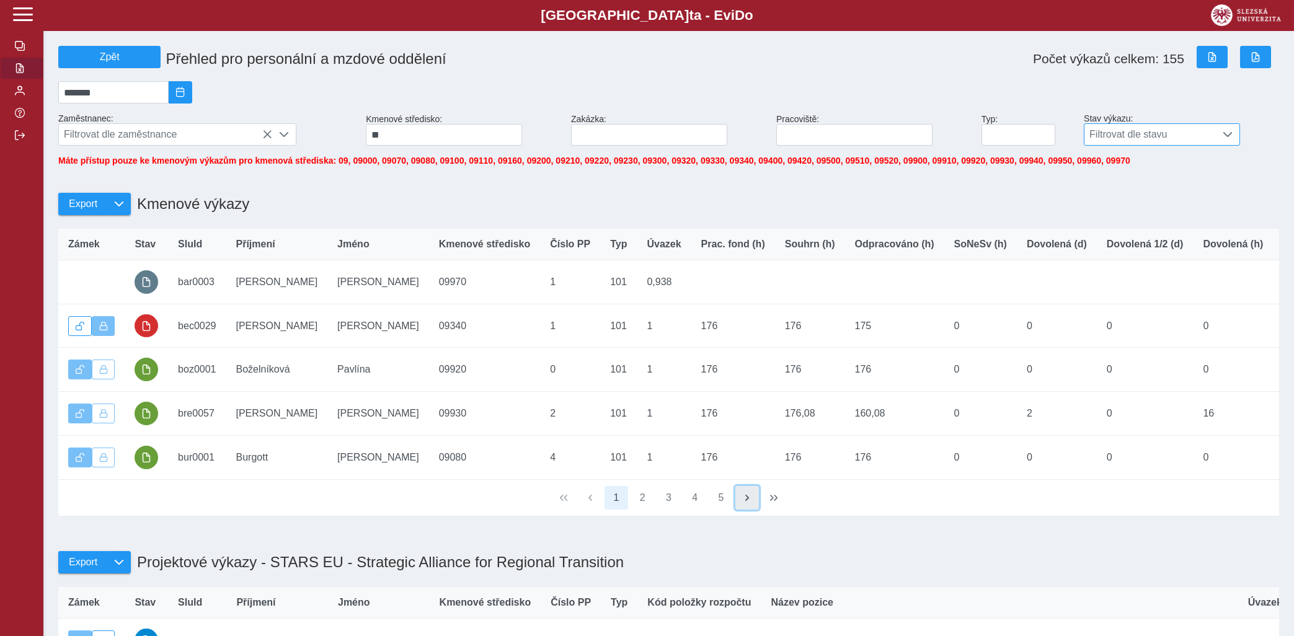
click at [749, 503] on span "button" at bounding box center [747, 498] width 10 height 10
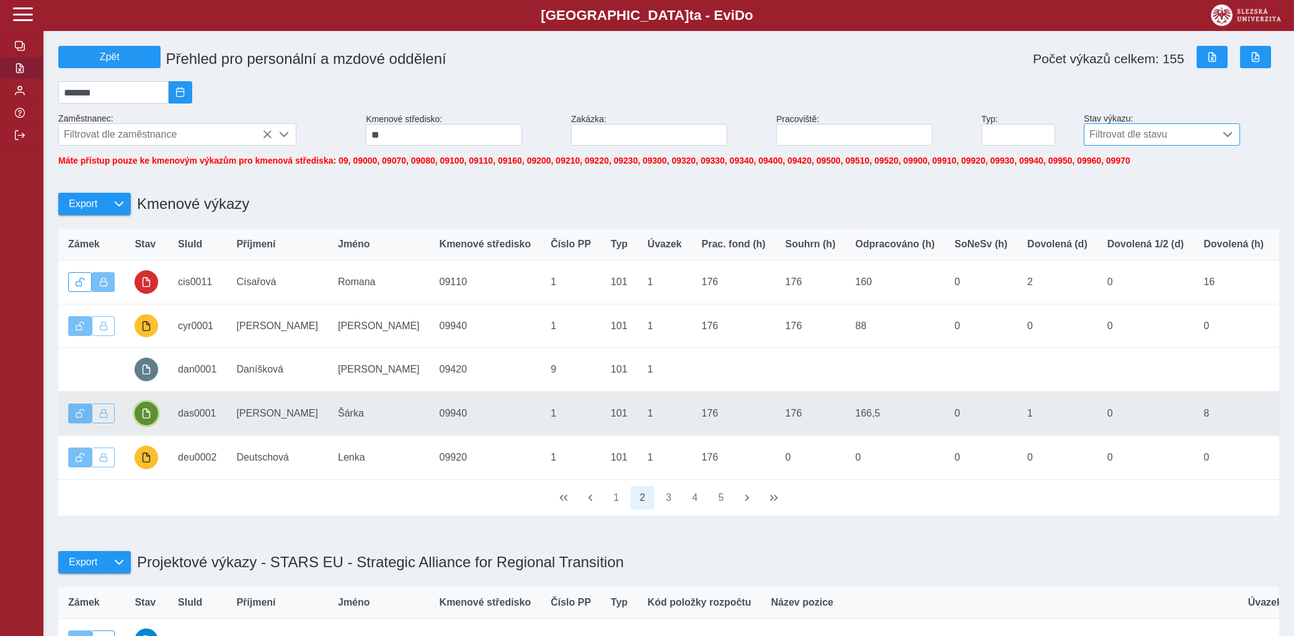
click at [143, 417] on button "button" at bounding box center [147, 414] width 24 height 24
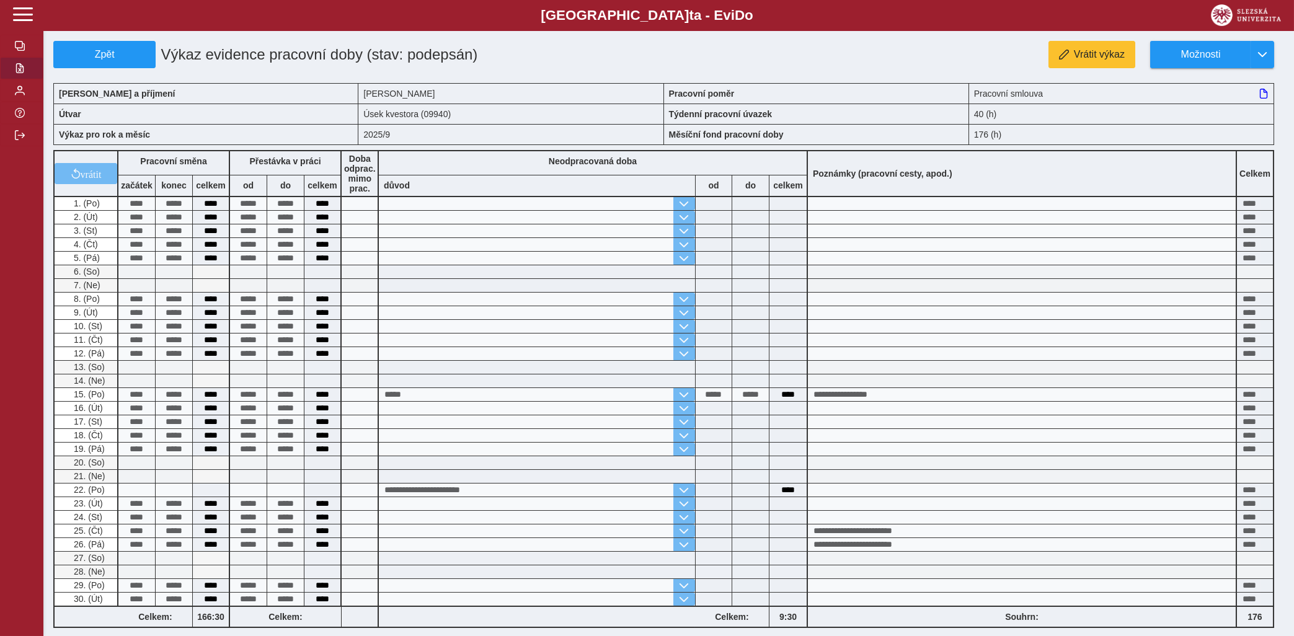
click at [16, 79] on button "button" at bounding box center [21, 68] width 43 height 22
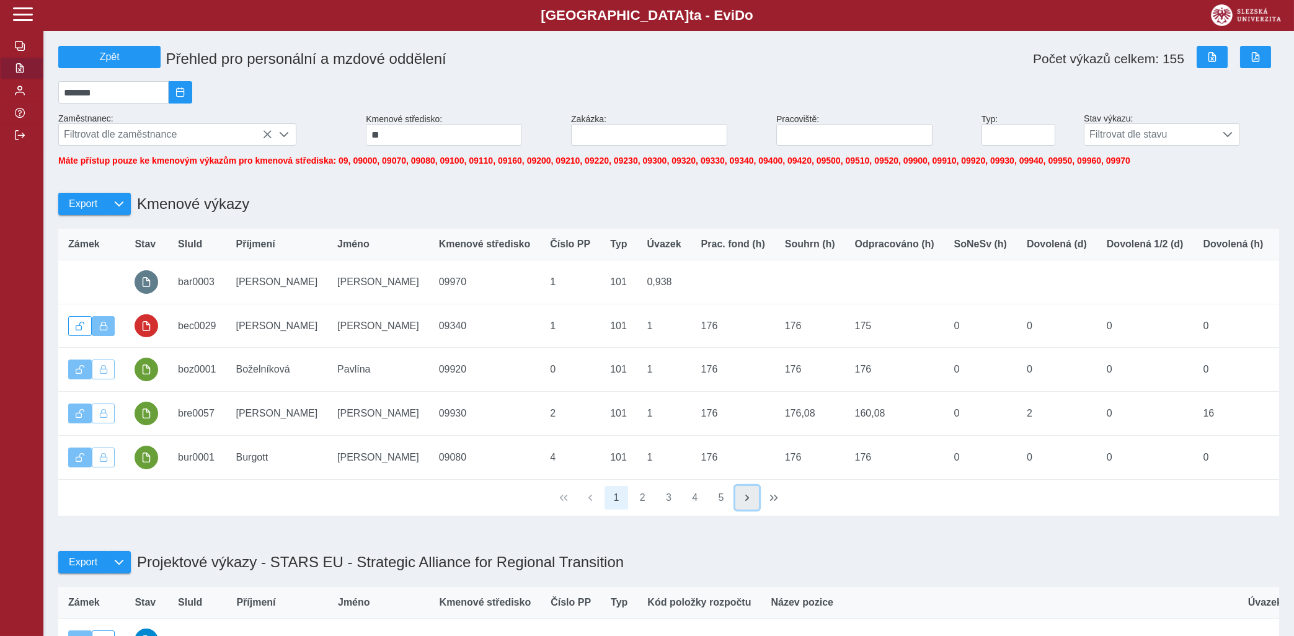
click at [745, 503] on span "button" at bounding box center [747, 498] width 10 height 10
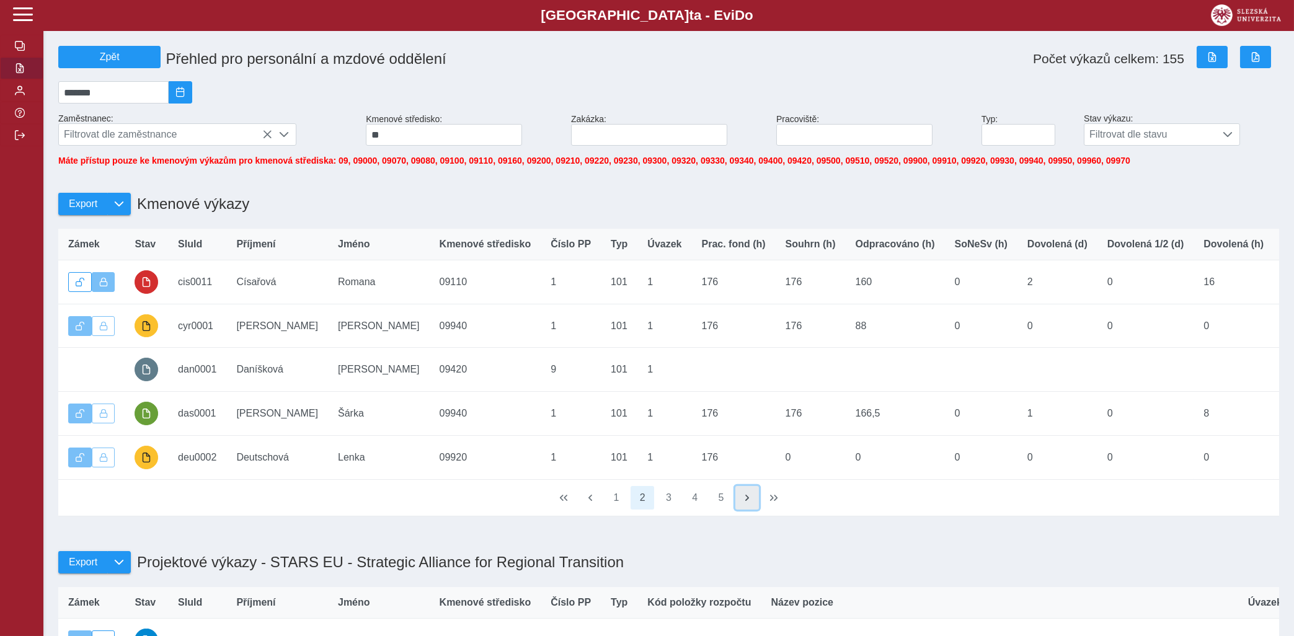
click at [745, 503] on span "button" at bounding box center [747, 498] width 10 height 10
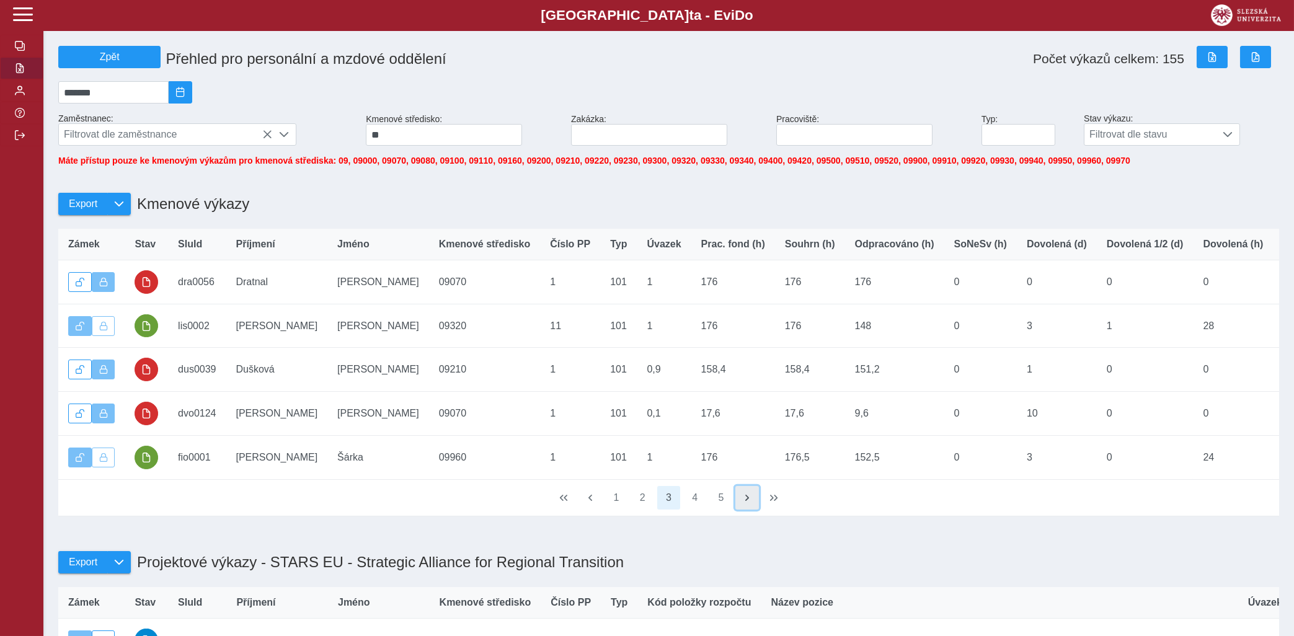
click at [745, 503] on span "button" at bounding box center [747, 498] width 10 height 10
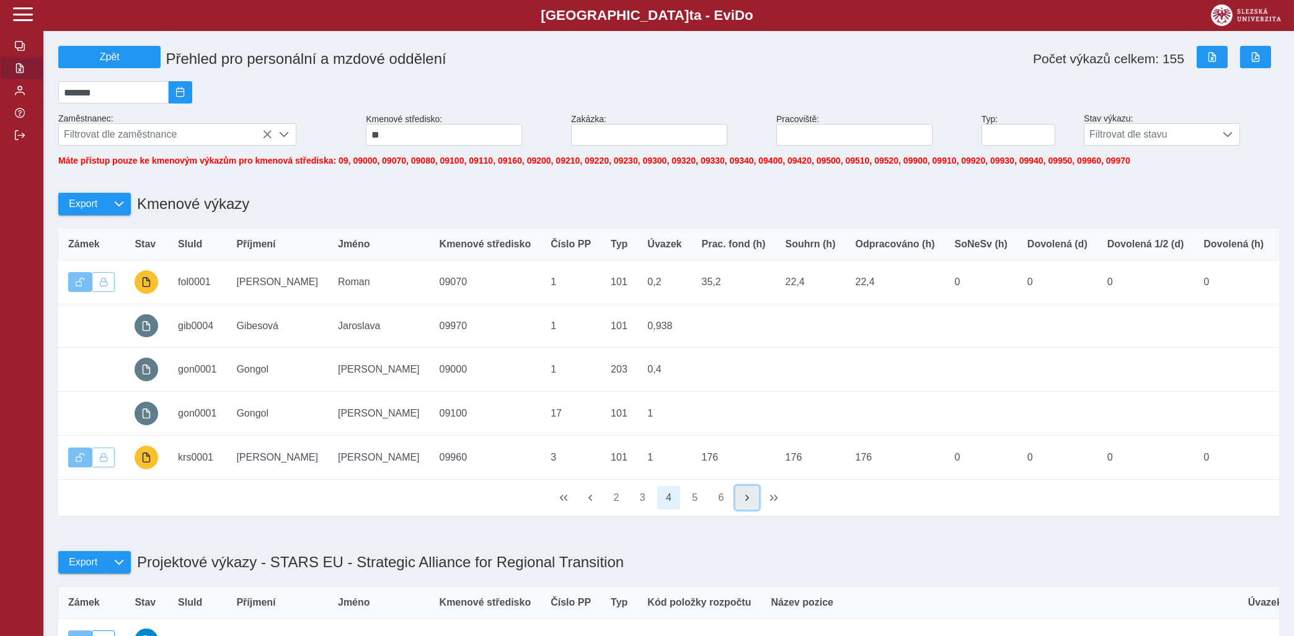
click at [745, 503] on span "button" at bounding box center [747, 498] width 10 height 10
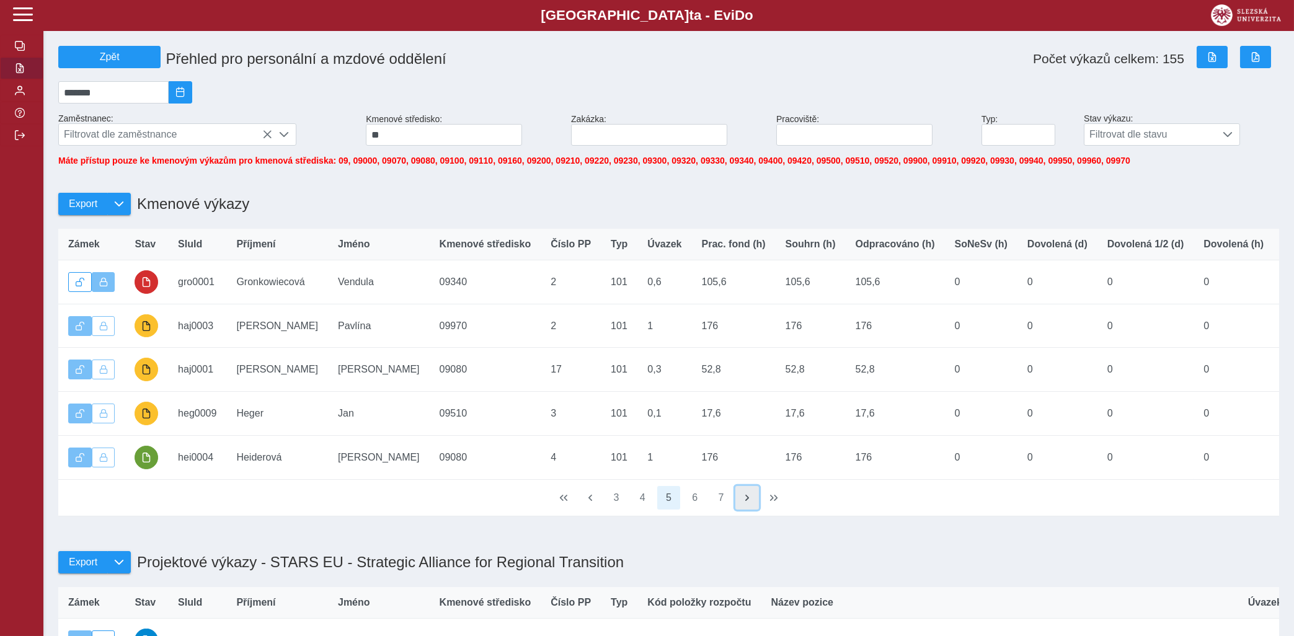
click at [743, 503] on span "button" at bounding box center [747, 498] width 10 height 10
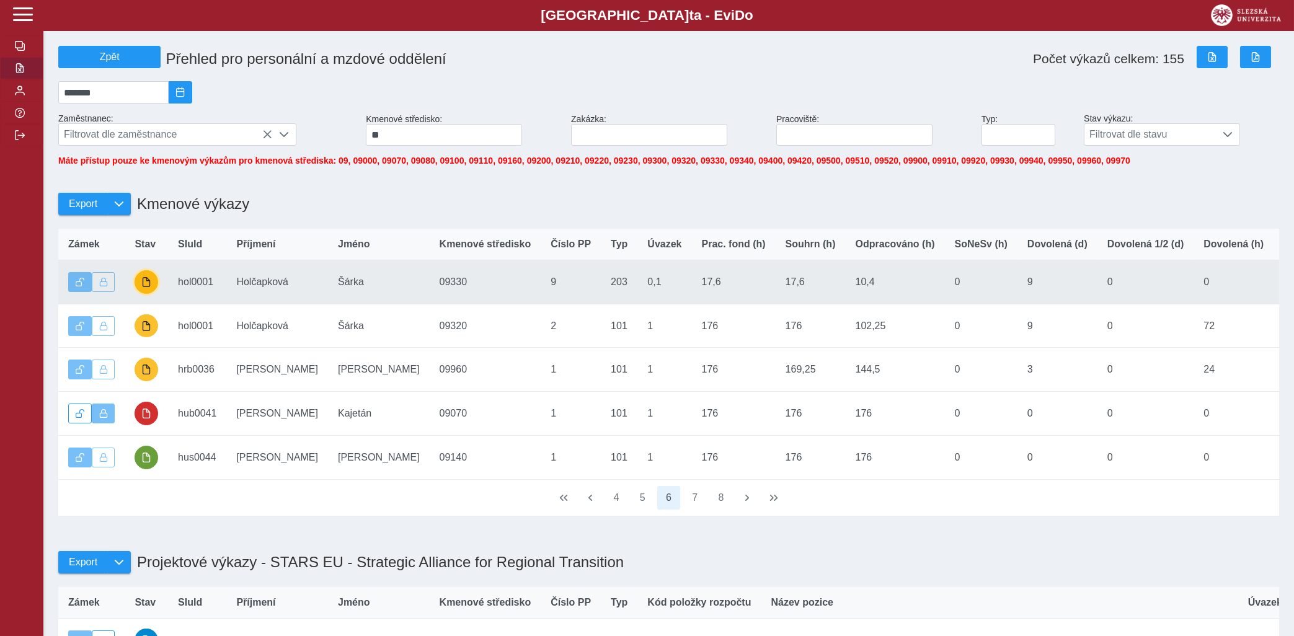
click at [148, 287] on span "button" at bounding box center [146, 282] width 10 height 10
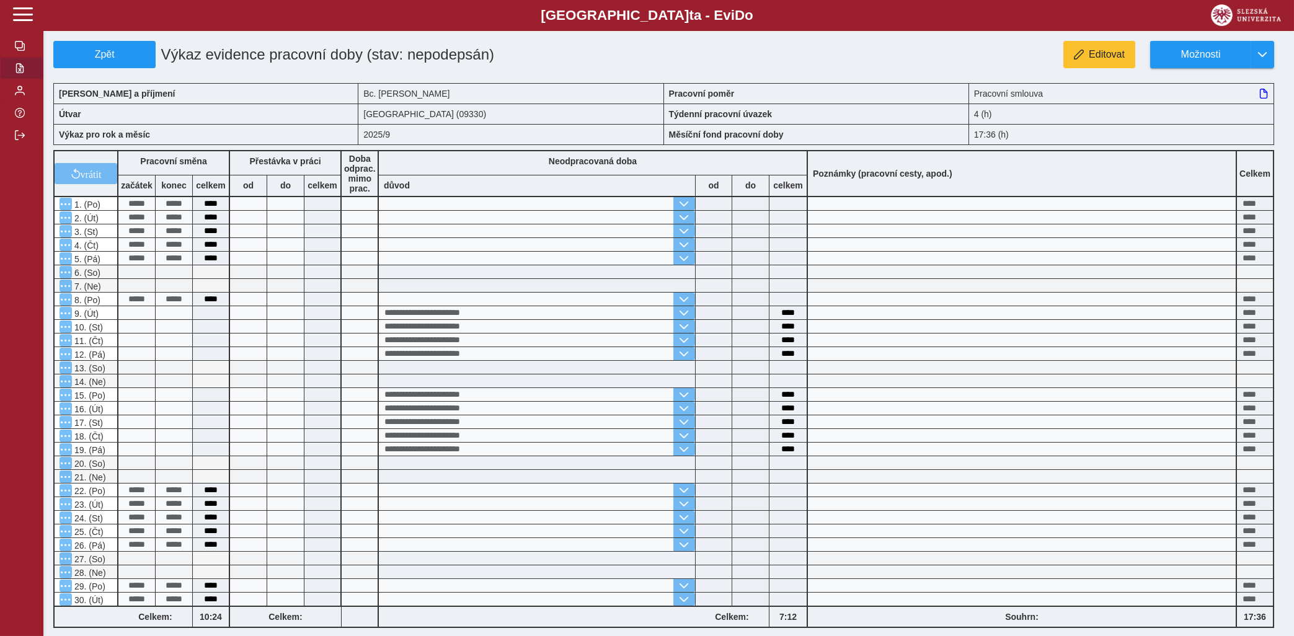
click at [17, 79] on button "button" at bounding box center [21, 68] width 43 height 22
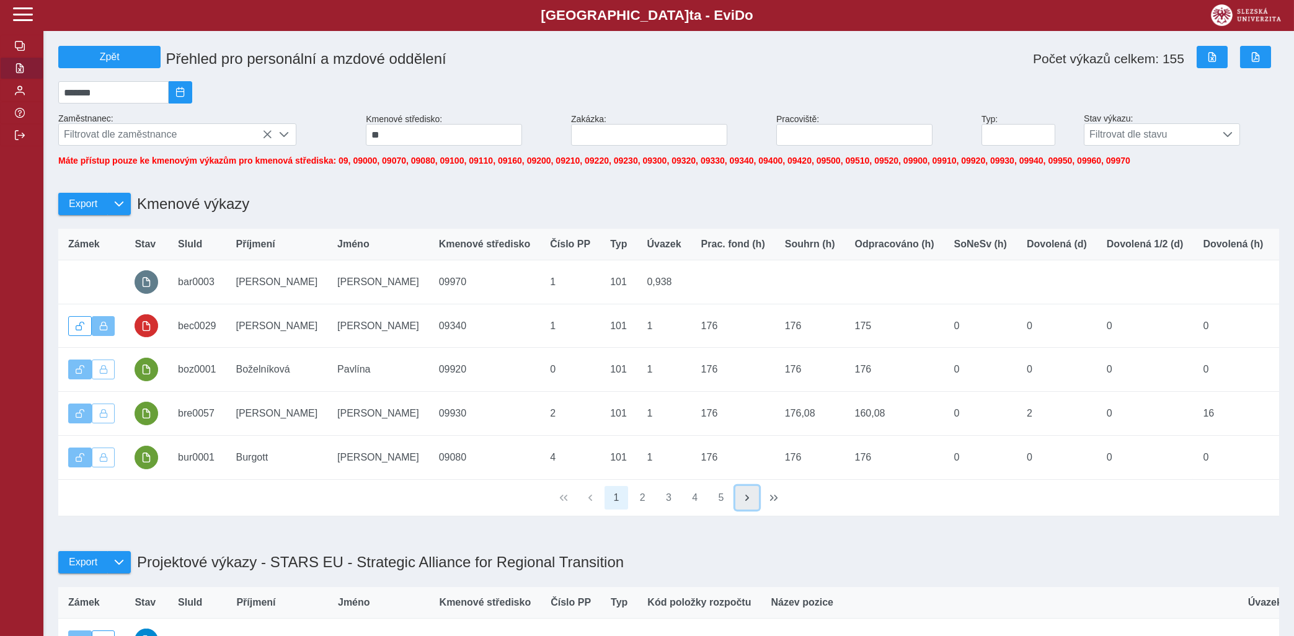
click at [754, 510] on button "button" at bounding box center [747, 498] width 24 height 24
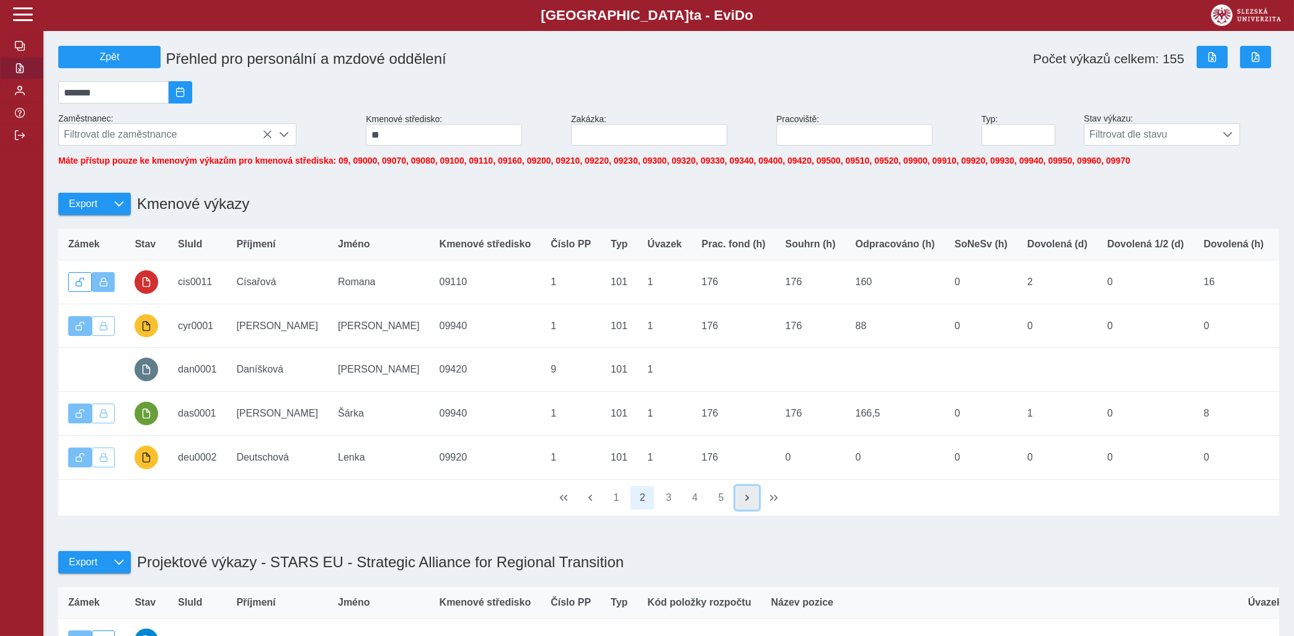
click at [754, 510] on button "button" at bounding box center [747, 498] width 24 height 24
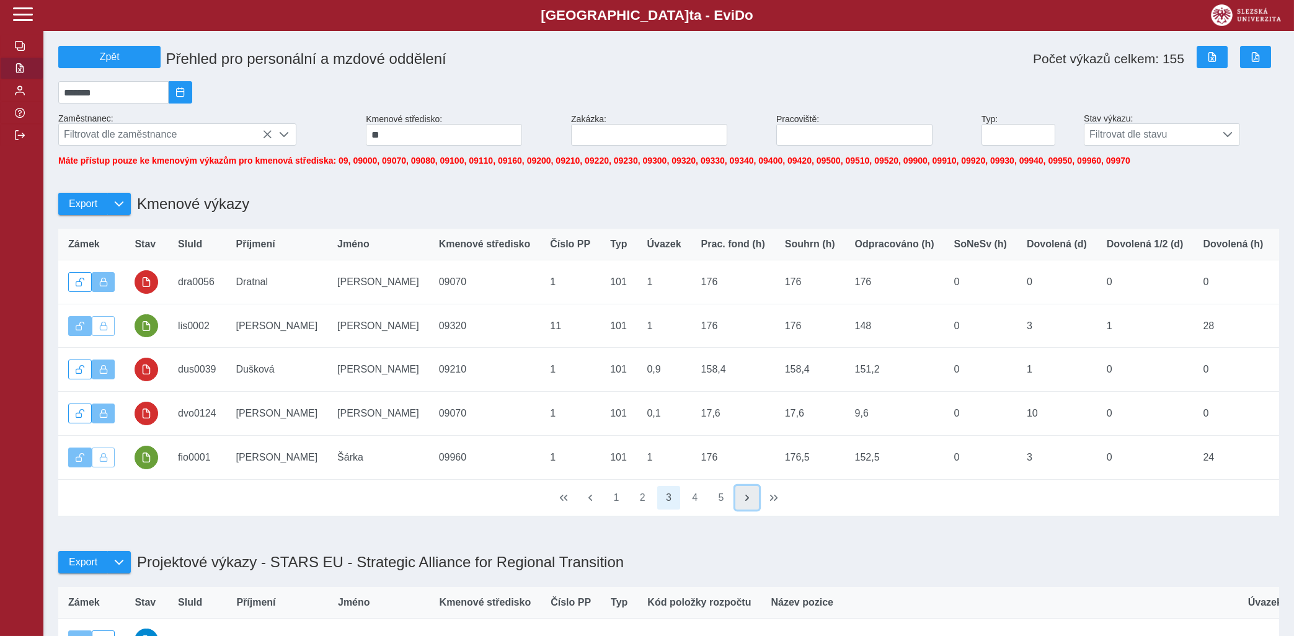
click at [754, 510] on button "button" at bounding box center [747, 498] width 24 height 24
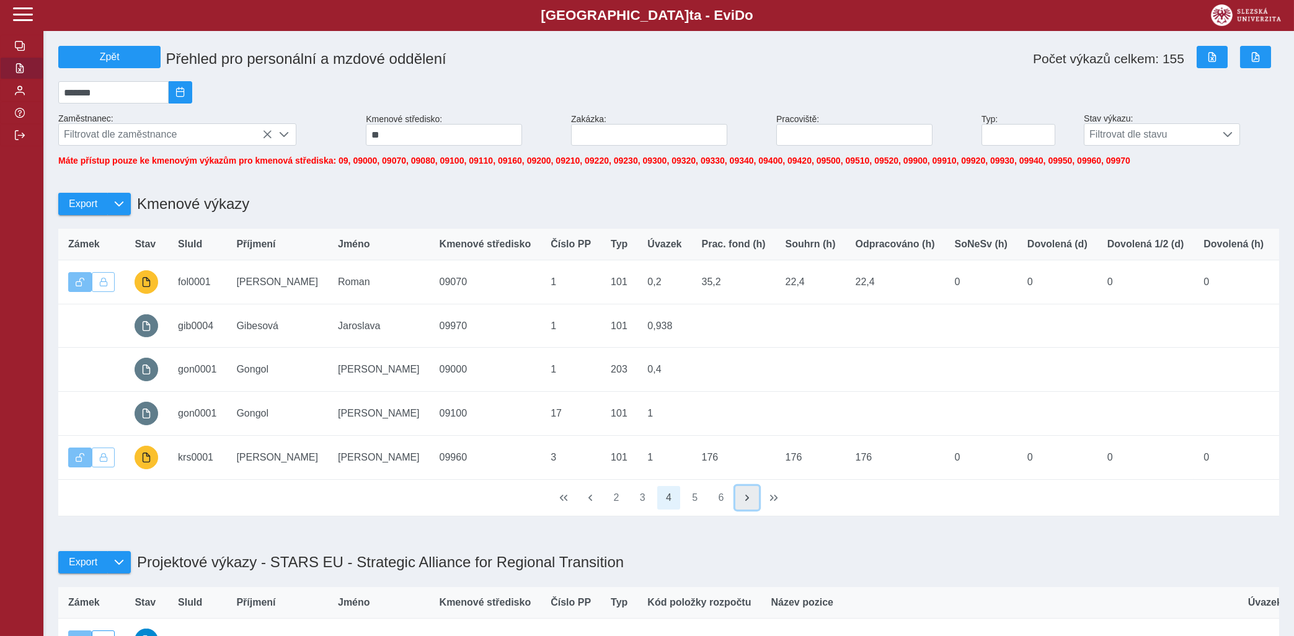
click at [754, 510] on button "button" at bounding box center [747, 498] width 24 height 24
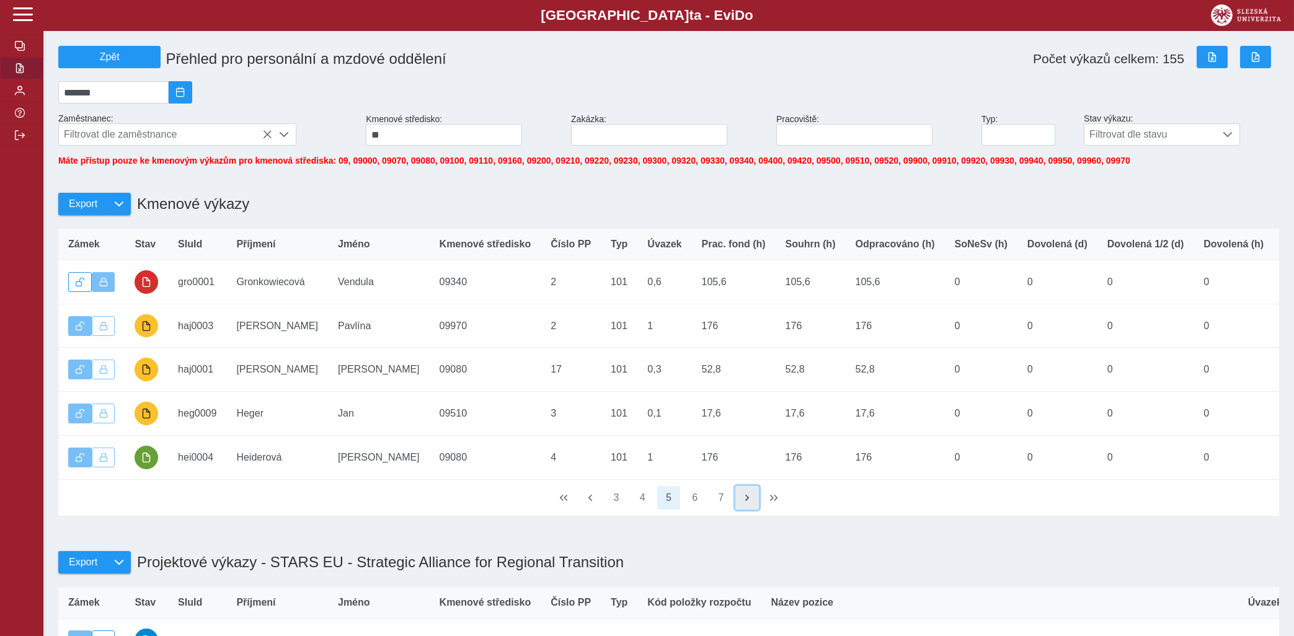
click at [754, 510] on button "button" at bounding box center [747, 498] width 24 height 24
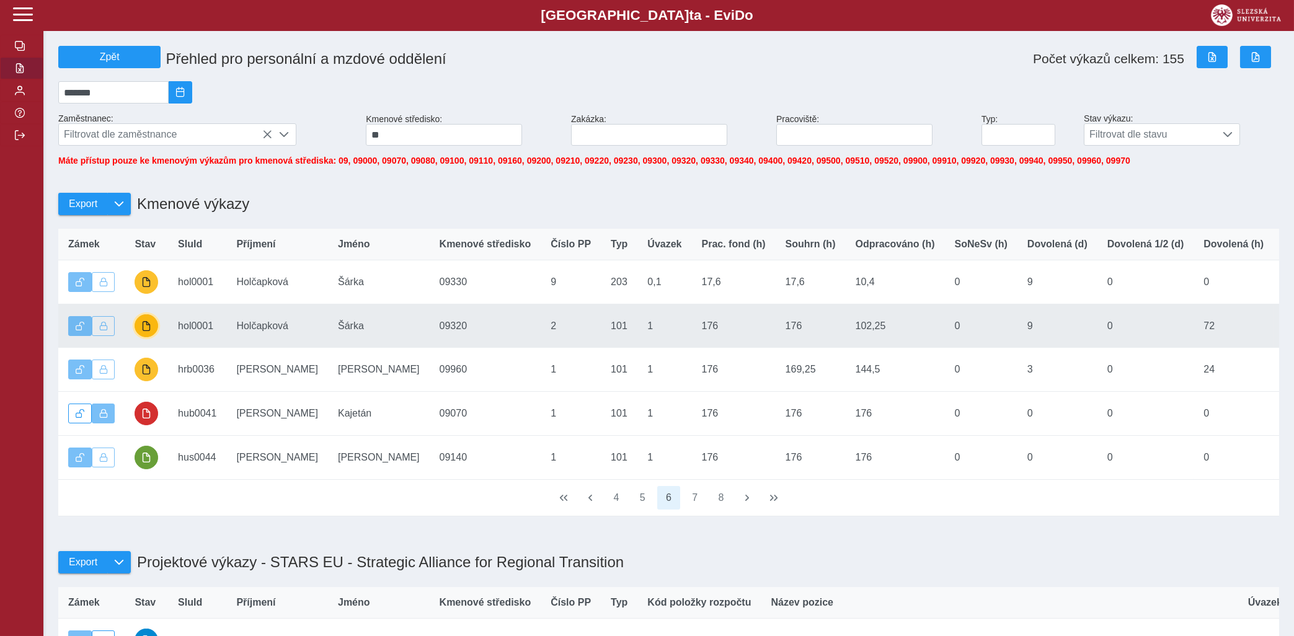
click at [152, 334] on button "button" at bounding box center [147, 326] width 24 height 24
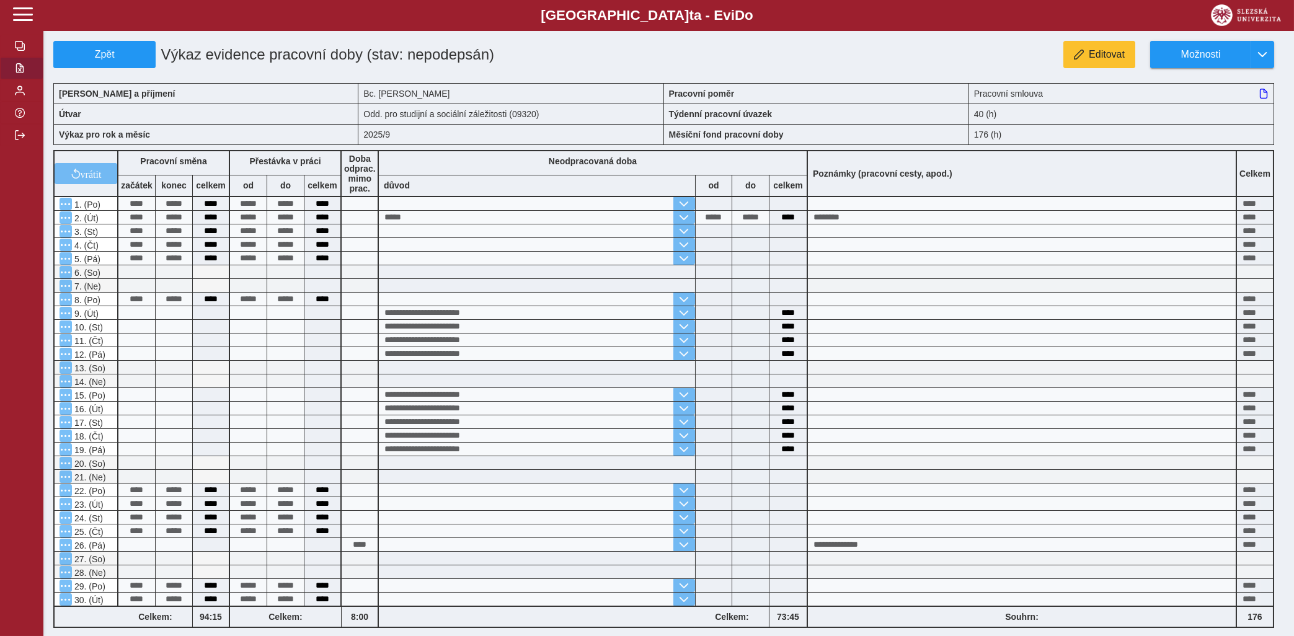
click at [14, 79] on button "button" at bounding box center [21, 68] width 43 height 22
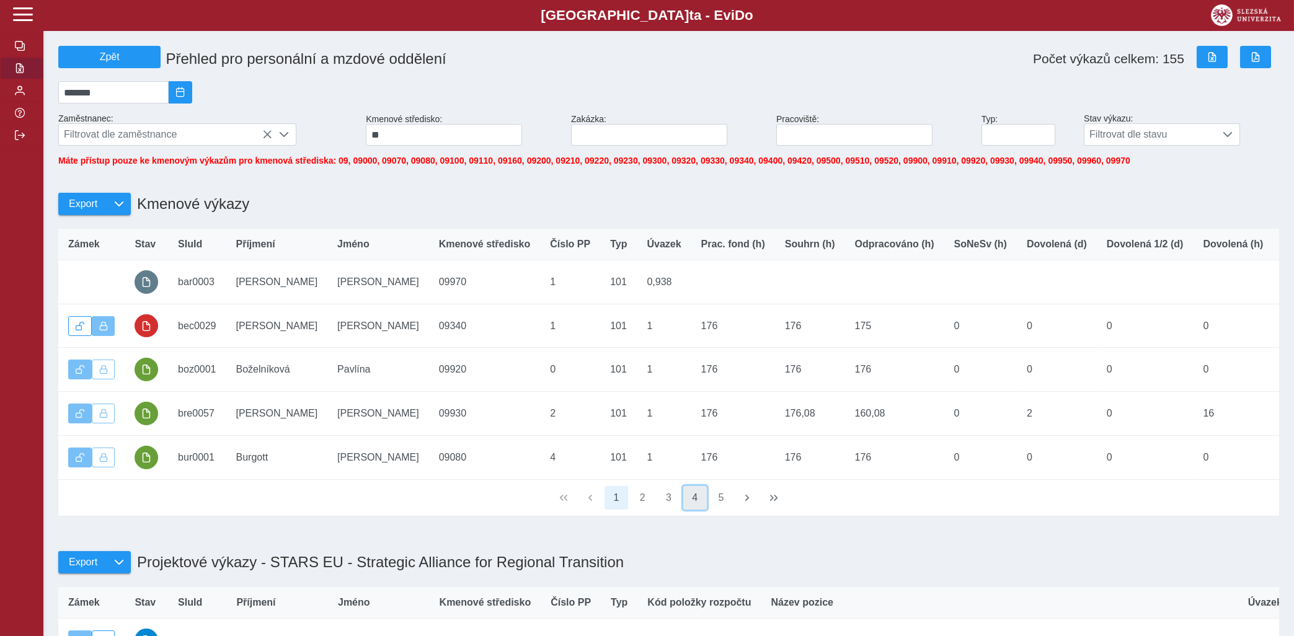
click at [702, 510] on button "4" at bounding box center [695, 498] width 24 height 24
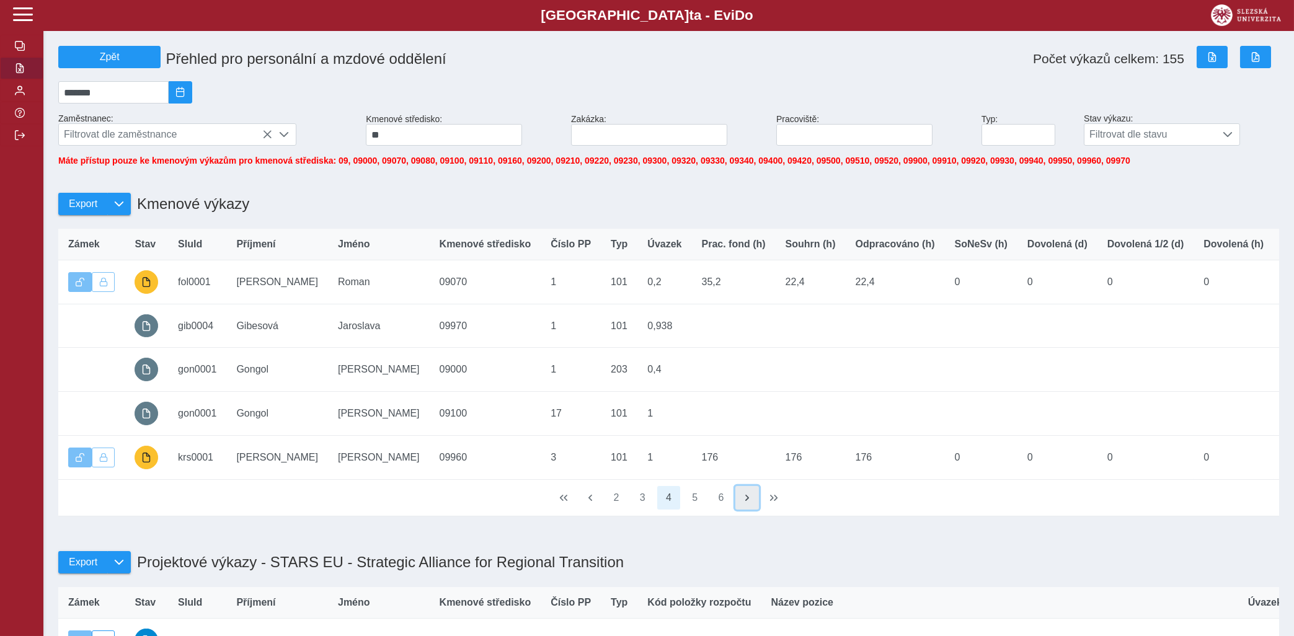
click at [746, 503] on span "button" at bounding box center [747, 498] width 10 height 10
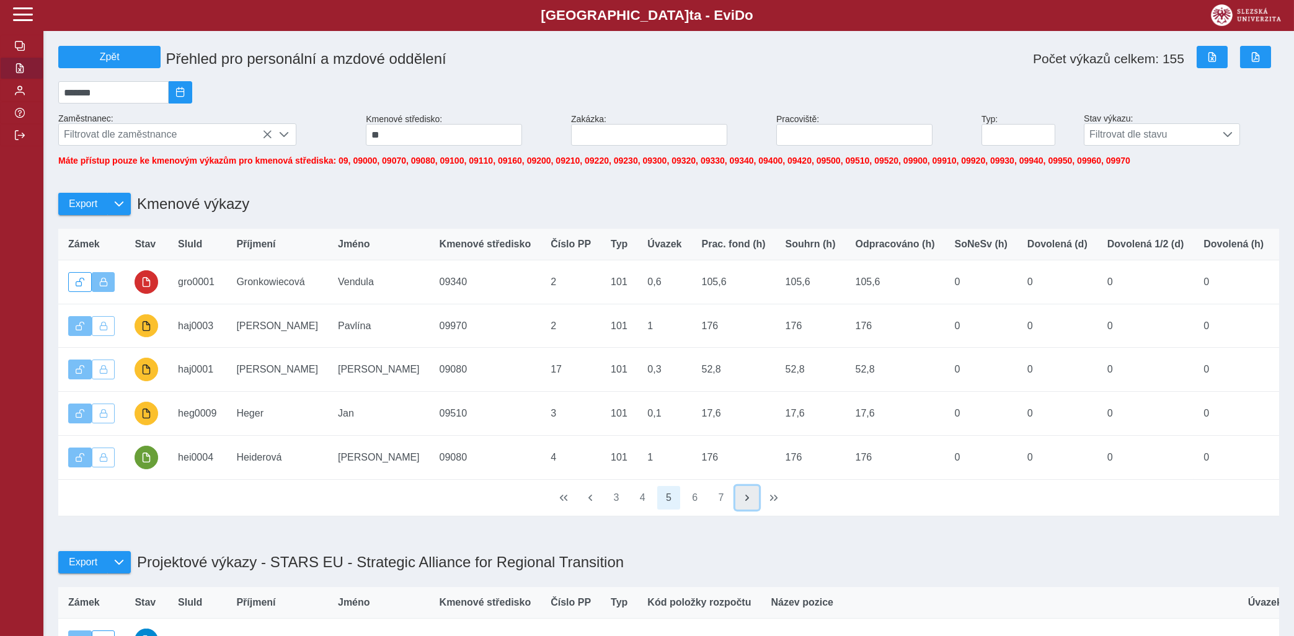
click at [746, 503] on span "button" at bounding box center [747, 498] width 10 height 10
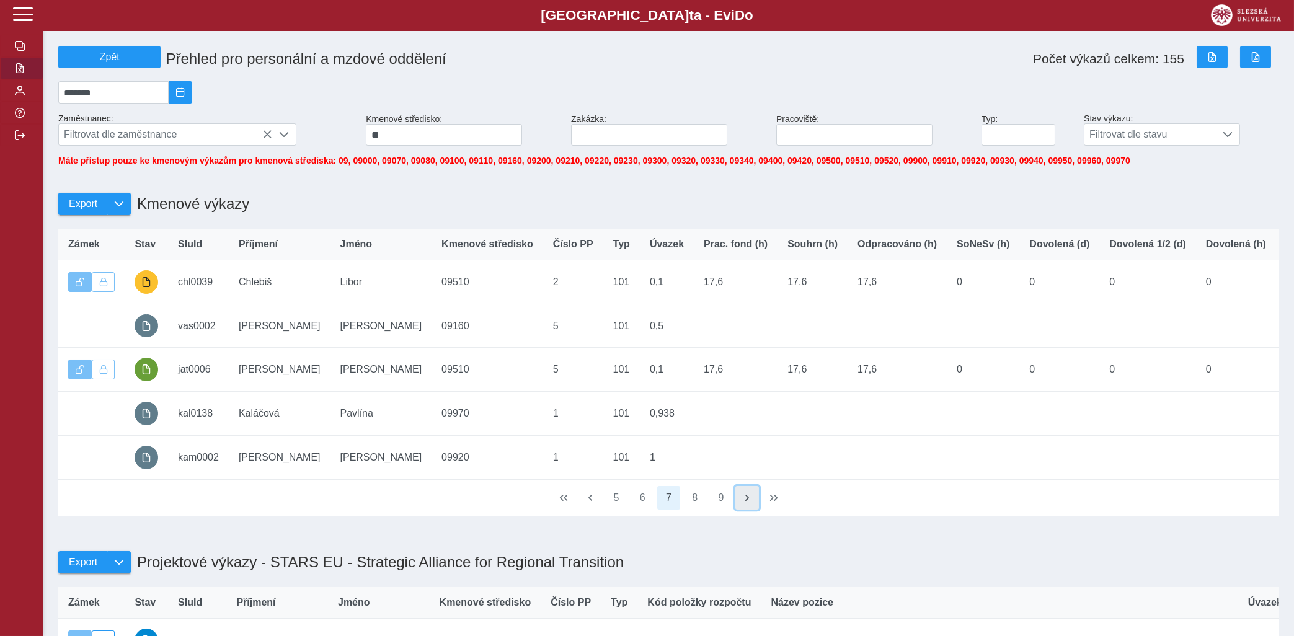
click at [746, 503] on span "button" at bounding box center [747, 498] width 10 height 10
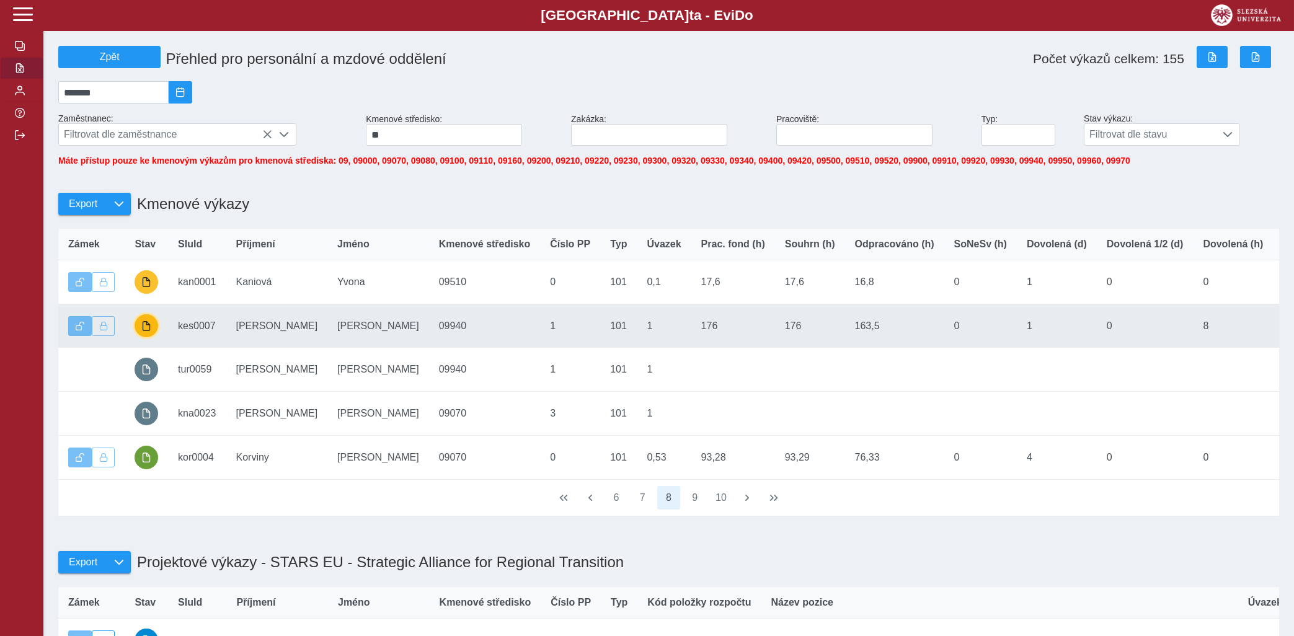
click at [148, 331] on span "button" at bounding box center [146, 326] width 10 height 10
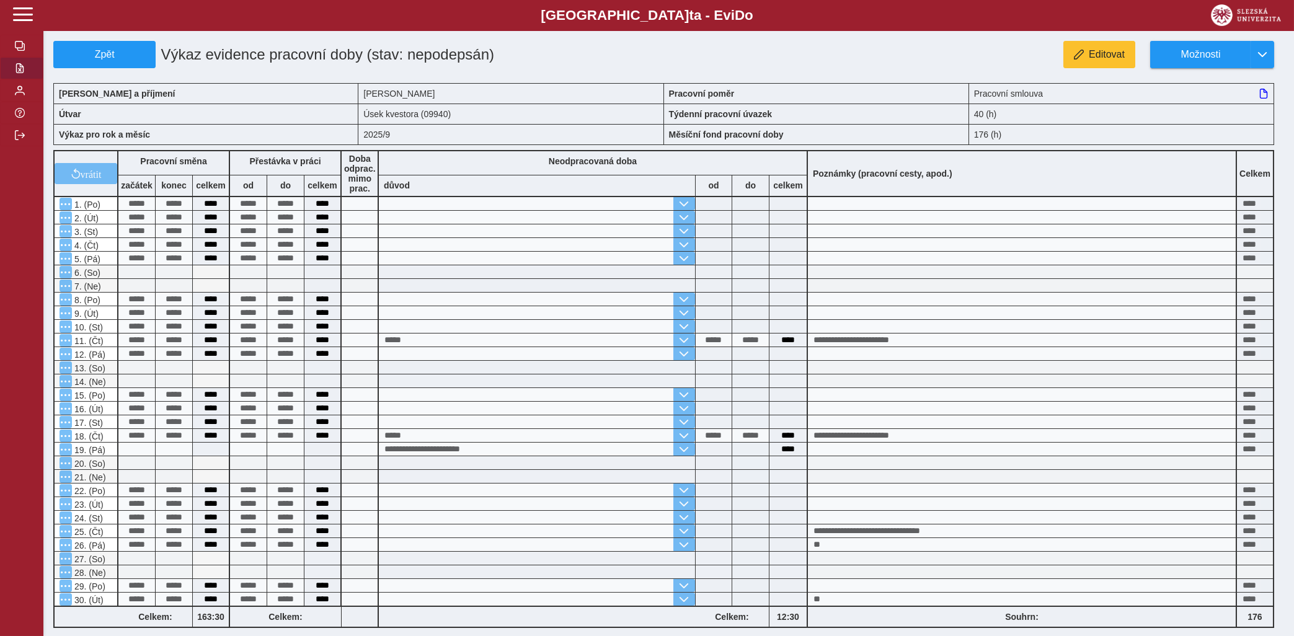
click at [19, 79] on button "button" at bounding box center [21, 68] width 43 height 22
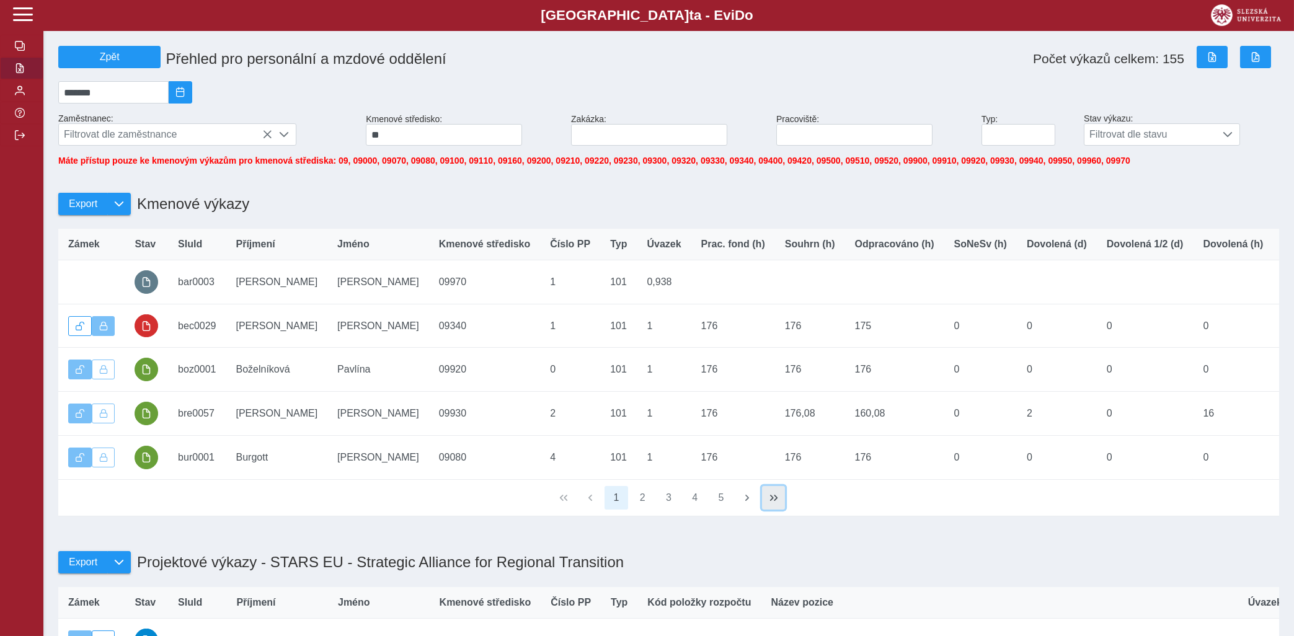
click at [767, 500] on button "button" at bounding box center [774, 498] width 24 height 24
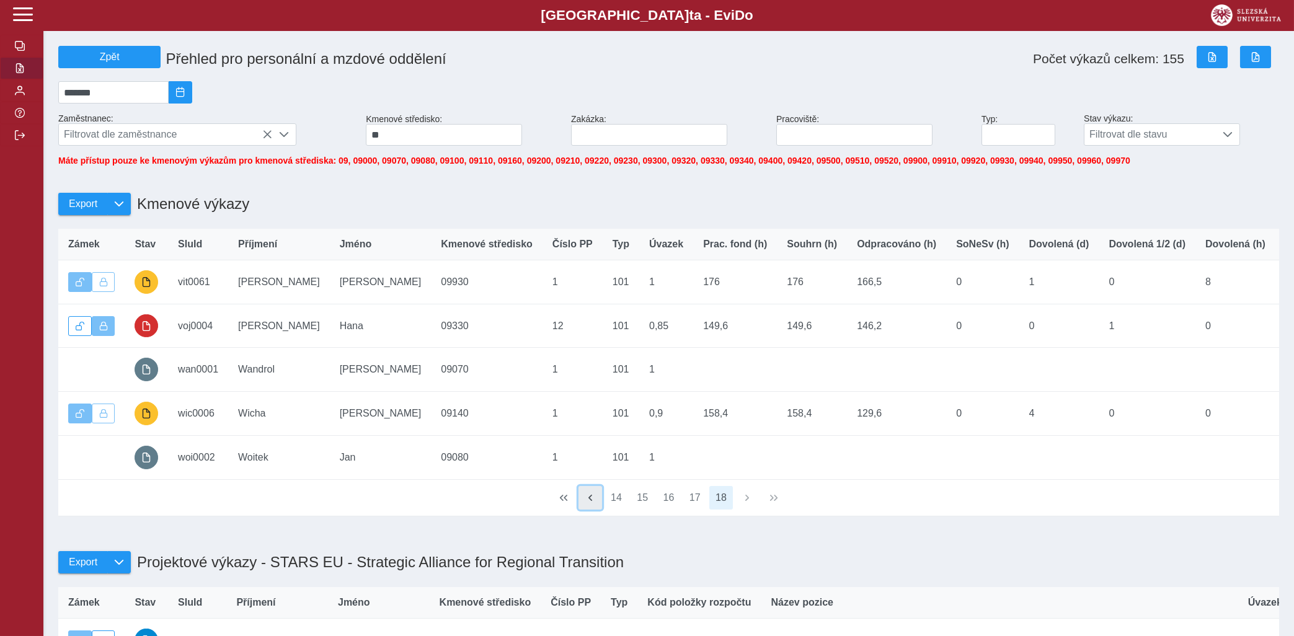
click at [589, 503] on span "button" at bounding box center [590, 498] width 10 height 10
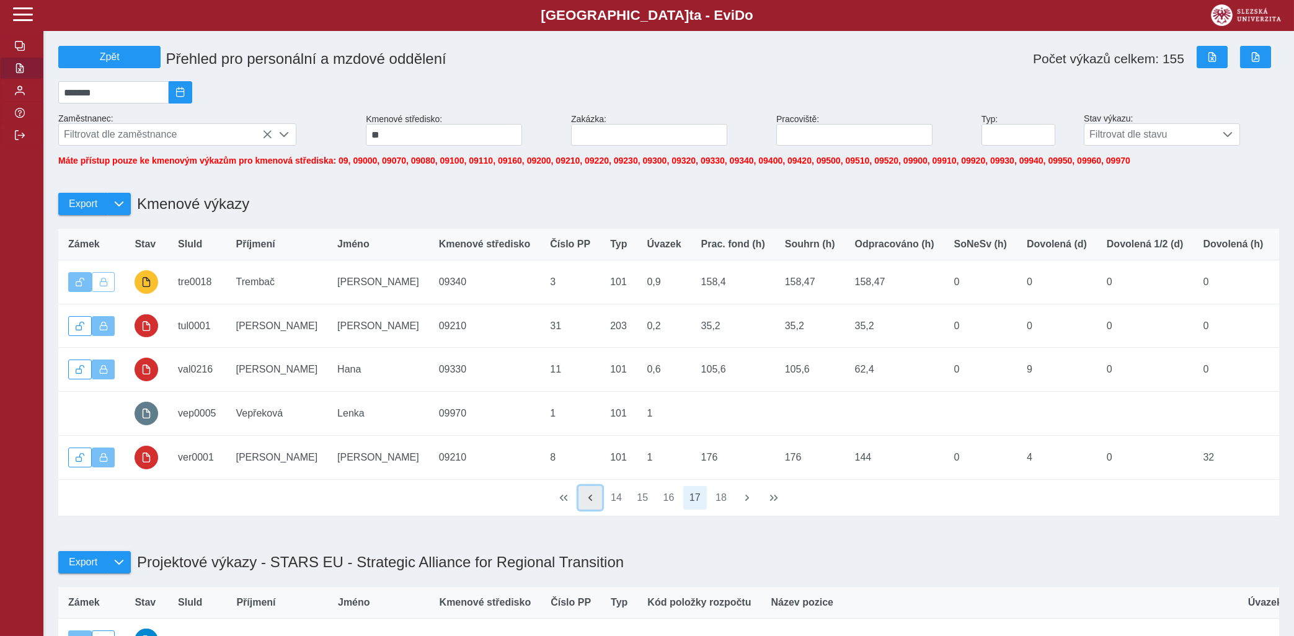
click at [589, 503] on span "button" at bounding box center [590, 498] width 10 height 10
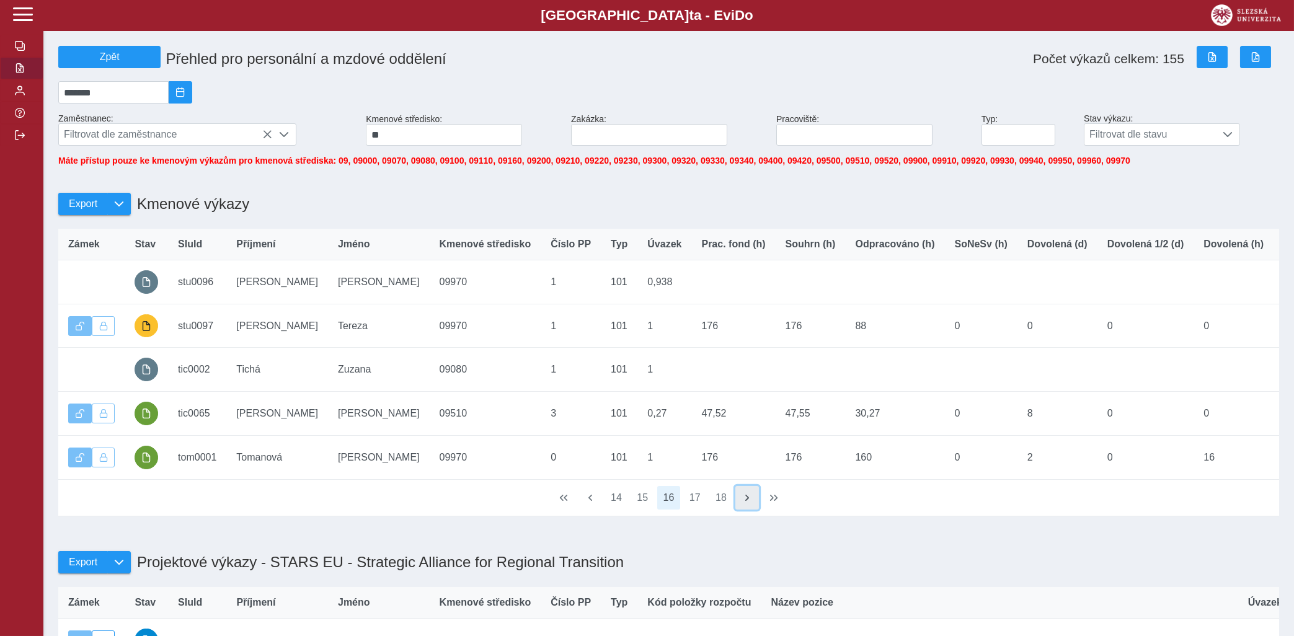
click at [750, 503] on span "button" at bounding box center [747, 498] width 10 height 10
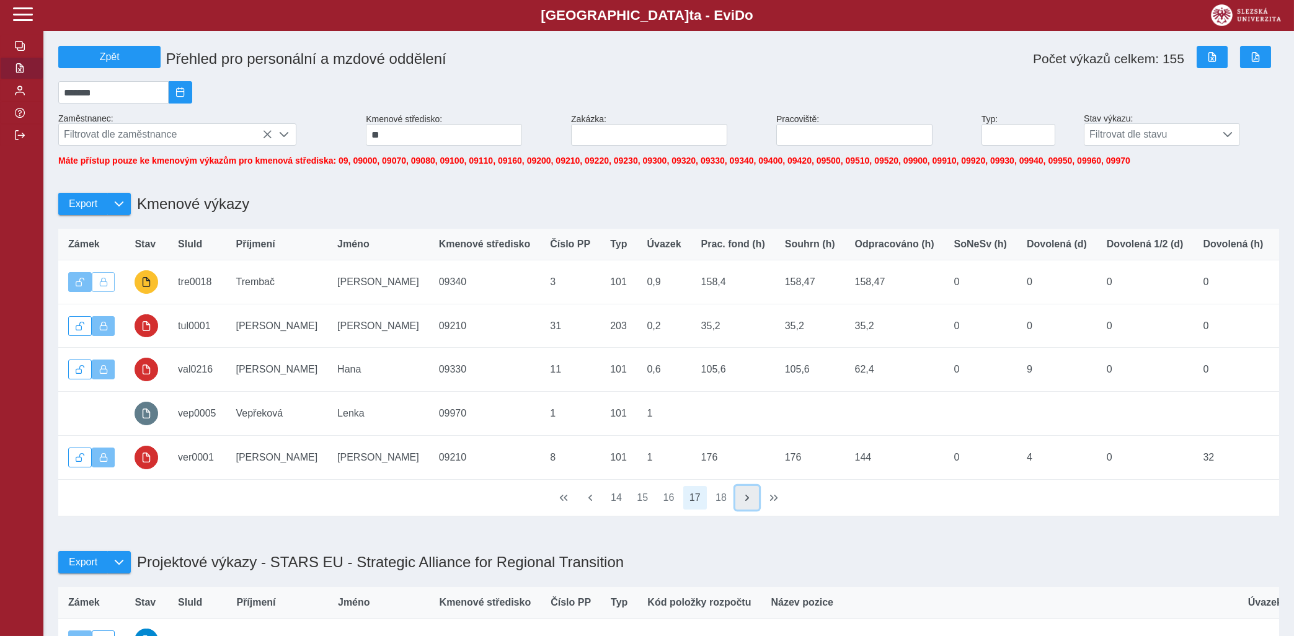
click at [750, 503] on span "button" at bounding box center [747, 498] width 10 height 10
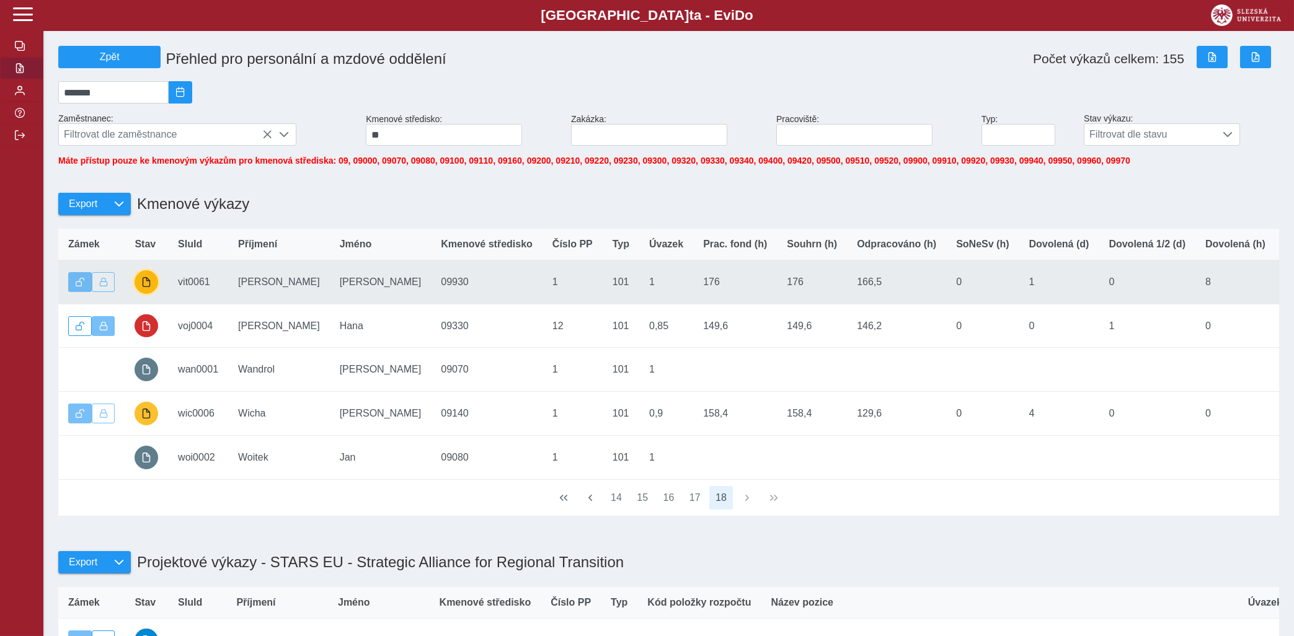
click at [148, 287] on span "button" at bounding box center [146, 282] width 10 height 10
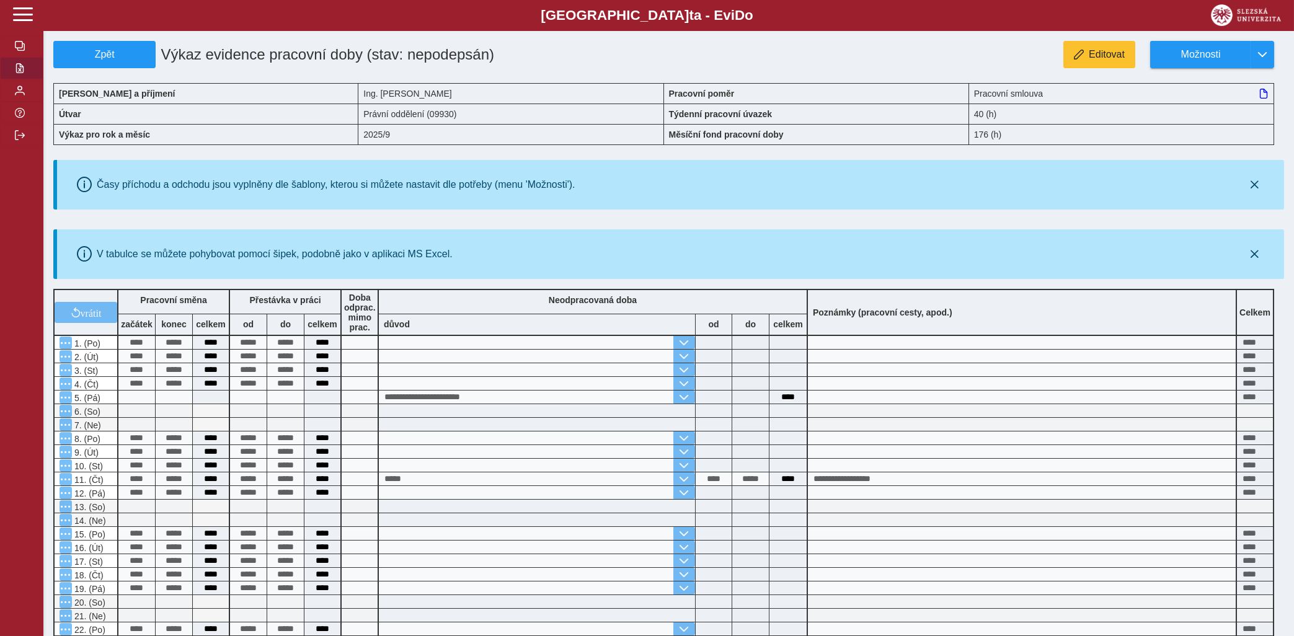
click at [14, 79] on button "button" at bounding box center [21, 68] width 43 height 22
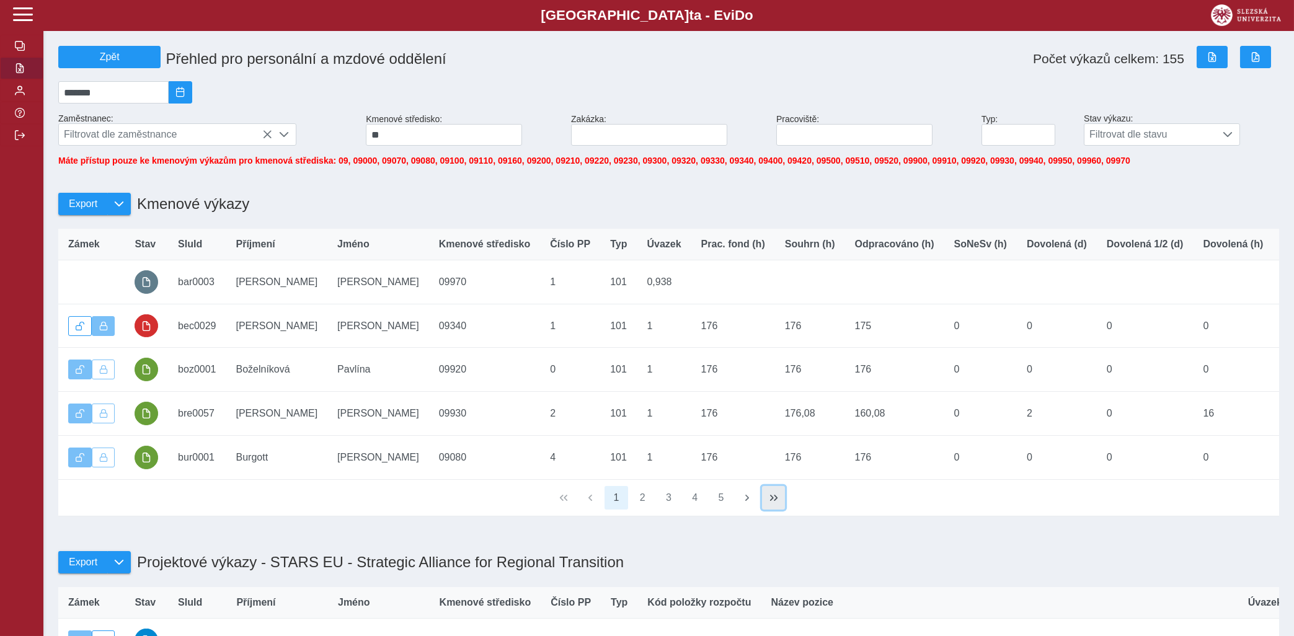
click at [765, 501] on button "button" at bounding box center [774, 498] width 24 height 24
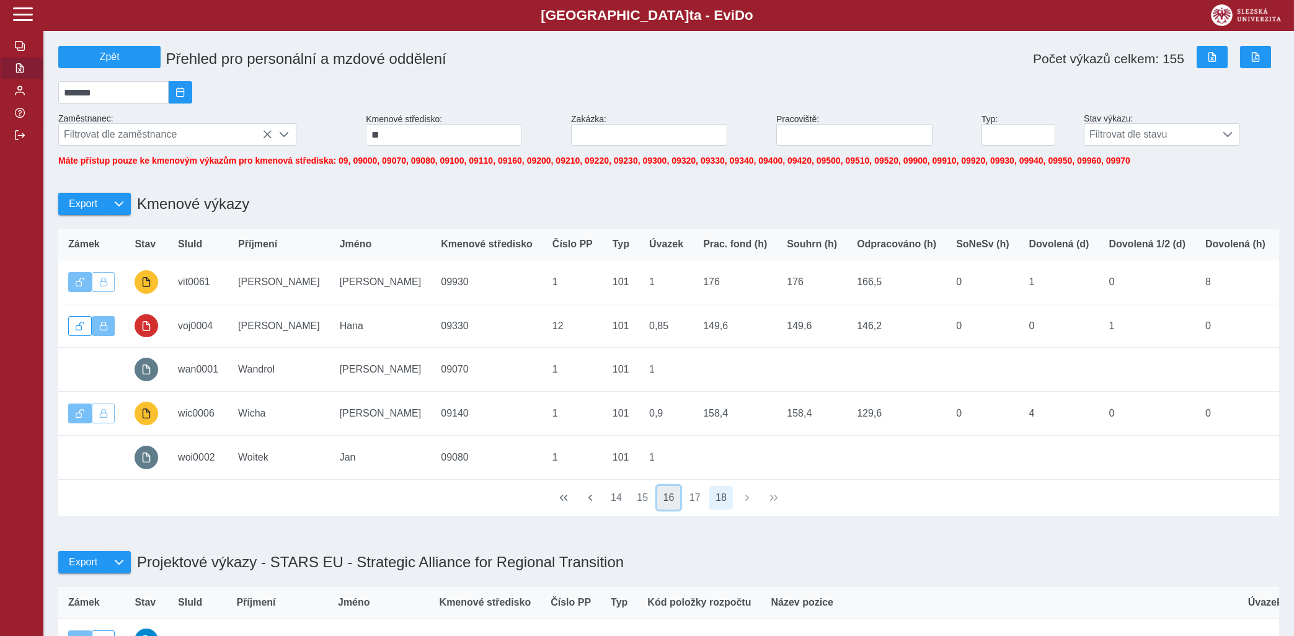
click at [674, 500] on button "16" at bounding box center [669, 498] width 24 height 24
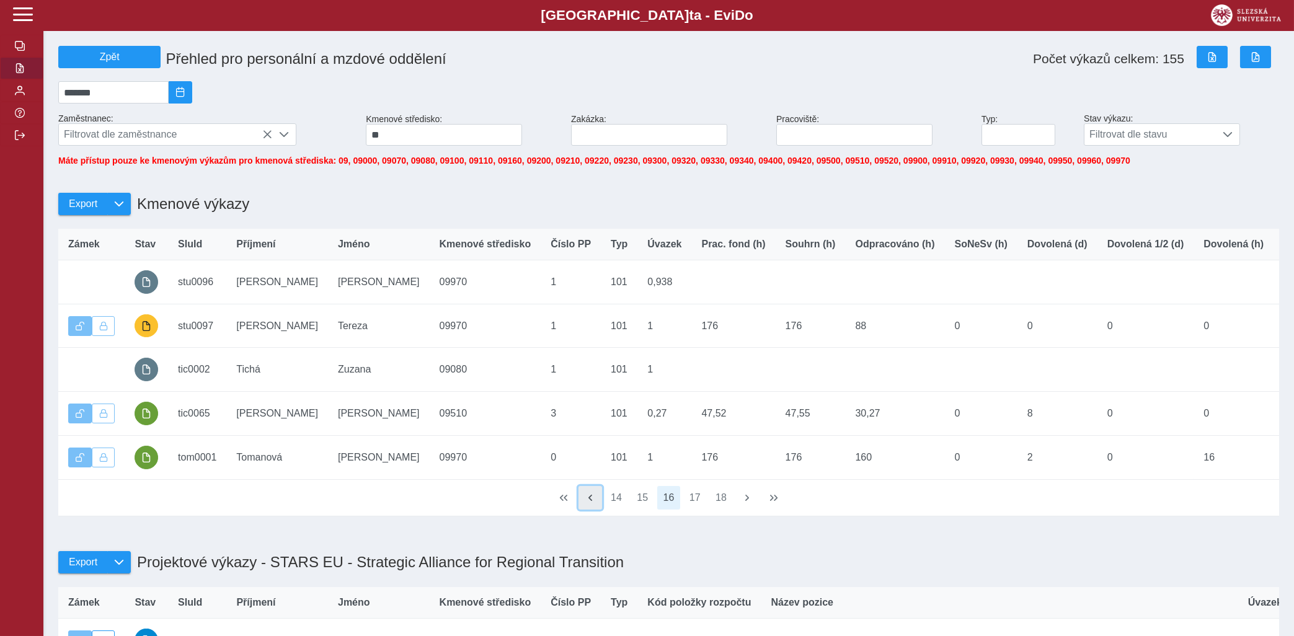
click at [593, 503] on span "button" at bounding box center [590, 498] width 10 height 10
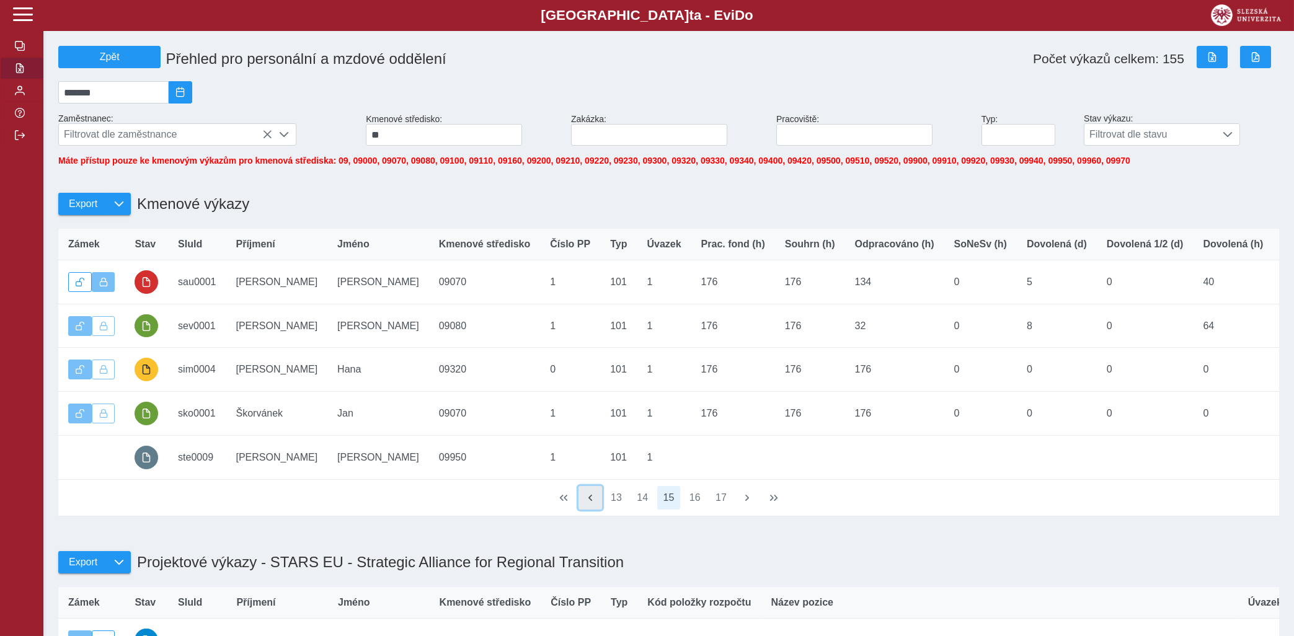
click at [593, 503] on span "button" at bounding box center [590, 498] width 10 height 10
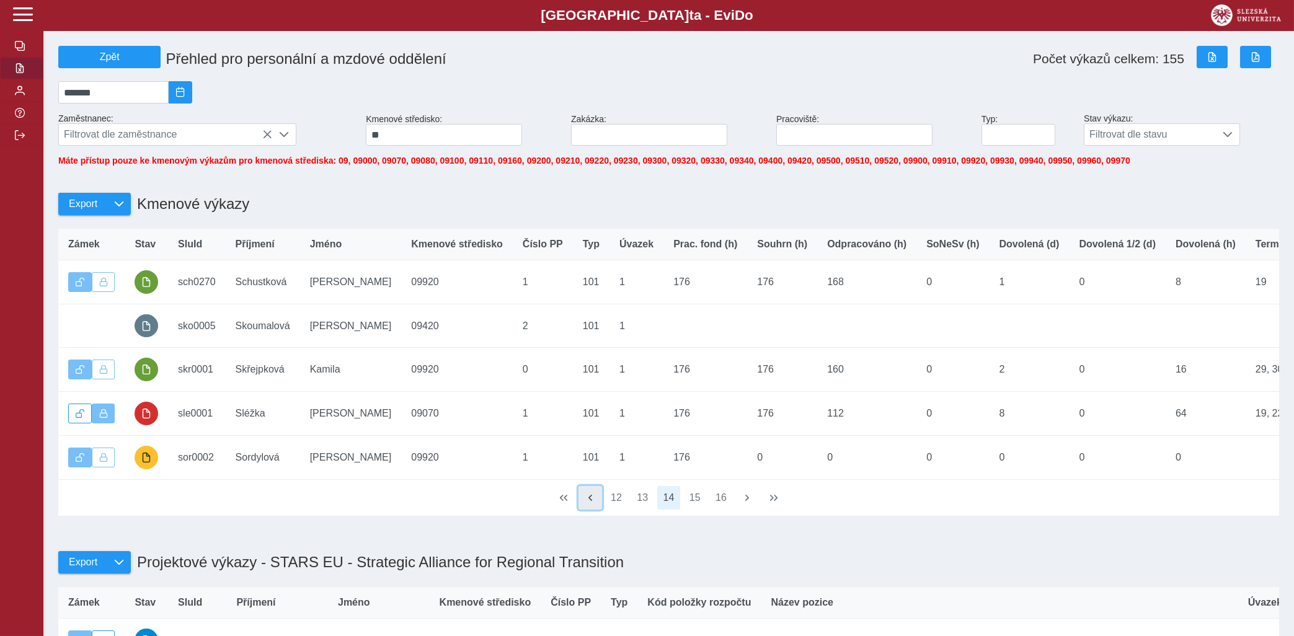
click at [593, 503] on span "button" at bounding box center [590, 498] width 10 height 10
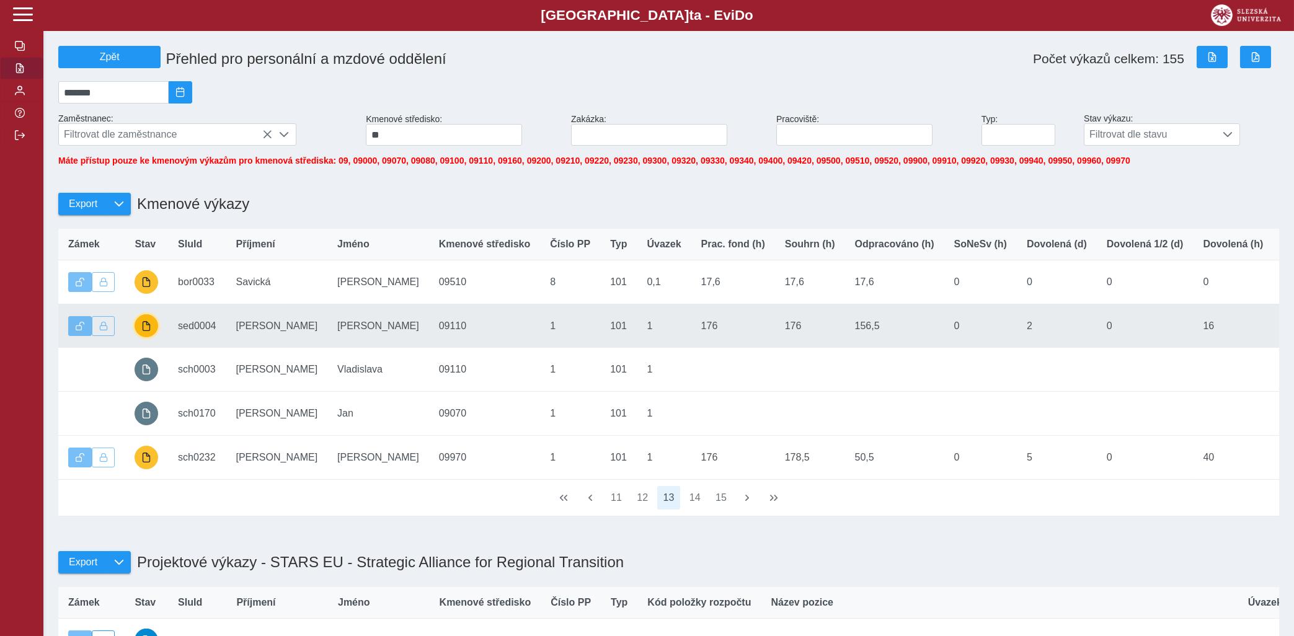
click at [144, 331] on span "button" at bounding box center [146, 326] width 10 height 10
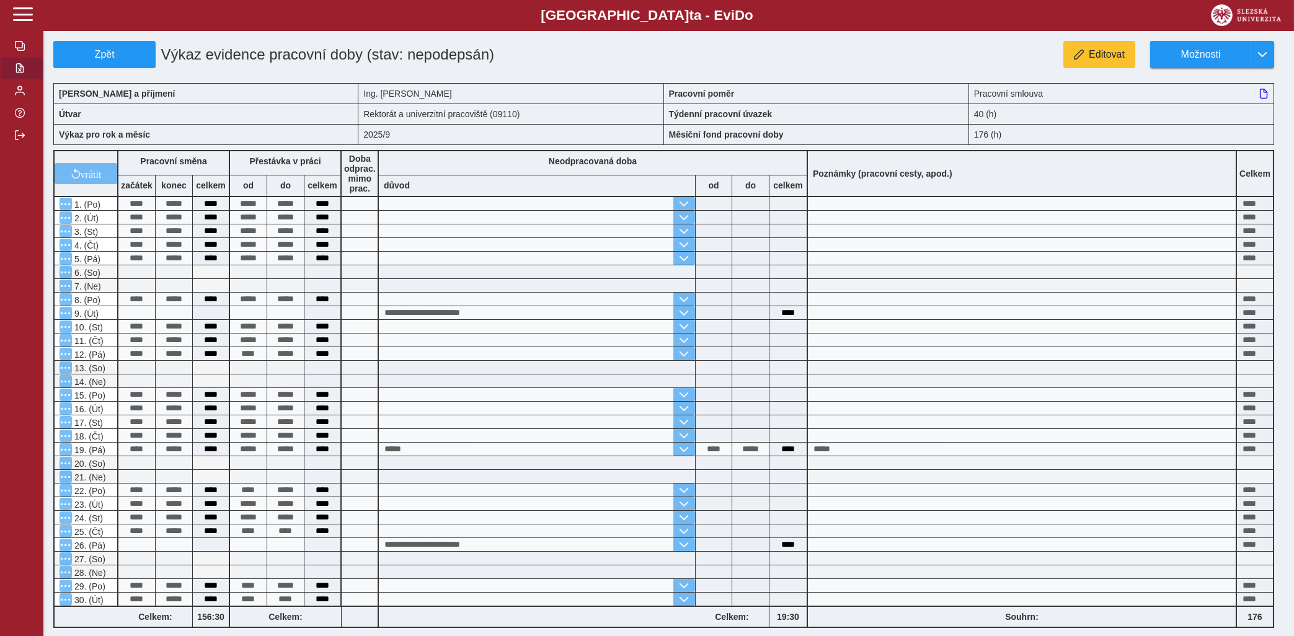
click at [20, 79] on button "button" at bounding box center [21, 68] width 43 height 22
